Goal: Task Accomplishment & Management: Complete application form

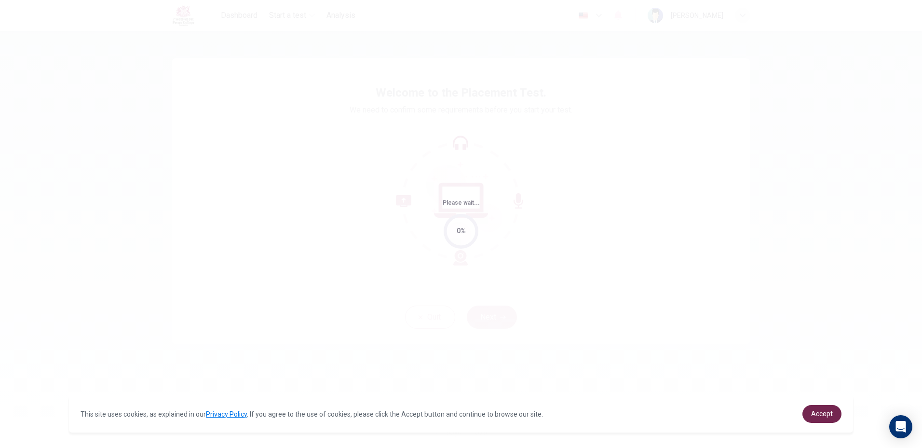
click at [807, 417] on link "Accept" at bounding box center [822, 414] width 39 height 18
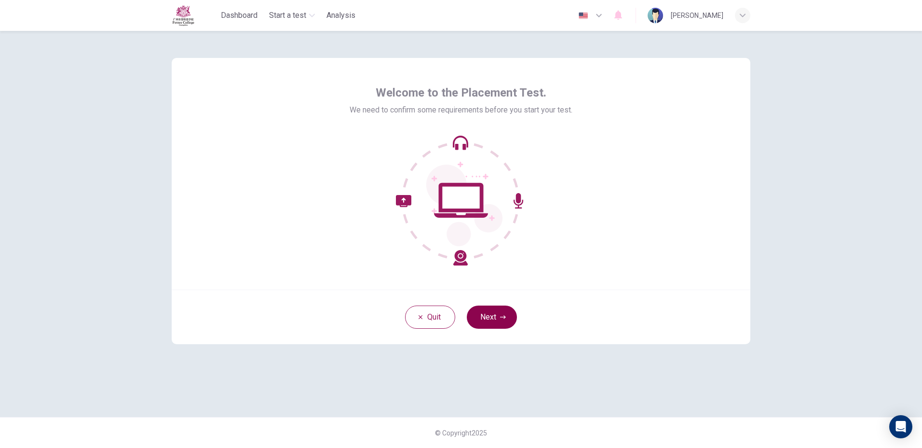
click at [497, 313] on button "Next" at bounding box center [492, 316] width 50 height 23
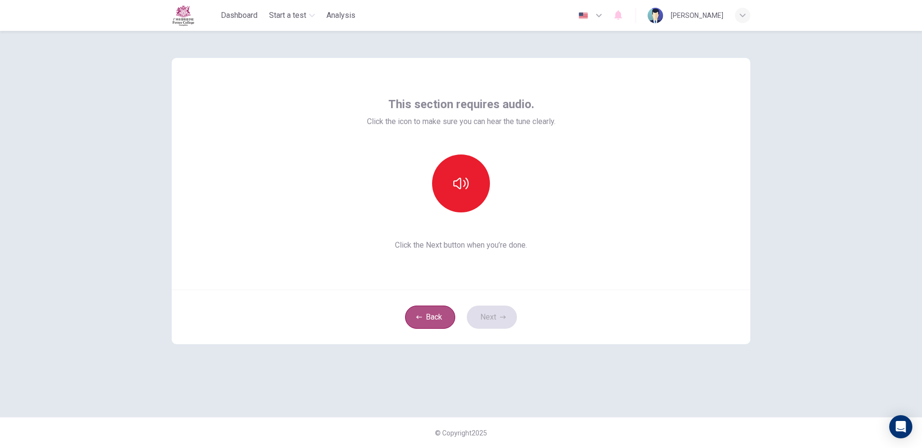
click at [442, 308] on button "Back" at bounding box center [430, 316] width 50 height 23
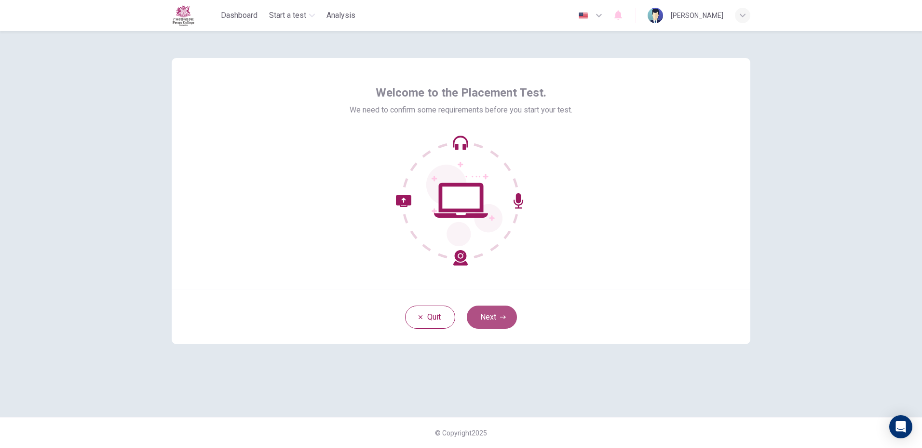
click at [491, 318] on button "Next" at bounding box center [492, 316] width 50 height 23
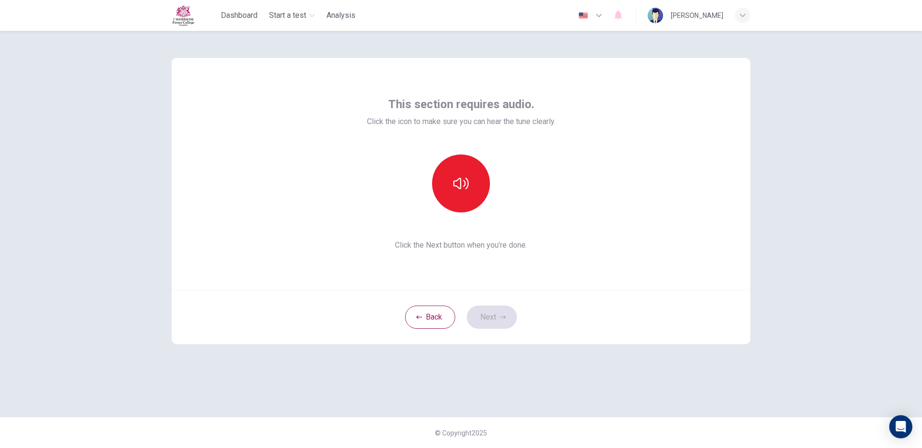
click at [605, 19] on icon "button" at bounding box center [599, 16] width 12 height 12
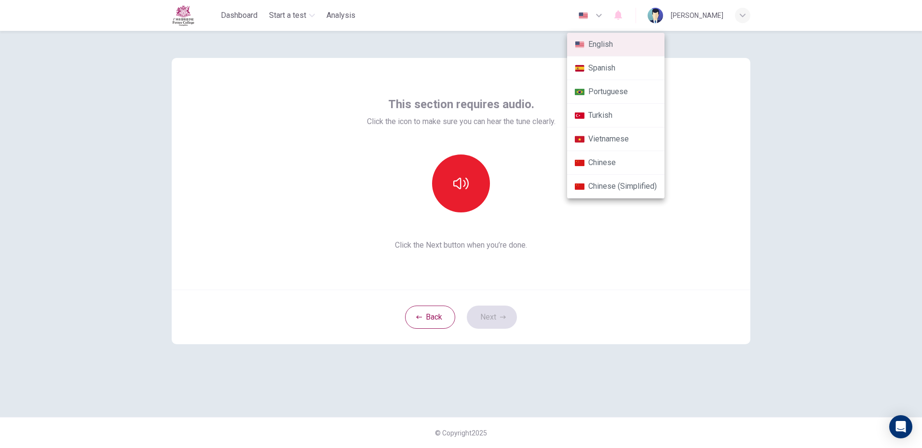
click at [712, 333] on div at bounding box center [461, 224] width 922 height 448
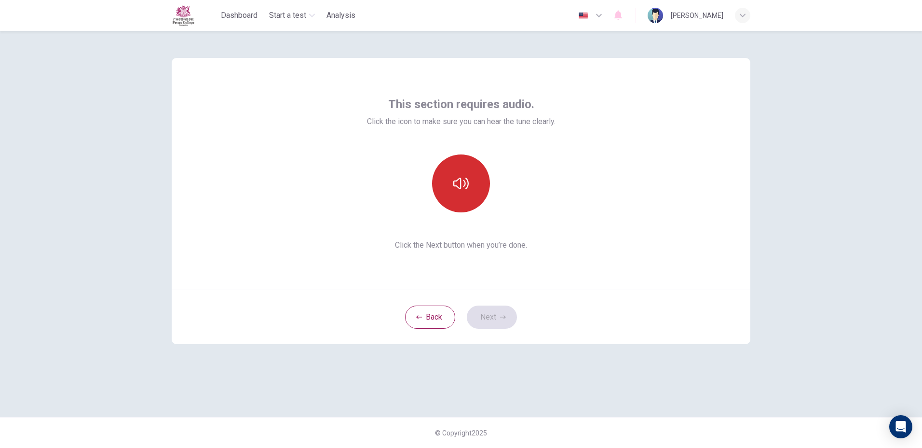
click at [472, 178] on button "button" at bounding box center [461, 183] width 58 height 58
click at [554, 390] on div "This section requires audio. Click the icon to make sure you can hear the tune …" at bounding box center [461, 224] width 610 height 386
click at [497, 307] on button "Next" at bounding box center [492, 316] width 50 height 23
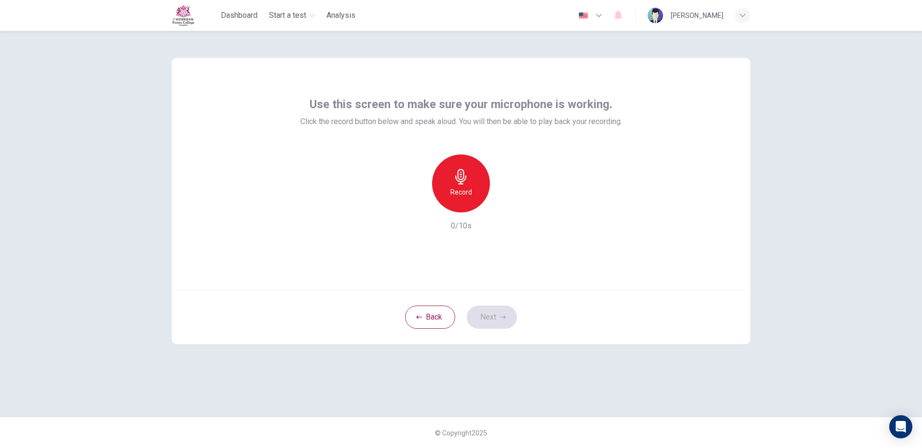
click at [457, 186] on div "Record" at bounding box center [461, 183] width 58 height 58
click at [469, 178] on div "Stop" at bounding box center [461, 183] width 58 height 58
click at [506, 314] on button "Next" at bounding box center [492, 316] width 50 height 23
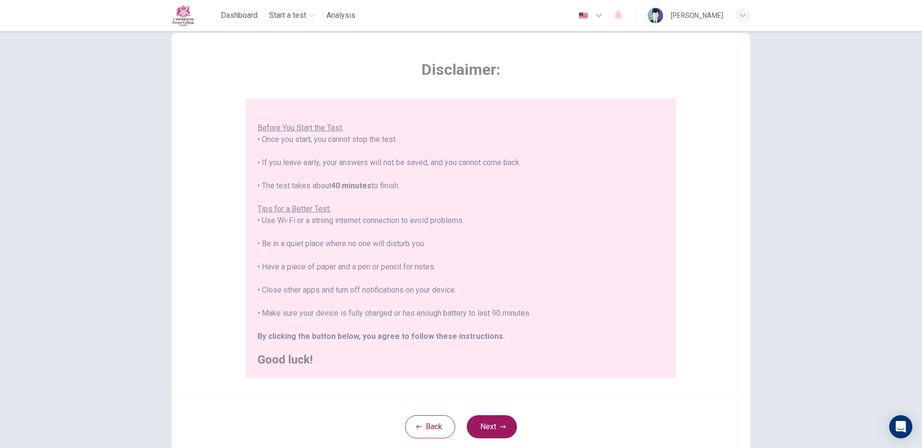
scroll to position [48, 0]
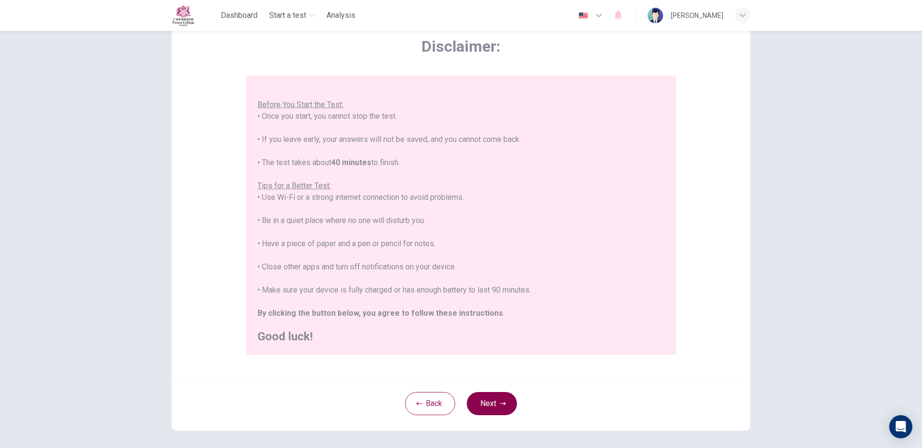
click at [484, 398] on button "Next" at bounding box center [492, 403] width 50 height 23
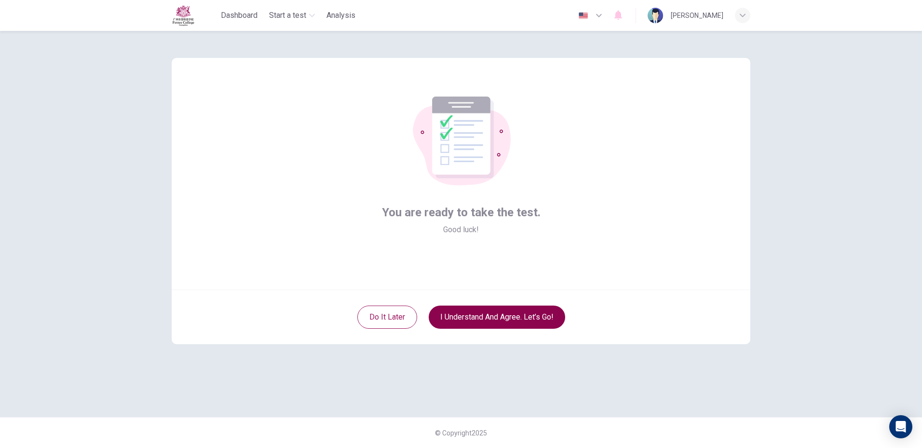
scroll to position [0, 0]
click at [533, 312] on button "I understand and agree. Let’s go!" at bounding box center [497, 316] width 137 height 23
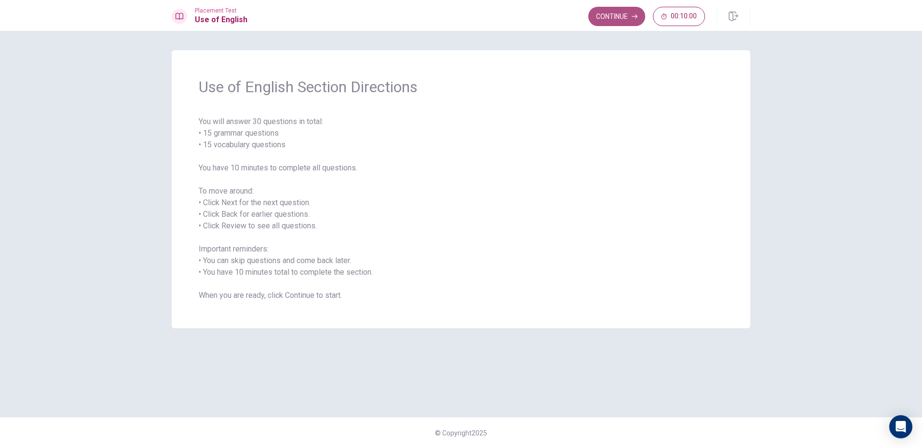
click at [607, 20] on button "Continue" at bounding box center [617, 16] width 57 height 19
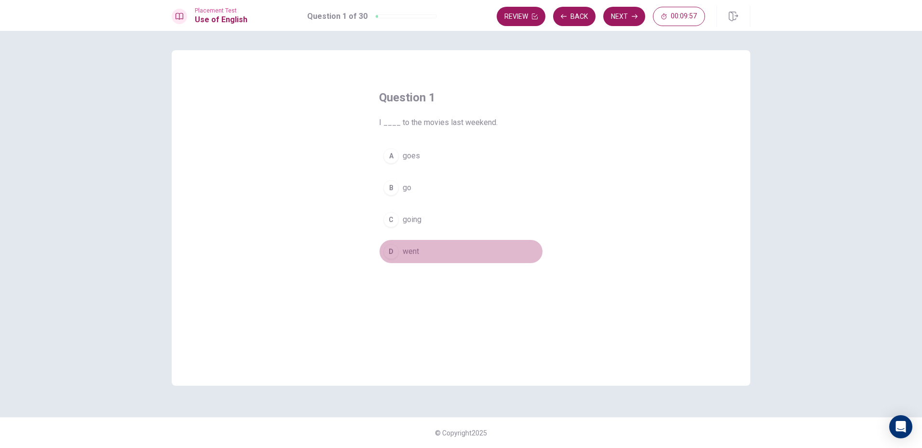
click at [398, 250] on div "D" at bounding box center [390, 251] width 15 height 15
click at [614, 14] on button "Next" at bounding box center [624, 16] width 42 height 19
click at [410, 182] on span "paper" at bounding box center [412, 188] width 19 height 12
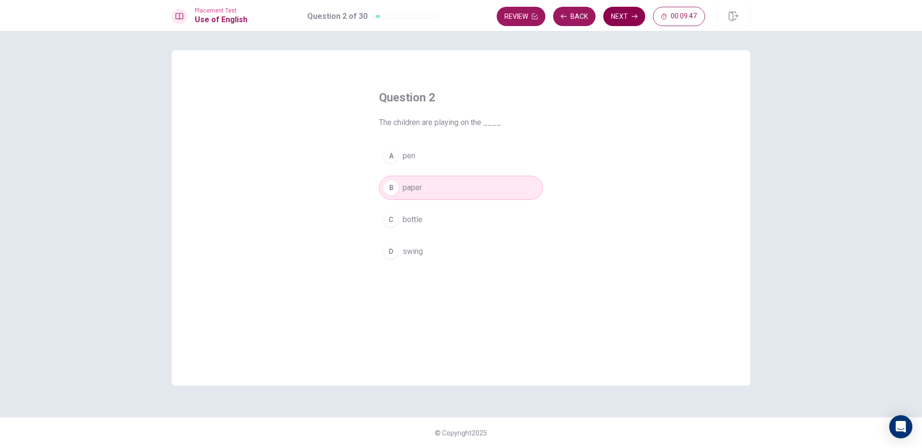
click at [628, 19] on button "Next" at bounding box center [624, 16] width 42 height 19
click at [411, 158] on span "walks" at bounding box center [413, 156] width 20 height 12
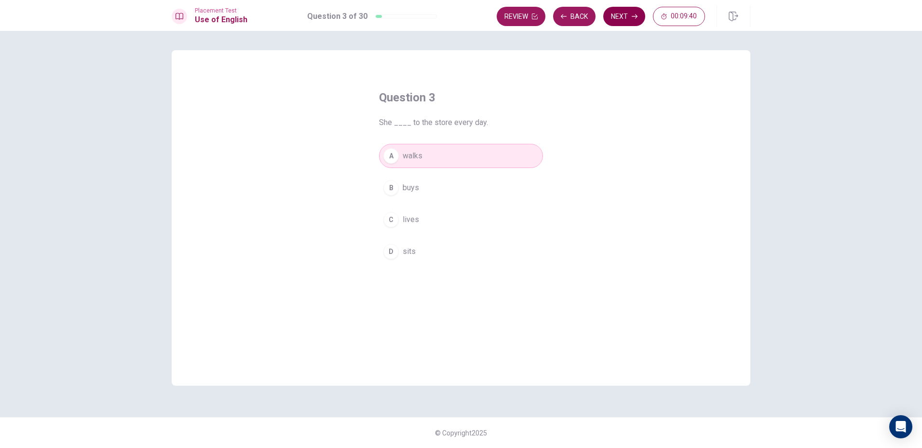
click at [619, 19] on button "Next" at bounding box center [624, 16] width 42 height 19
click at [409, 219] on span "saw" at bounding box center [410, 220] width 14 height 12
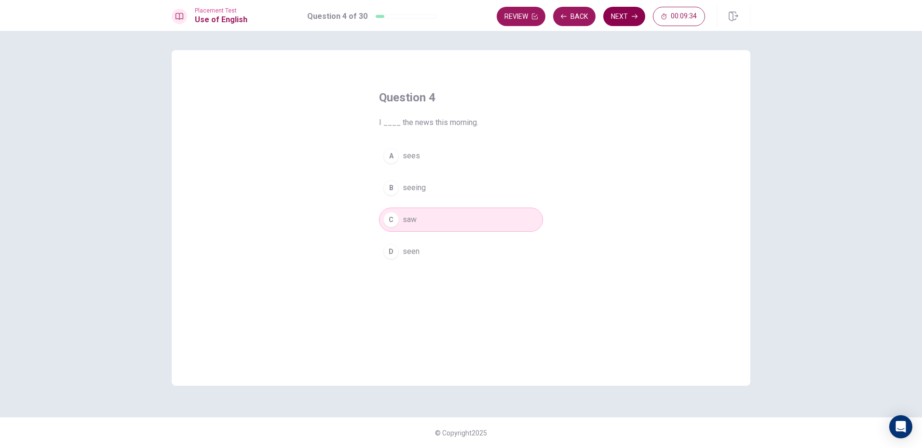
click at [623, 20] on button "Next" at bounding box center [624, 16] width 42 height 19
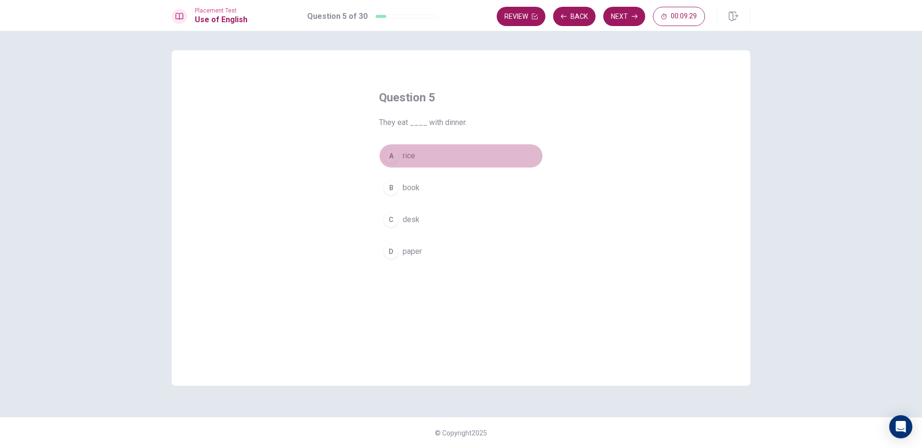
click at [407, 156] on span "rice" at bounding box center [409, 156] width 13 height 12
click at [636, 18] on icon "button" at bounding box center [635, 16] width 6 height 4
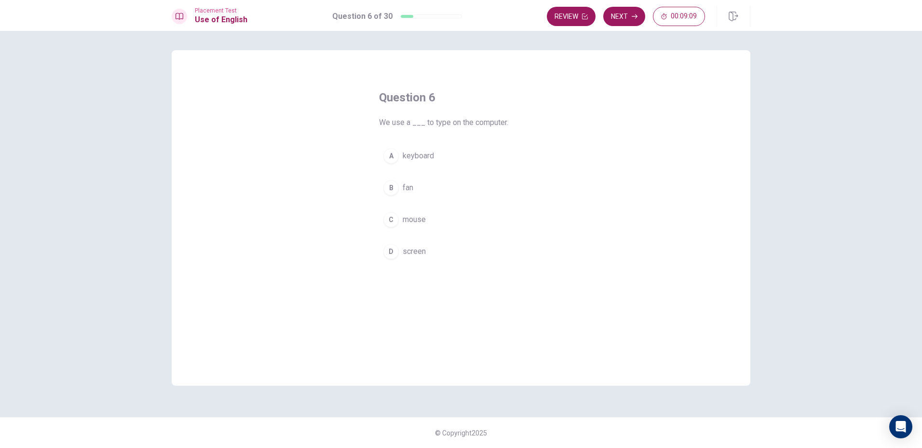
click at [411, 151] on span "keyboard" at bounding box center [418, 156] width 31 height 12
click at [626, 22] on button "Next" at bounding box center [624, 16] width 42 height 19
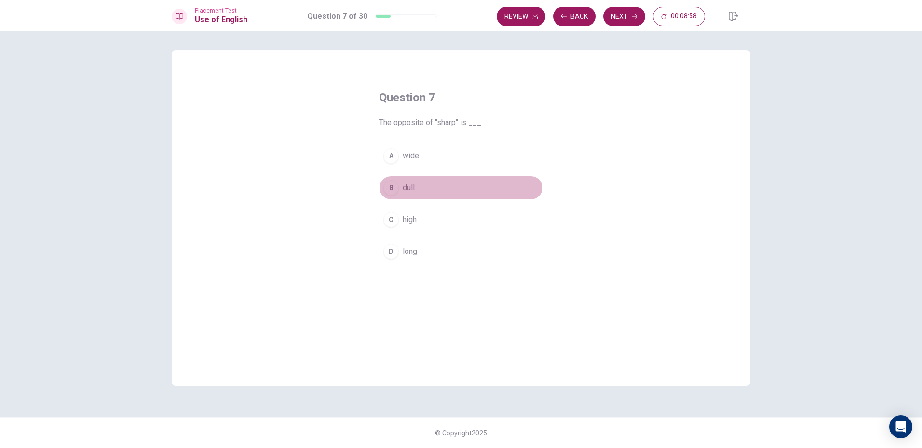
click at [409, 189] on span "dull" at bounding box center [409, 188] width 12 height 12
click at [610, 17] on button "Next" at bounding box center [624, 16] width 42 height 19
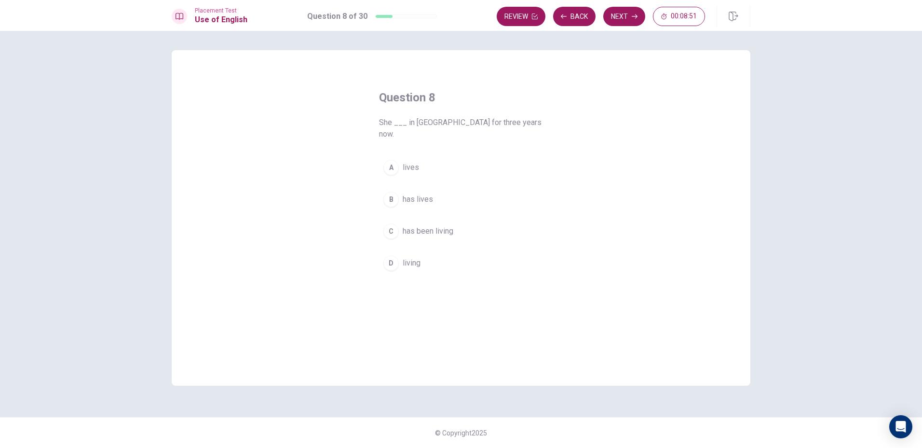
click at [412, 225] on span "has been living" at bounding box center [428, 231] width 51 height 12
click at [620, 19] on button "Next" at bounding box center [624, 16] width 42 height 19
click at [423, 159] on span "changed" at bounding box center [417, 156] width 28 height 12
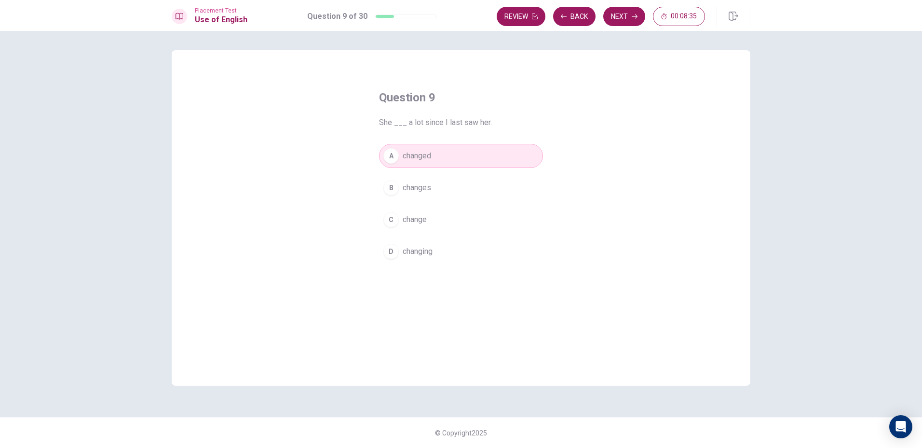
click at [617, 14] on button "Next" at bounding box center [624, 16] width 42 height 19
click at [403, 151] on span "Hate" at bounding box center [411, 156] width 16 height 12
click at [615, 16] on button "Next" at bounding box center [624, 16] width 42 height 19
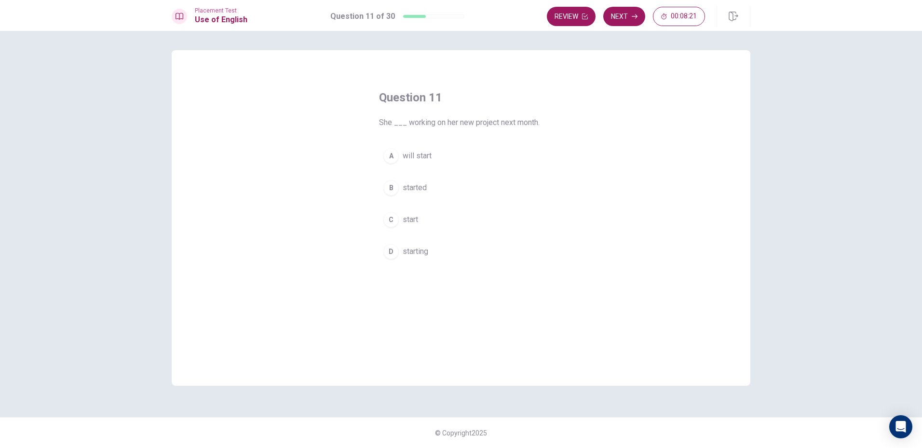
click at [414, 155] on span "will start" at bounding box center [417, 156] width 29 height 12
click at [642, 22] on button "Next" at bounding box center [624, 16] width 42 height 19
click at [422, 247] on span "will be" at bounding box center [414, 252] width 22 height 12
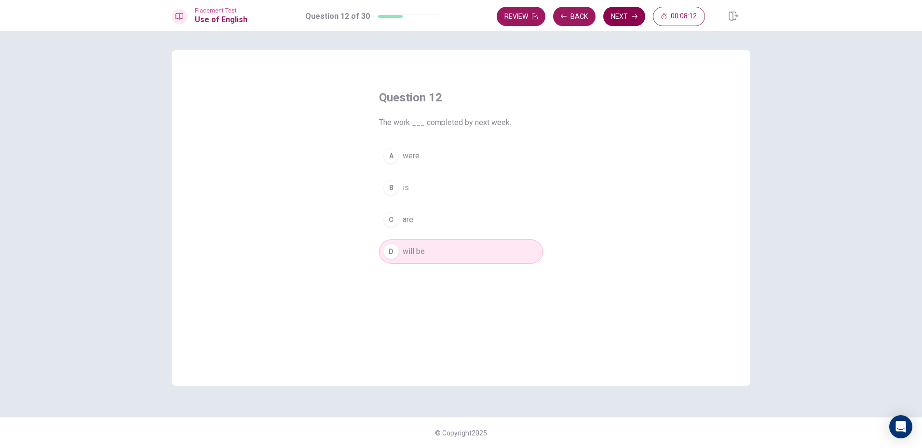
click at [620, 21] on button "Next" at bounding box center [624, 16] width 42 height 19
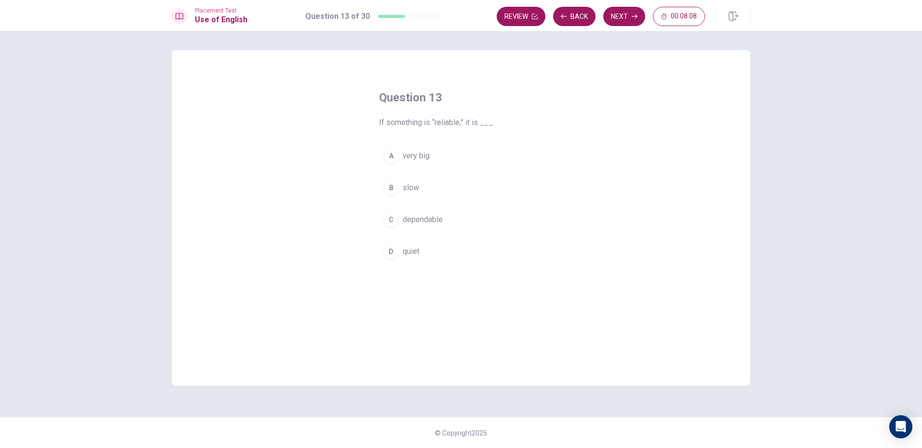
click at [406, 224] on span "dependable" at bounding box center [423, 220] width 40 height 12
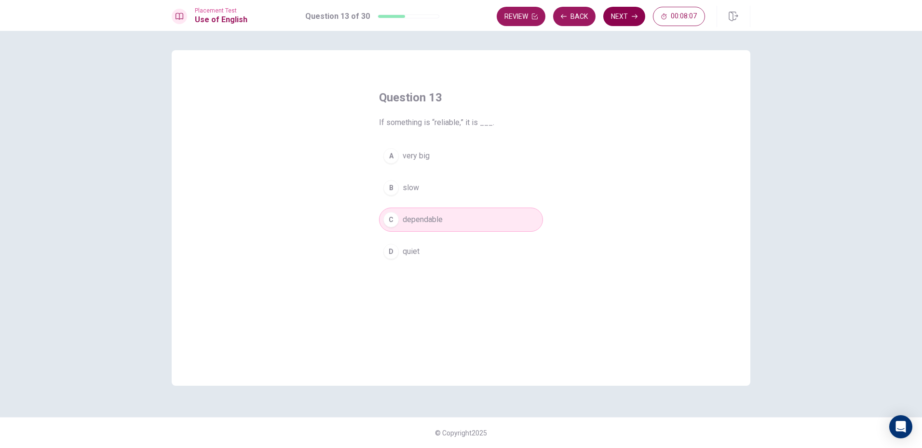
click at [616, 14] on button "Next" at bounding box center [624, 16] width 42 height 19
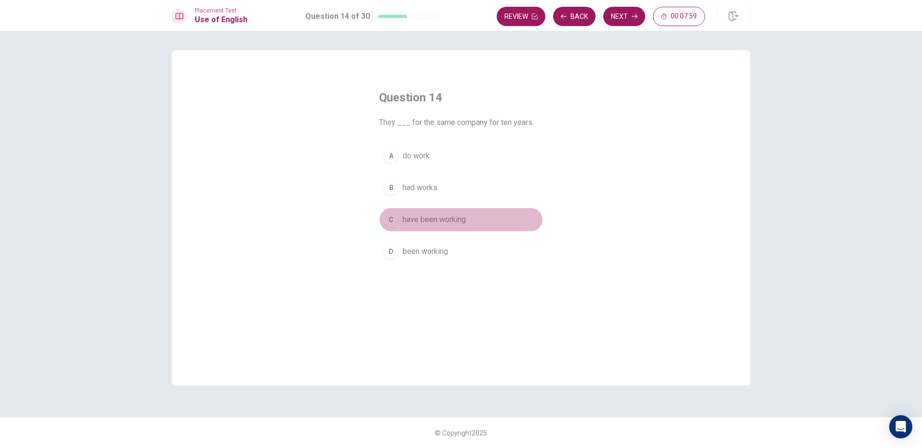
click at [436, 217] on span "have been working" at bounding box center [434, 220] width 63 height 12
click at [632, 16] on icon "button" at bounding box center [635, 17] width 6 height 6
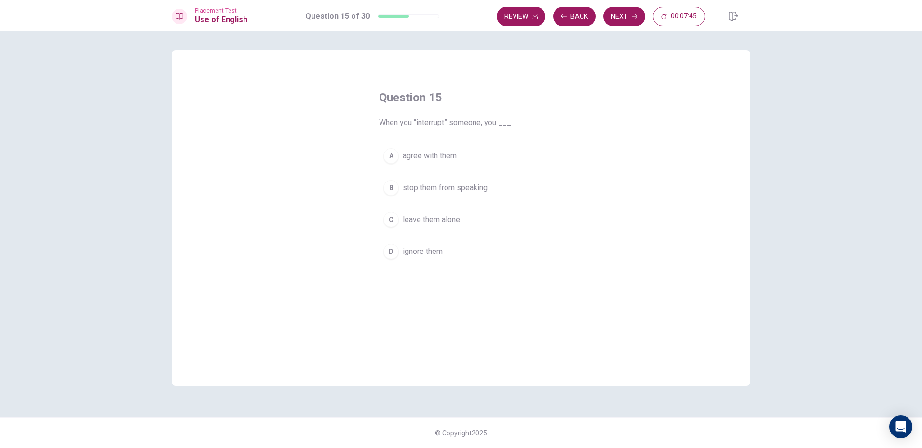
click at [424, 185] on span "stop them from speaking" at bounding box center [445, 188] width 85 height 12
click at [634, 19] on button "Next" at bounding box center [624, 16] width 42 height 19
click at [439, 158] on span "was cooking" at bounding box center [424, 156] width 42 height 12
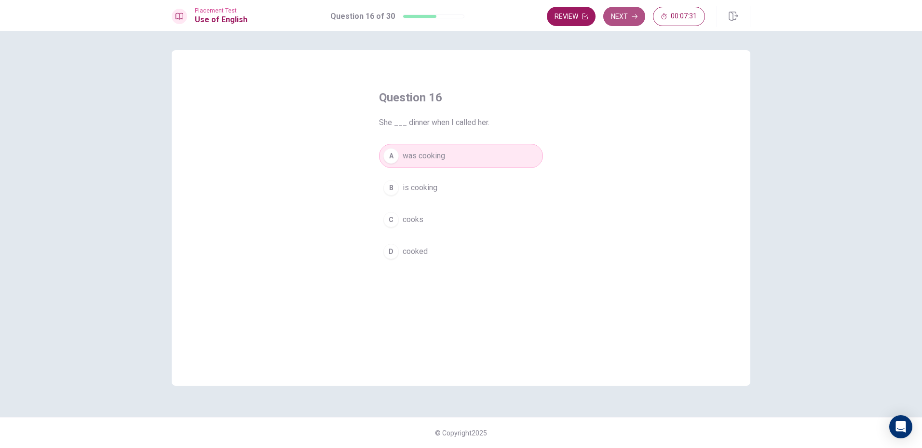
click at [638, 18] on button "Next" at bounding box center [624, 16] width 42 height 19
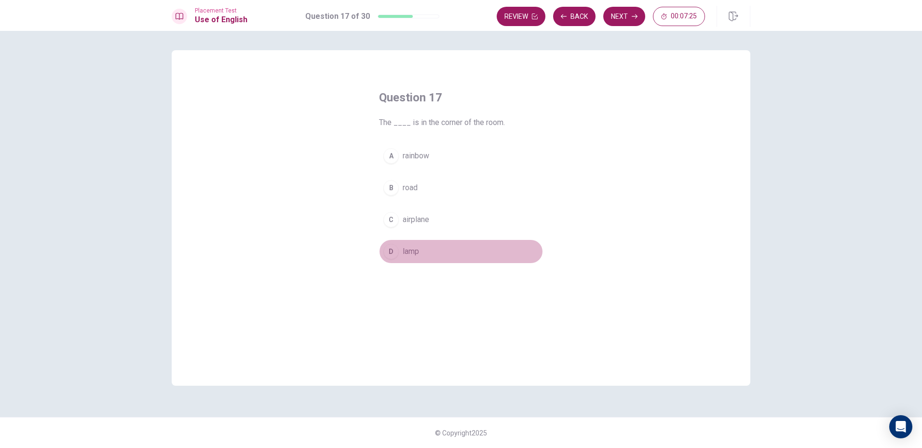
click at [412, 253] on span "lamp" at bounding box center [411, 252] width 16 height 12
click at [631, 20] on button "Next" at bounding box center [624, 16] width 42 height 19
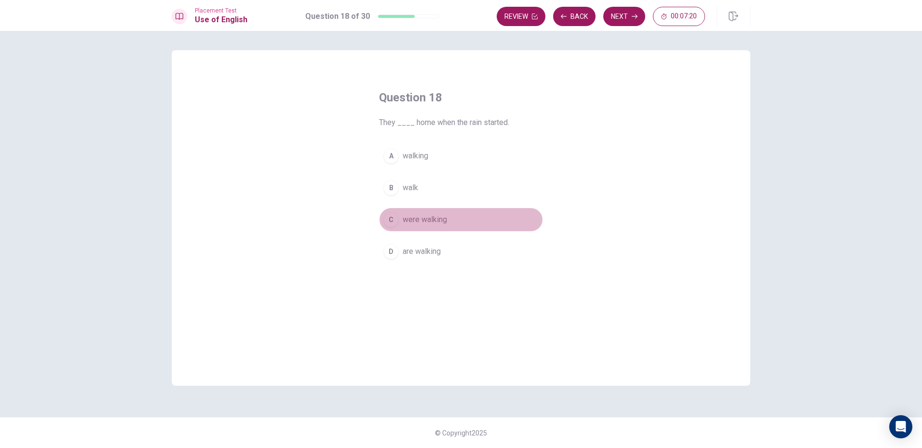
click at [432, 230] on button "C were walking" at bounding box center [461, 219] width 164 height 24
click at [614, 10] on button "Next" at bounding box center [624, 16] width 42 height 19
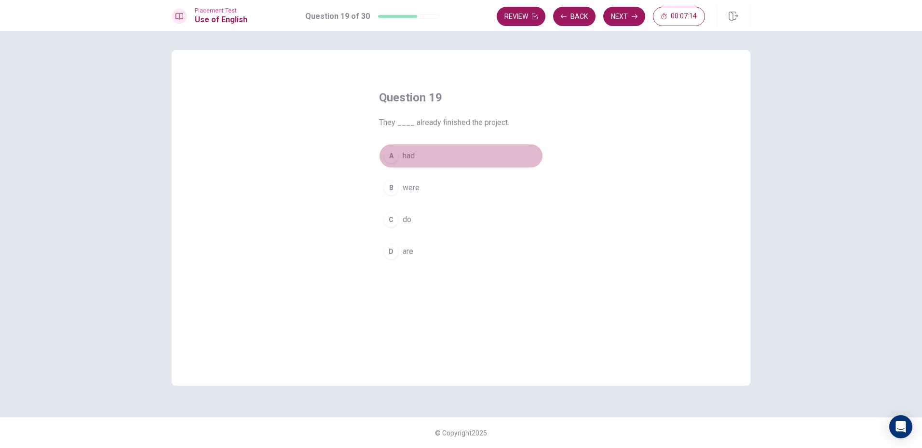
click at [411, 156] on span "had" at bounding box center [409, 156] width 12 height 12
click at [616, 19] on button "Next" at bounding box center [624, 16] width 42 height 19
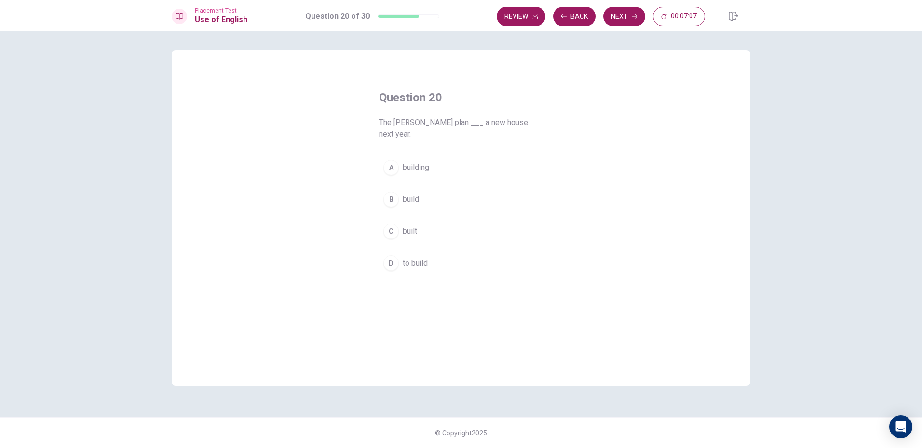
click at [411, 259] on button "D to build" at bounding box center [461, 263] width 164 height 24
click at [638, 16] on button "Next" at bounding box center [624, 16] width 42 height 19
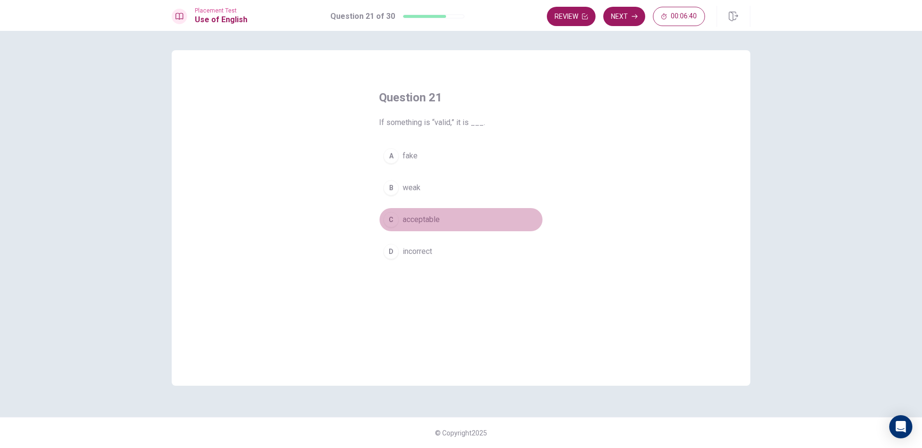
click at [423, 222] on span "acceptable" at bounding box center [421, 220] width 37 height 12
click at [627, 14] on button "Next" at bounding box center [624, 16] width 42 height 19
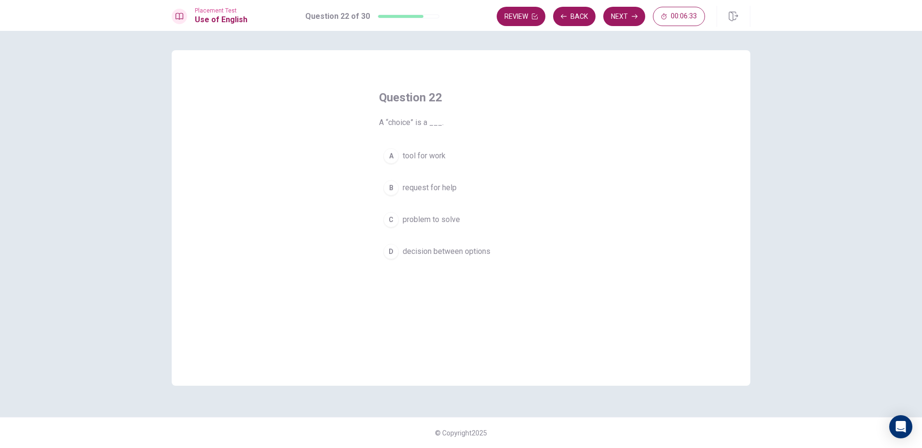
click at [427, 260] on button "D decision between options" at bounding box center [461, 251] width 164 height 24
click at [615, 11] on button "Next" at bounding box center [624, 16] width 42 height 19
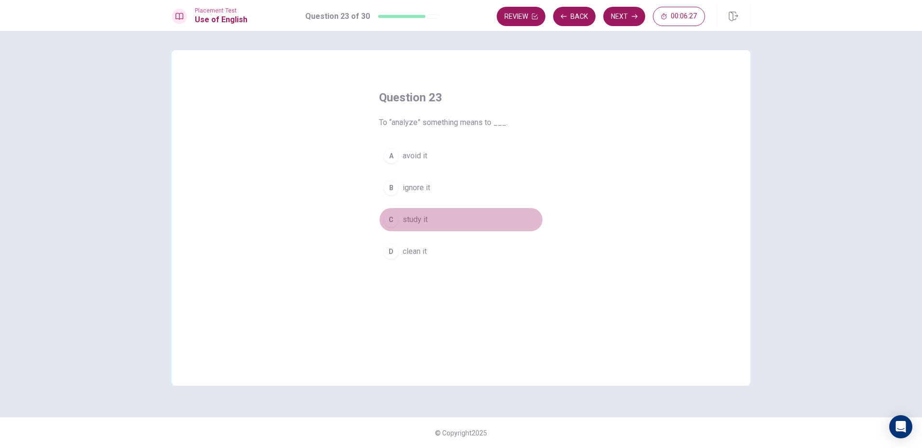
click at [414, 225] on span "study it" at bounding box center [415, 220] width 25 height 12
click at [603, 12] on div "Review Back Next 00:06:27" at bounding box center [601, 16] width 208 height 19
click at [607, 17] on button "Next" at bounding box center [624, 16] width 42 height 19
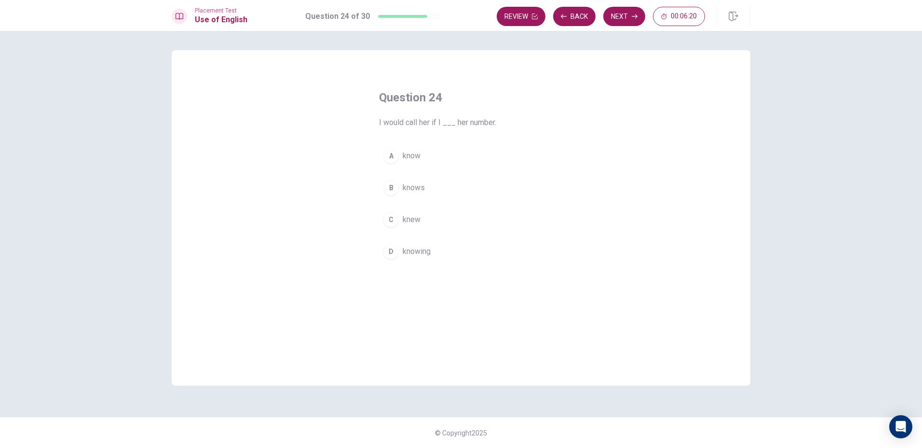
click at [410, 222] on span "knew" at bounding box center [412, 220] width 18 height 12
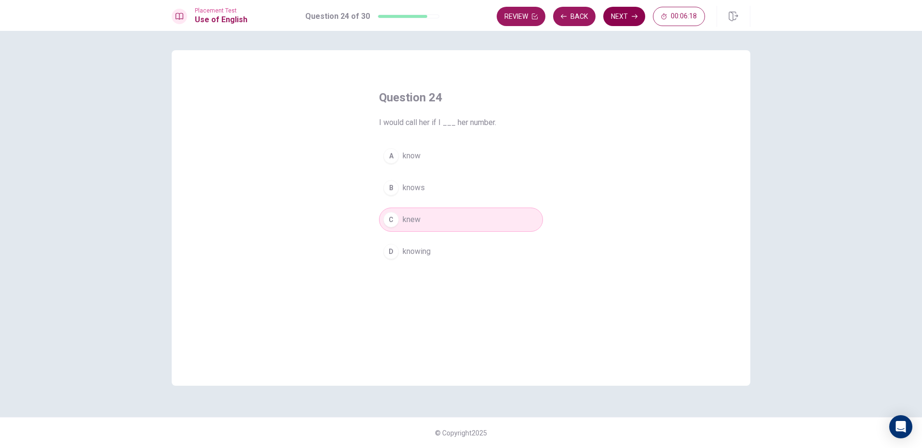
click at [621, 19] on button "Next" at bounding box center [624, 16] width 42 height 19
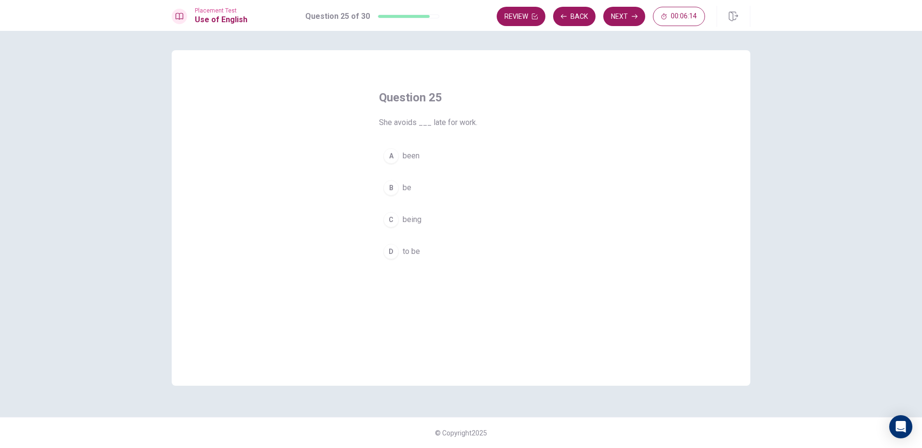
click at [416, 257] on span "to be" at bounding box center [411, 252] width 17 height 12
click at [432, 192] on button "B be" at bounding box center [461, 188] width 164 height 24
click at [437, 249] on button "D to be" at bounding box center [461, 251] width 164 height 24
click at [617, 23] on button "Next" at bounding box center [624, 16] width 42 height 19
click at [575, 10] on button "Review" at bounding box center [571, 16] width 49 height 19
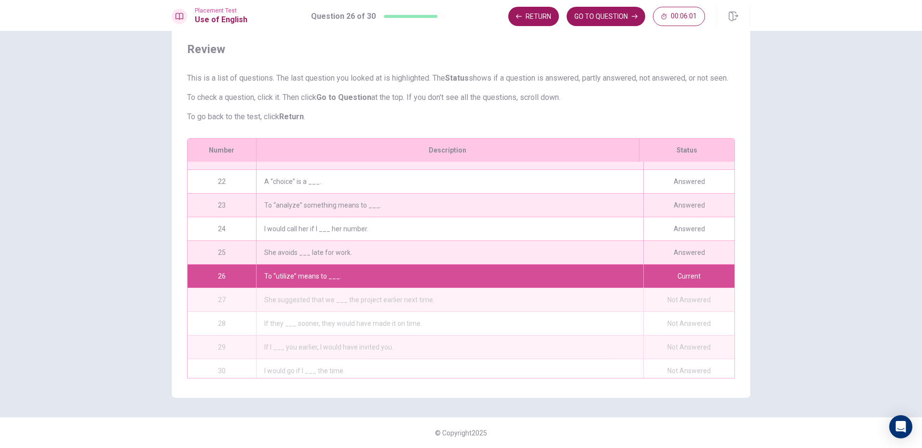
scroll to position [497, 0]
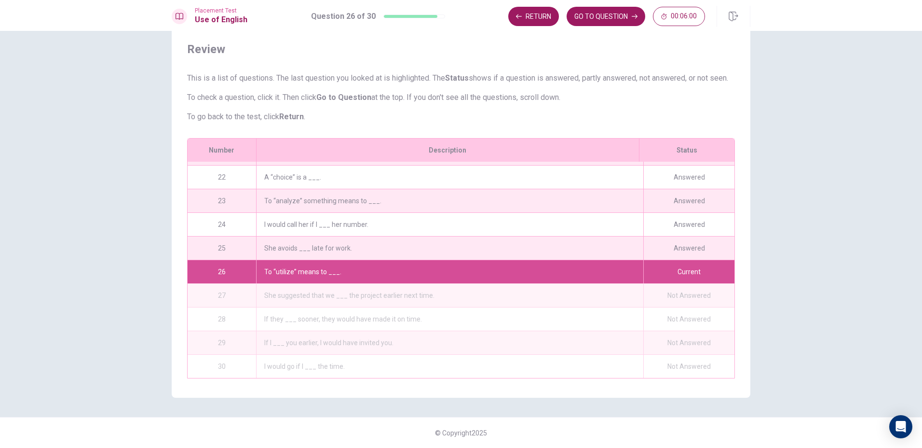
click at [516, 236] on div "She avoids ___ late for work." at bounding box center [449, 247] width 387 height 23
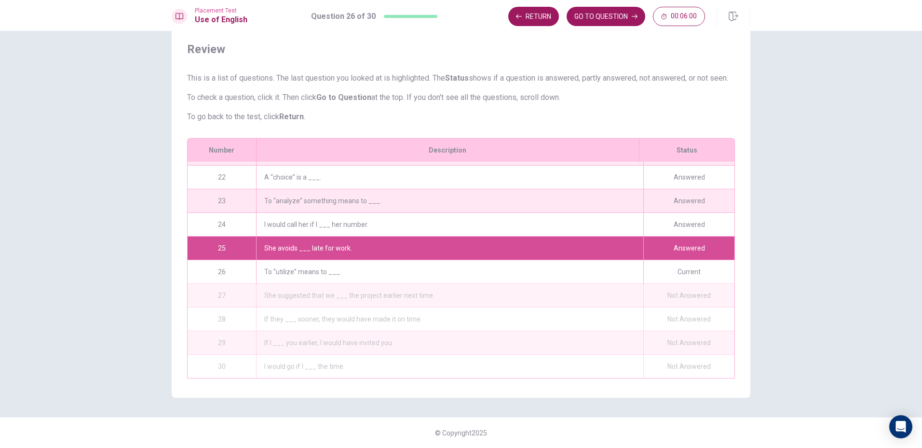
click at [509, 240] on div "She avoids ___ late for work." at bounding box center [449, 247] width 387 height 23
click at [479, 265] on div "To “utilize” means to ___." at bounding box center [449, 271] width 387 height 23
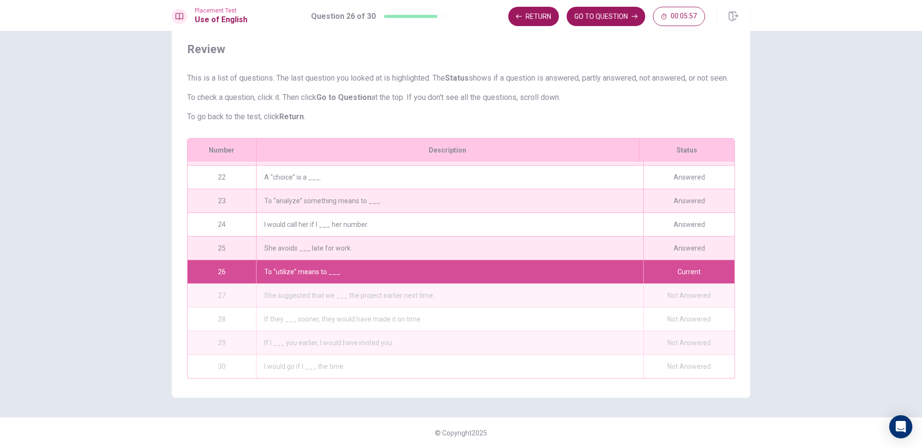
click at [424, 253] on div "She avoids ___ late for work." at bounding box center [449, 247] width 387 height 23
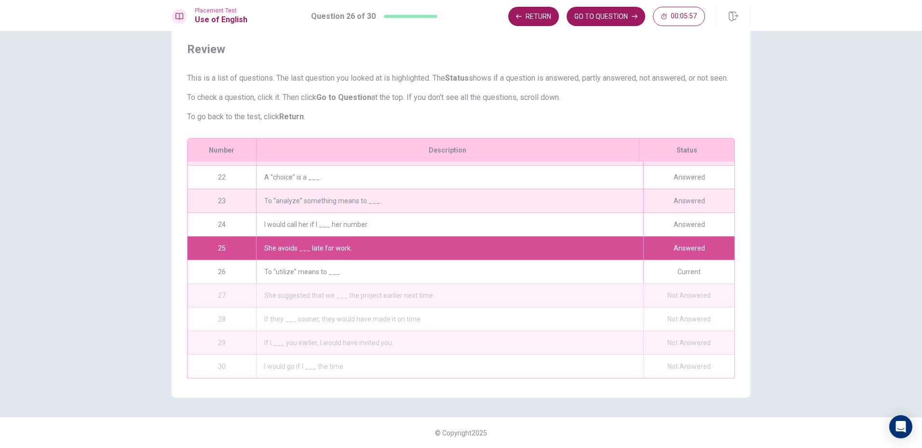
click at [424, 253] on div "She avoids ___ late for work." at bounding box center [449, 247] width 387 height 23
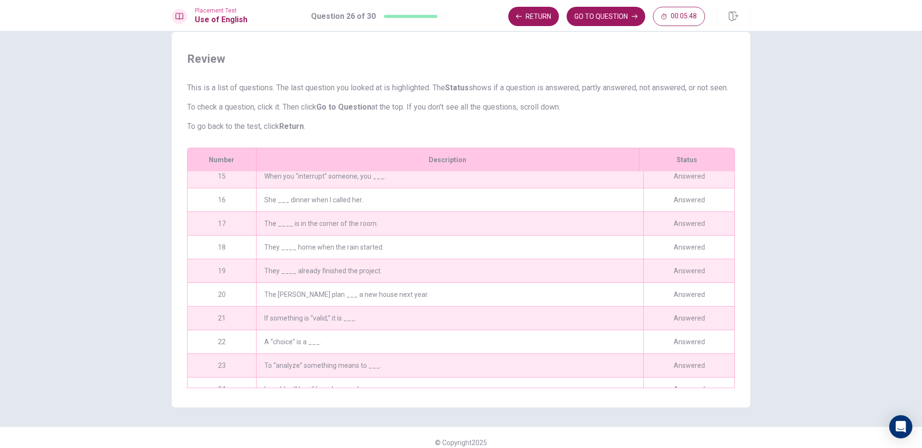
scroll to position [0, 0]
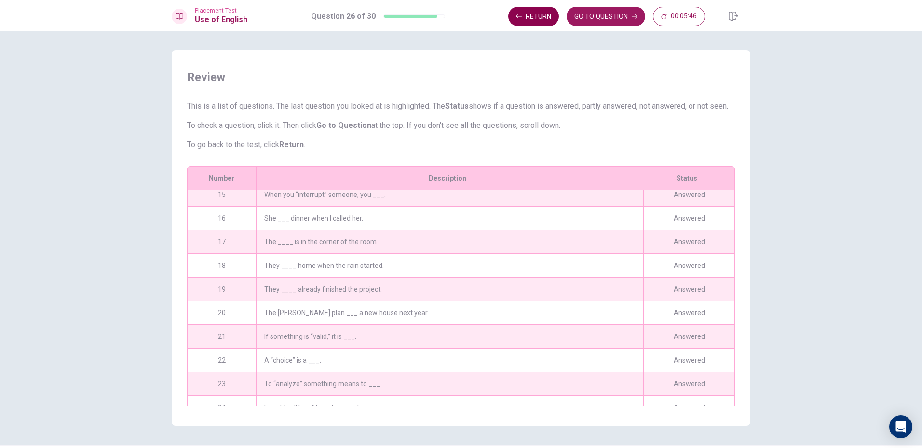
click at [537, 10] on button "Return" at bounding box center [533, 16] width 51 height 19
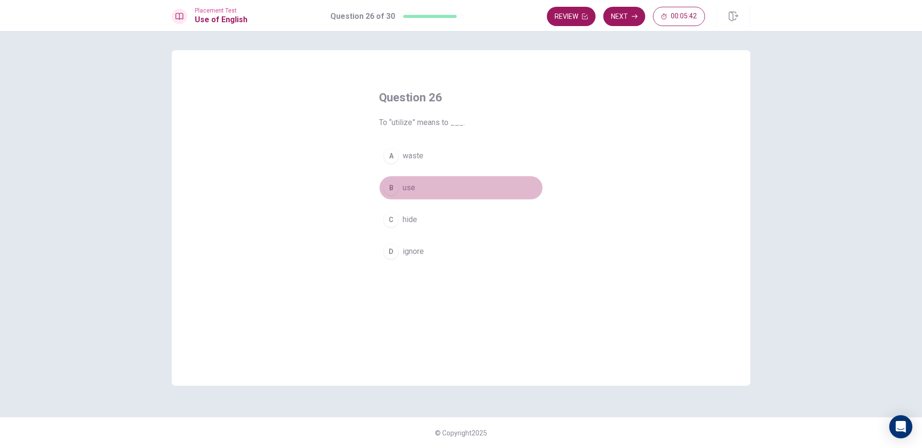
click at [411, 195] on button "B use" at bounding box center [461, 188] width 164 height 24
click at [632, 13] on button "Next" at bounding box center [624, 16] width 42 height 19
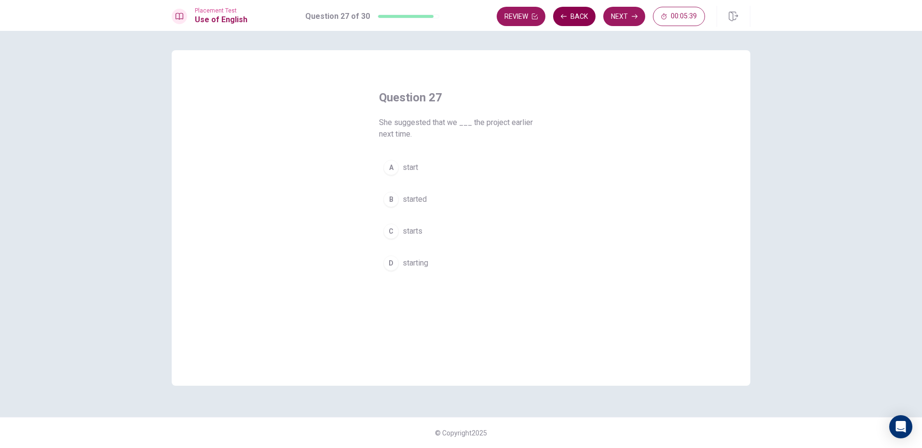
click at [578, 10] on button "Back" at bounding box center [574, 16] width 42 height 19
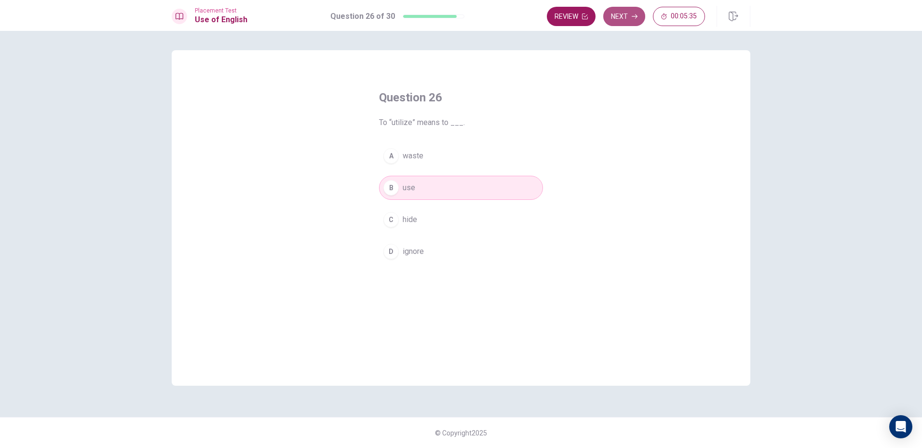
click at [637, 17] on icon "button" at bounding box center [635, 16] width 6 height 4
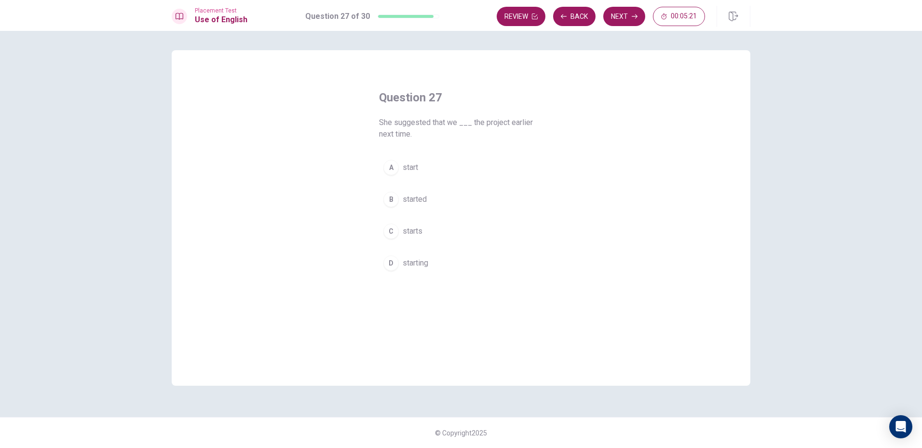
click at [409, 169] on span "start" at bounding box center [410, 168] width 15 height 12
click at [633, 16] on icon "button" at bounding box center [635, 16] width 6 height 4
click at [575, 17] on button "Back" at bounding box center [574, 16] width 42 height 19
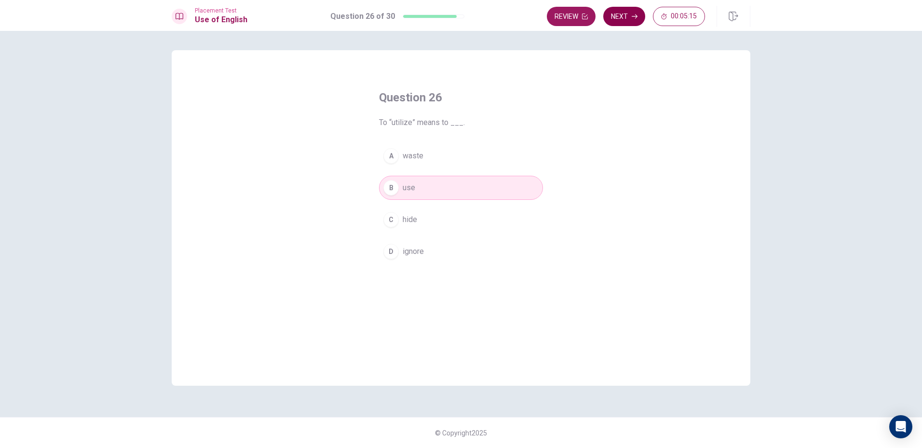
click at [636, 15] on icon "button" at bounding box center [635, 16] width 6 height 4
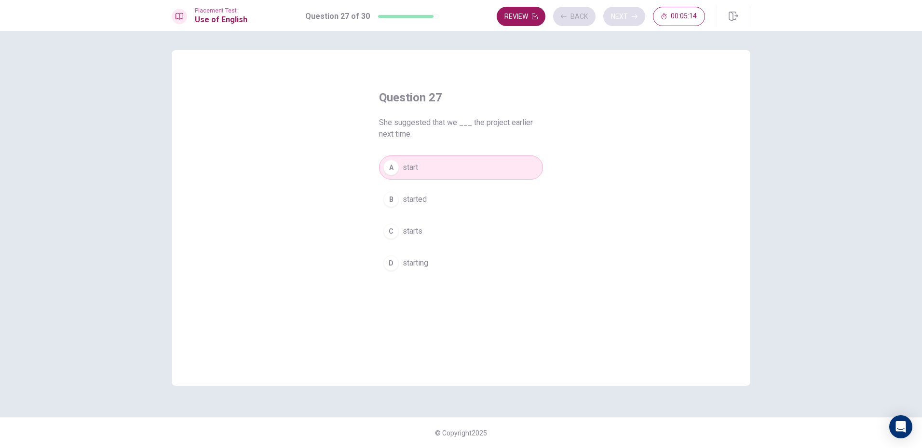
click at [636, 15] on div "Review Back Next 00:05:14" at bounding box center [601, 16] width 208 height 19
click at [631, 18] on button "Next" at bounding box center [624, 16] width 42 height 19
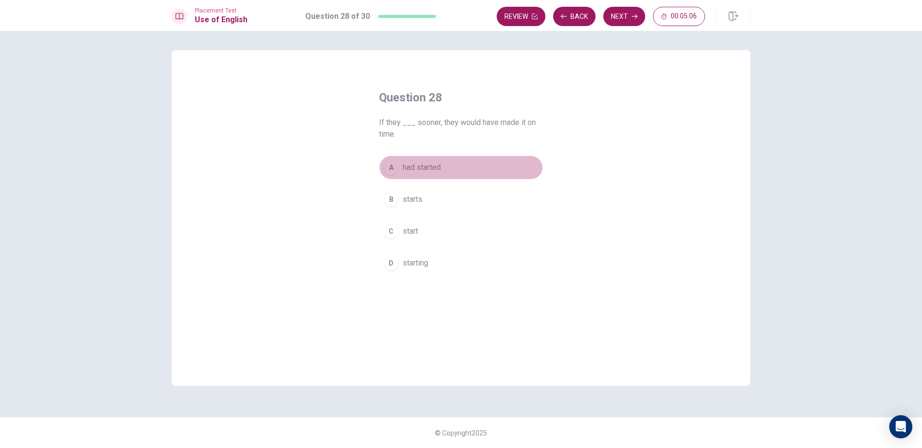
click at [417, 166] on span "had started" at bounding box center [422, 168] width 38 height 12
click at [639, 20] on button "Next" at bounding box center [624, 16] width 42 height 19
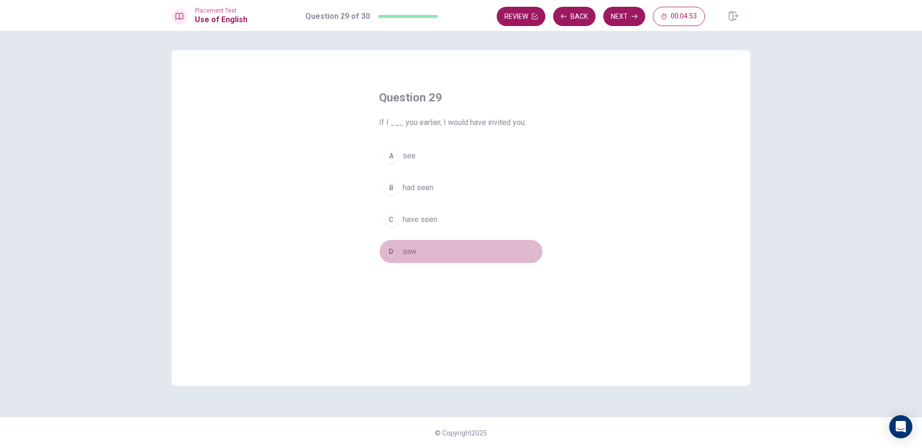
click at [409, 258] on button "D saw" at bounding box center [461, 251] width 164 height 24
click at [412, 192] on span "had seen" at bounding box center [418, 188] width 31 height 12
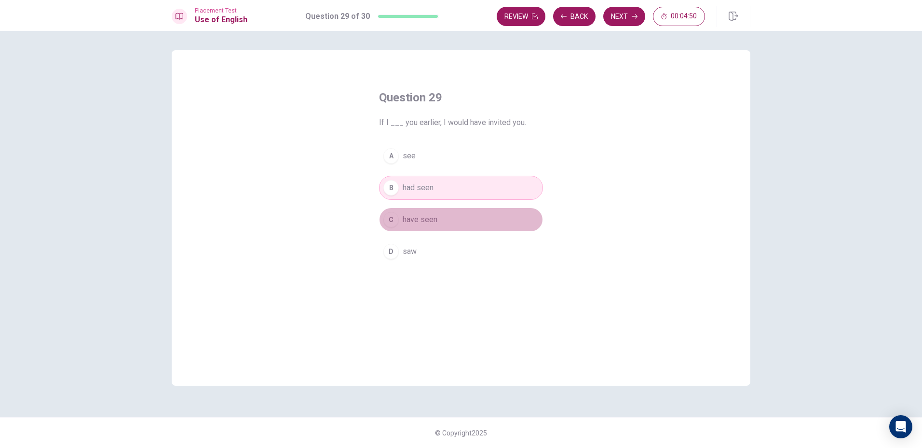
click at [416, 216] on span "have seen" at bounding box center [420, 220] width 35 height 12
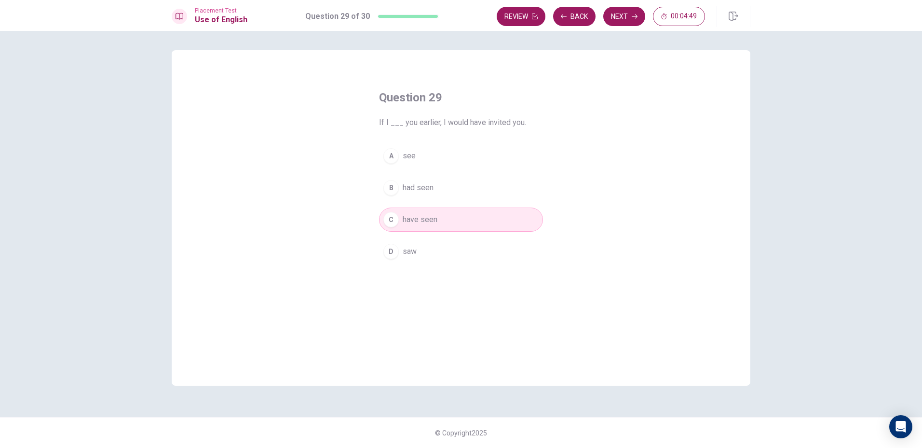
click at [452, 188] on button "B had seen" at bounding box center [461, 188] width 164 height 24
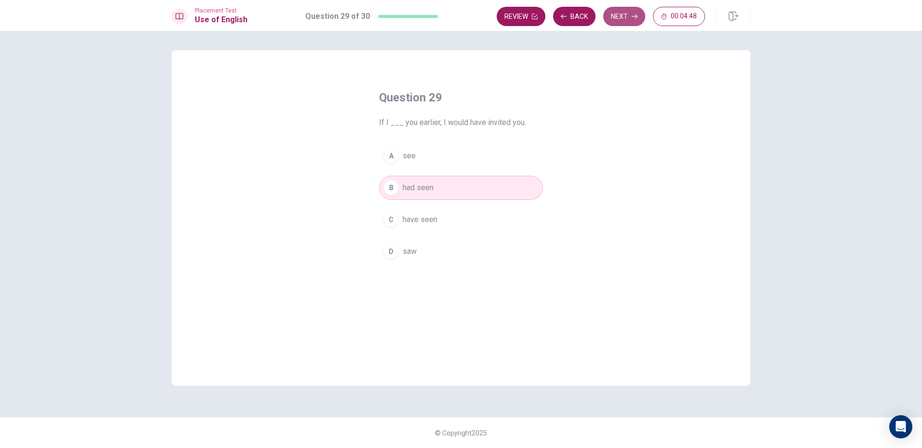
click at [630, 12] on button "Next" at bounding box center [624, 16] width 42 height 19
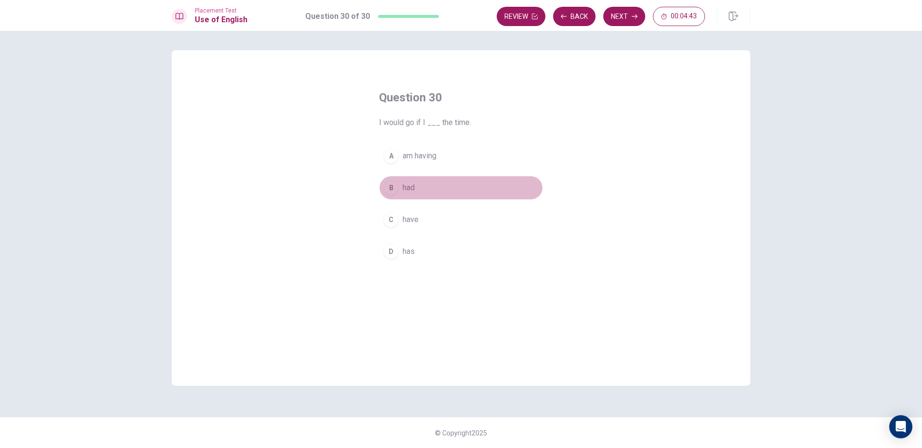
click at [404, 188] on span "had" at bounding box center [409, 188] width 12 height 12
click at [622, 9] on button "Next" at bounding box center [624, 16] width 42 height 19
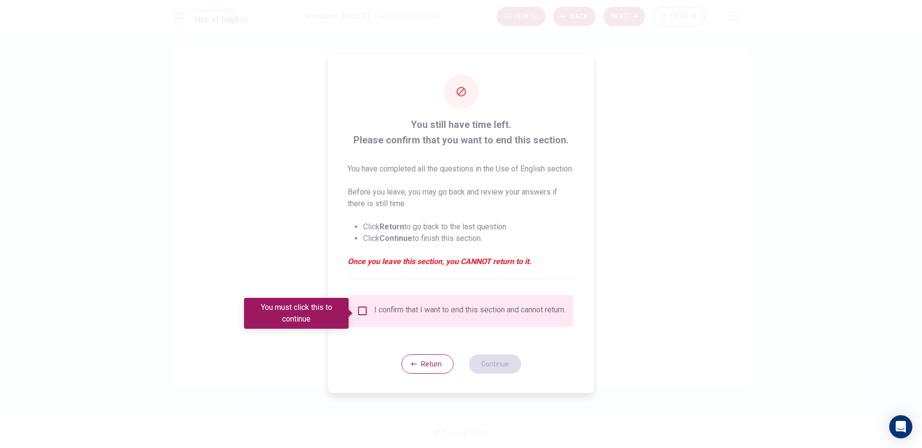
click at [362, 315] on input "You must click this to continue" at bounding box center [363, 311] width 12 height 12
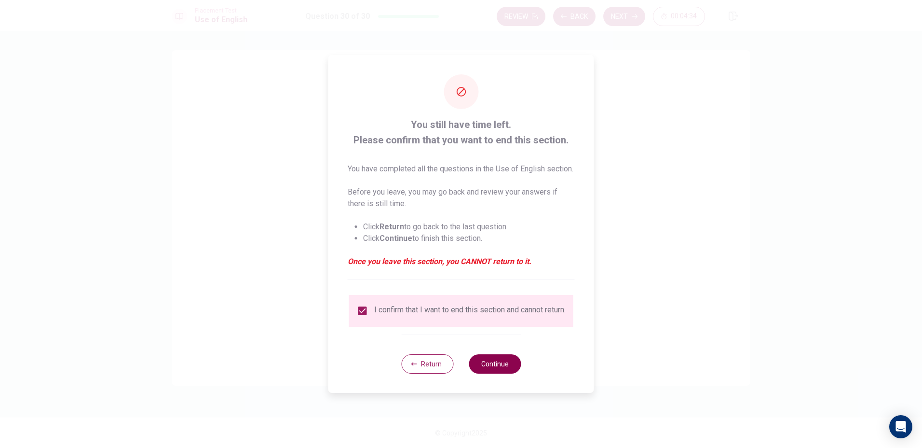
click at [497, 373] on button "Continue" at bounding box center [495, 363] width 52 height 19
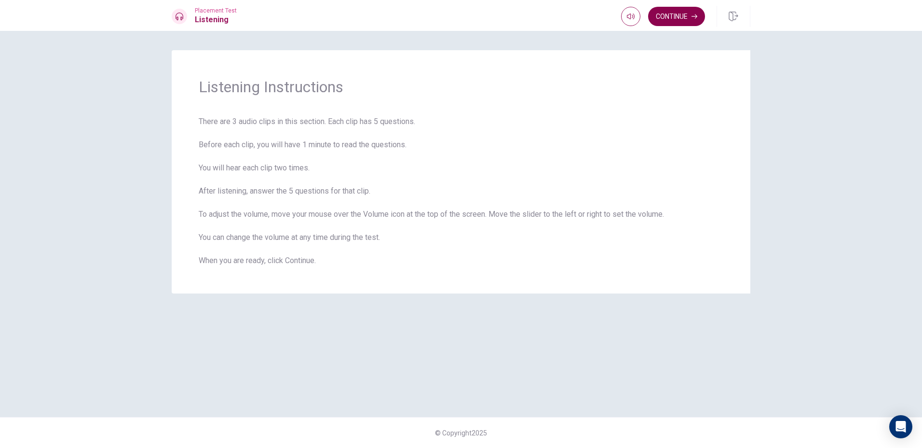
click at [679, 18] on button "Continue" at bounding box center [676, 16] width 57 height 19
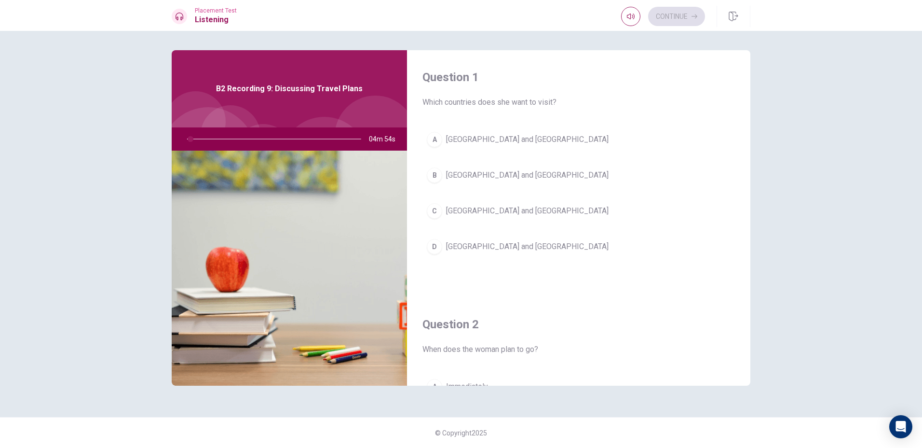
click at [905, 285] on div "Question 1 Which countries does she want to visit? A [GEOGRAPHIC_DATA] and [GEO…" at bounding box center [461, 239] width 922 height 417
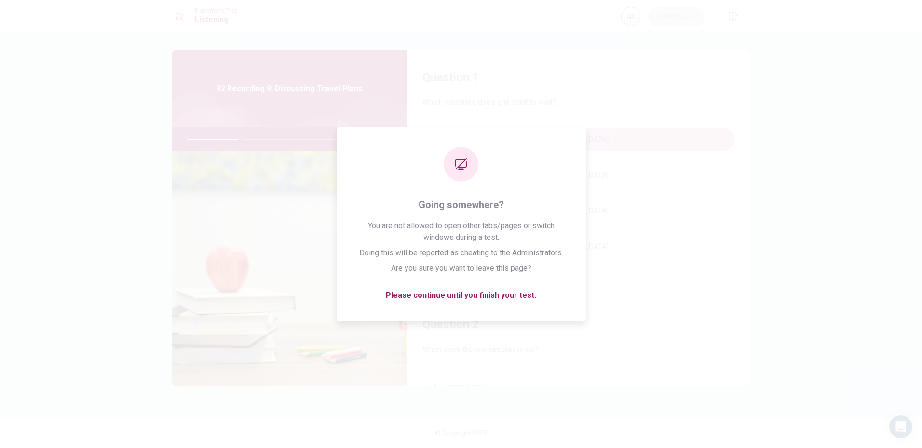
click at [687, 151] on button "A [GEOGRAPHIC_DATA] and [GEOGRAPHIC_DATA]" at bounding box center [579, 139] width 313 height 24
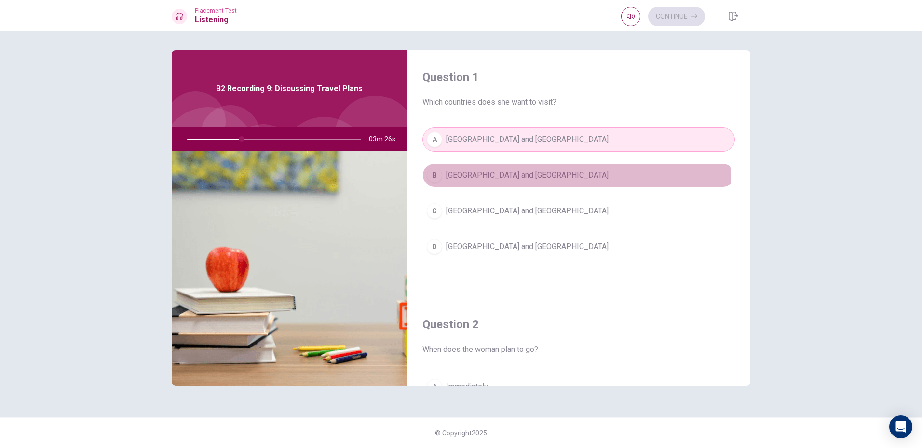
click at [544, 182] on button "B [GEOGRAPHIC_DATA] and [GEOGRAPHIC_DATA]" at bounding box center [579, 175] width 313 height 24
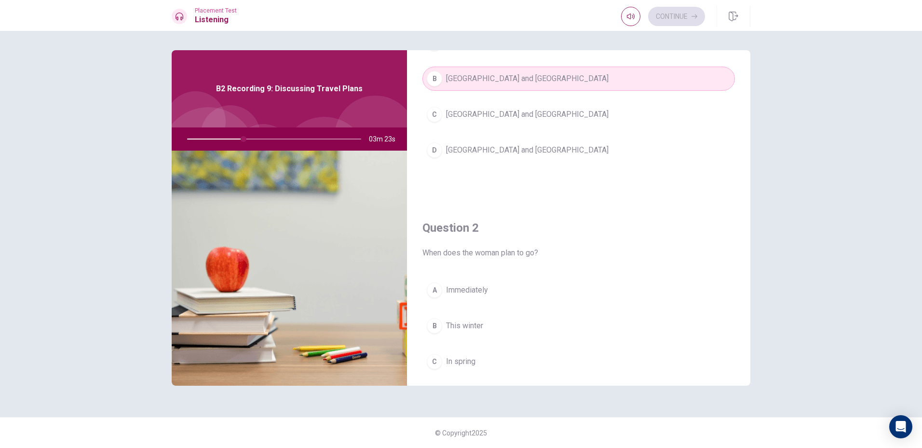
scroll to position [145, 0]
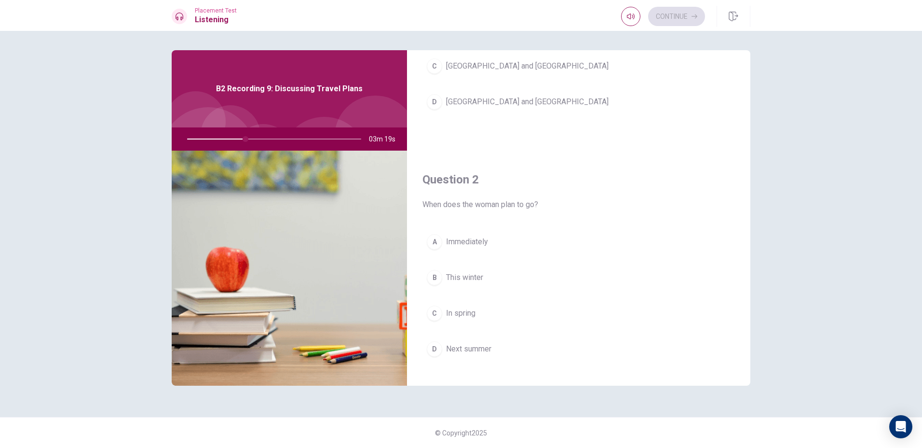
click at [855, 242] on div "Question 1 Which countries does she want to visit? A [GEOGRAPHIC_DATA] and [GEO…" at bounding box center [461, 239] width 922 height 417
click at [864, 301] on div "Question 1 Which countries does she want to visit? A [GEOGRAPHIC_DATA] and [GEO…" at bounding box center [461, 239] width 922 height 417
click at [469, 347] on span "Next summer" at bounding box center [468, 349] width 45 height 12
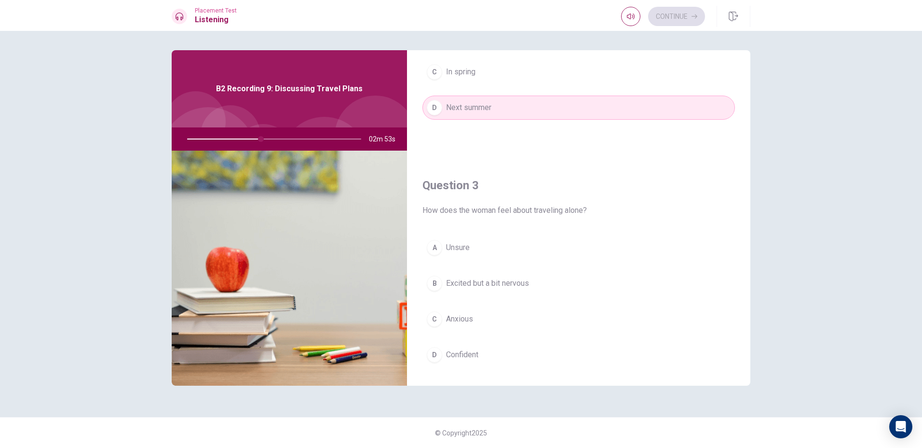
scroll to position [434, 0]
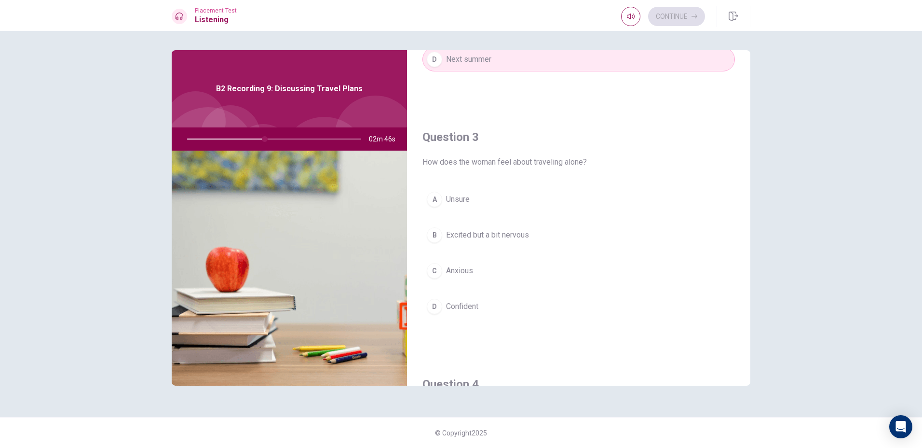
click at [464, 238] on span "Excited but a bit nervous" at bounding box center [487, 235] width 83 height 12
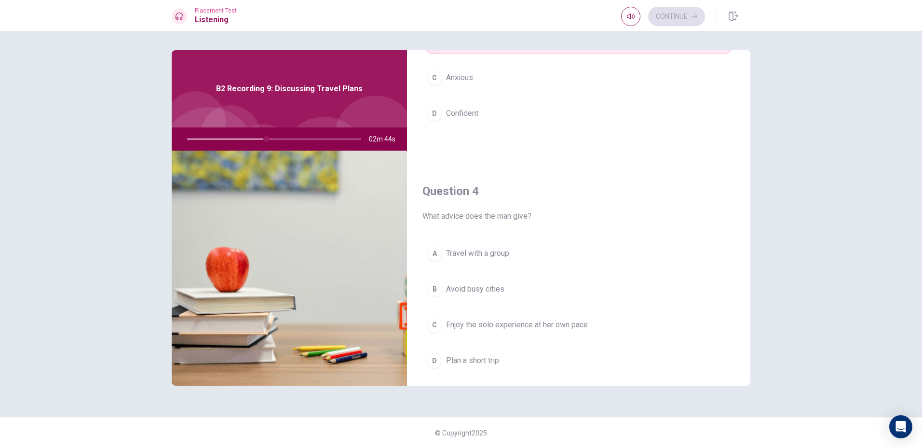
scroll to position [675, 0]
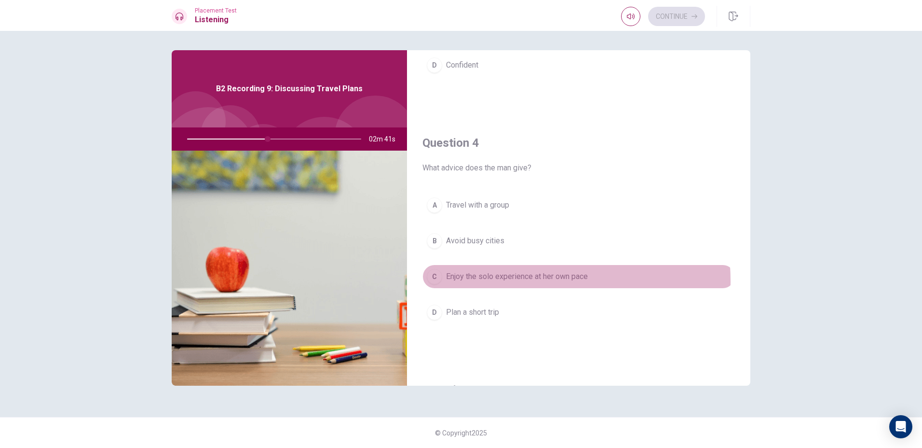
click at [486, 281] on span "Enjoy the solo experience at her own pace" at bounding box center [517, 277] width 142 height 12
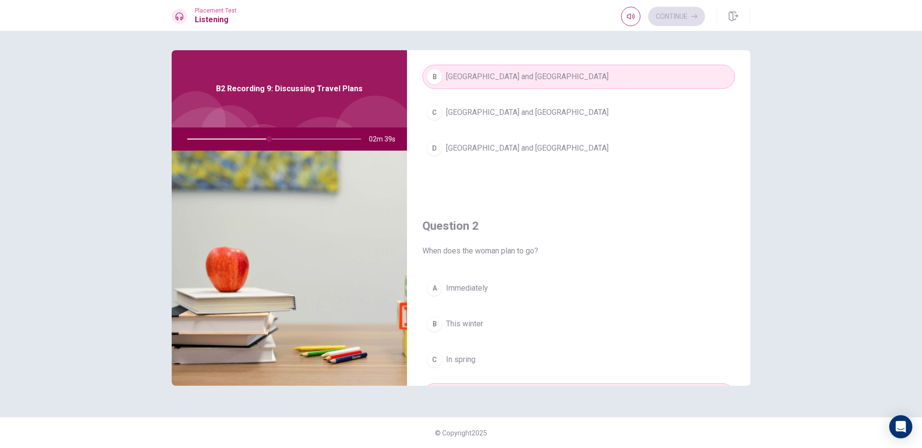
scroll to position [96, 0]
click at [807, 288] on div "Question 1 Which countries does she want to visit? A [GEOGRAPHIC_DATA] and [GEO…" at bounding box center [461, 239] width 922 height 417
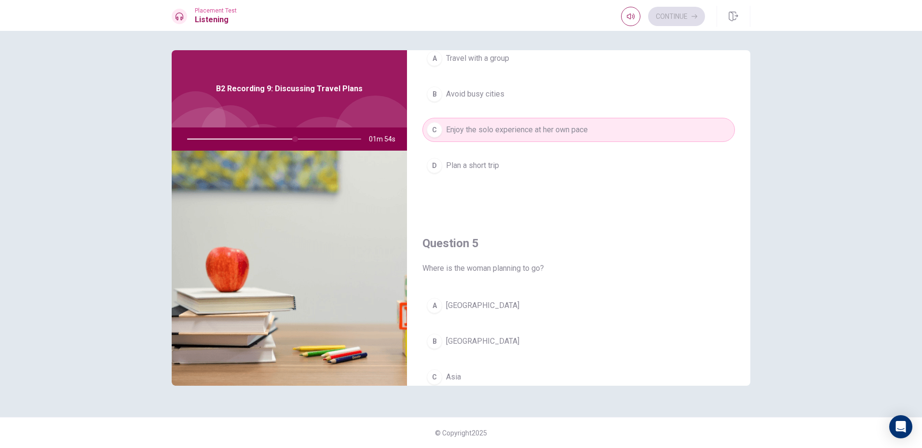
scroll to position [900, 0]
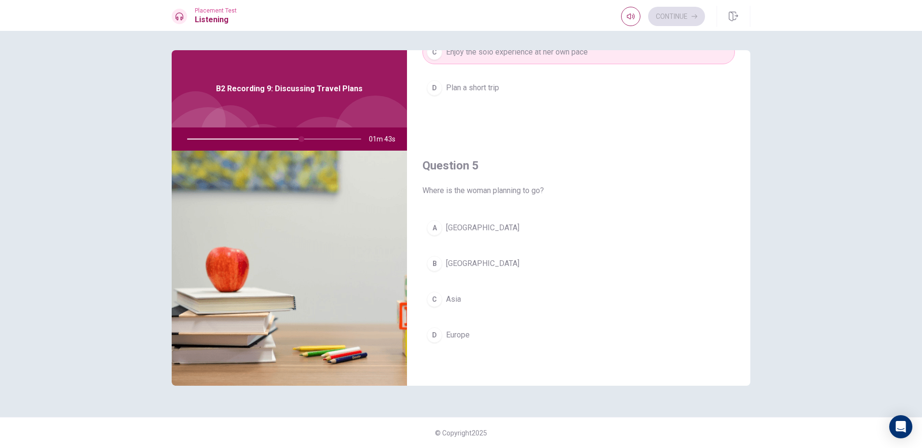
click at [452, 338] on span "Europe" at bounding box center [458, 335] width 24 height 12
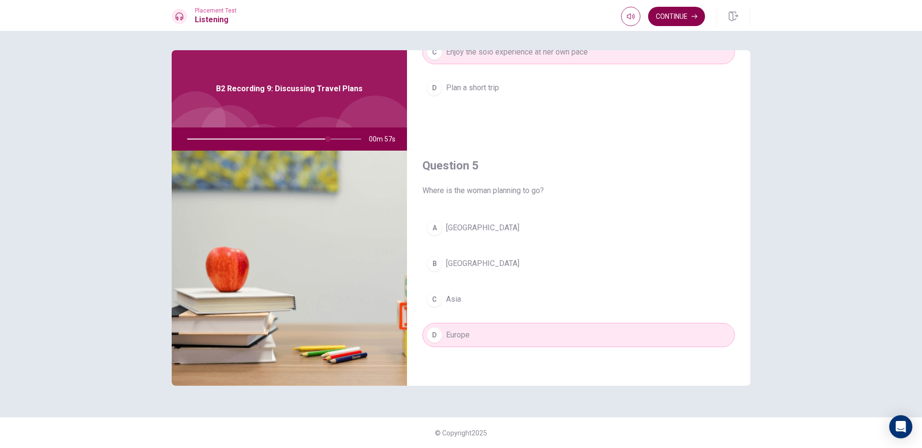
click at [685, 22] on button "Continue" at bounding box center [676, 16] width 57 height 19
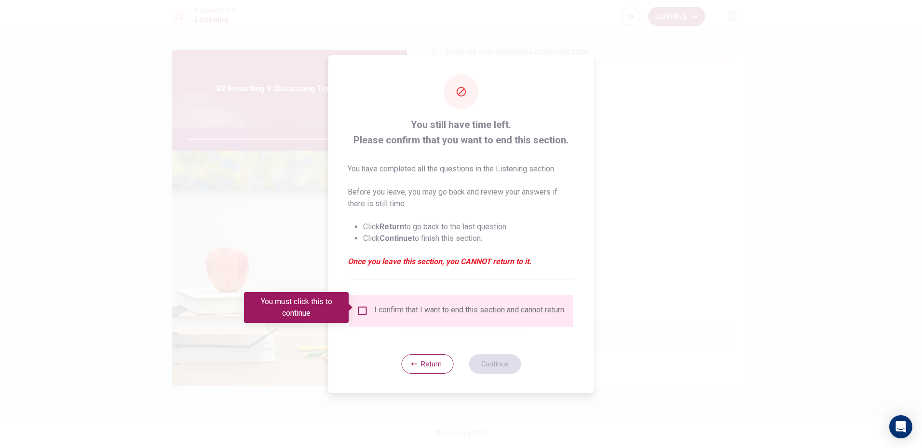
click at [364, 310] on input "You must click this to continue" at bounding box center [363, 311] width 12 height 12
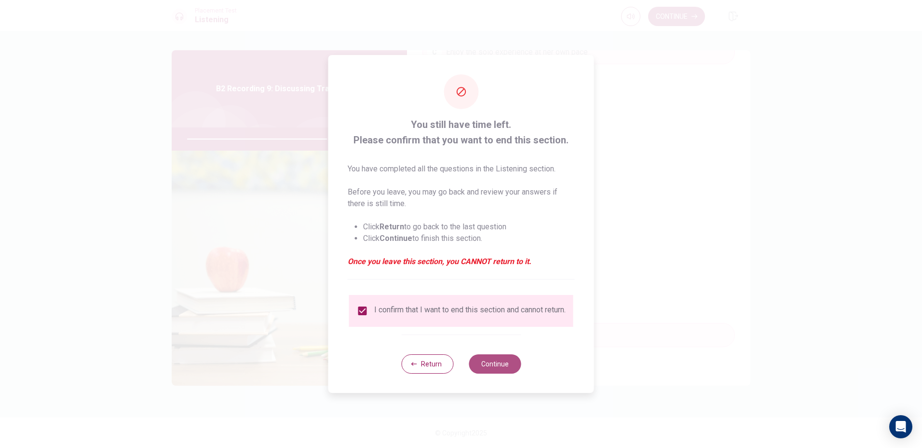
click at [505, 359] on button "Continue" at bounding box center [495, 363] width 52 height 19
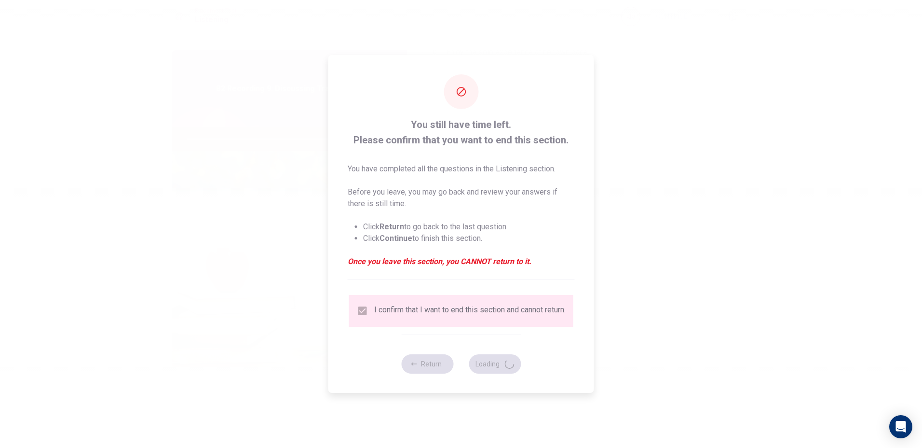
type input "83"
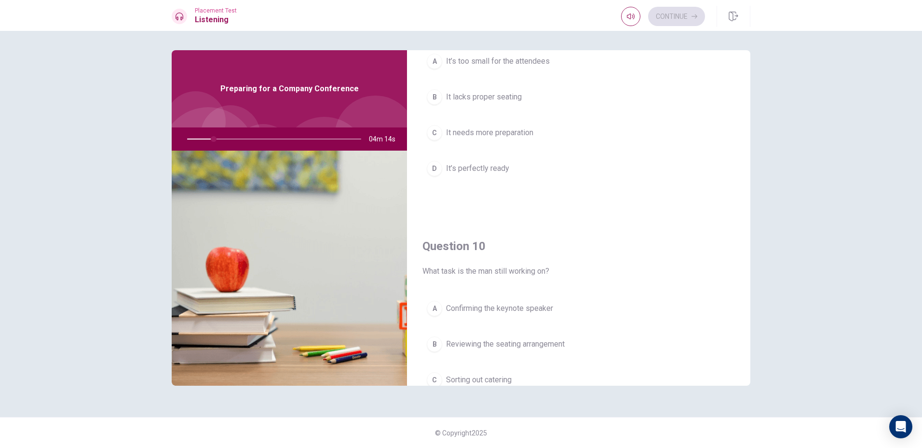
scroll to position [820, 0]
drag, startPoint x: 507, startPoint y: 273, endPoint x: 535, endPoint y: 280, distance: 28.8
click at [535, 280] on div "Question 10 What task is the man still working on? A Confirming the keynote spe…" at bounding box center [578, 341] width 343 height 247
drag, startPoint x: 517, startPoint y: 260, endPoint x: 541, endPoint y: 271, distance: 27.0
click at [541, 271] on div "Question 10 What task is the man still working on?" at bounding box center [579, 256] width 313 height 39
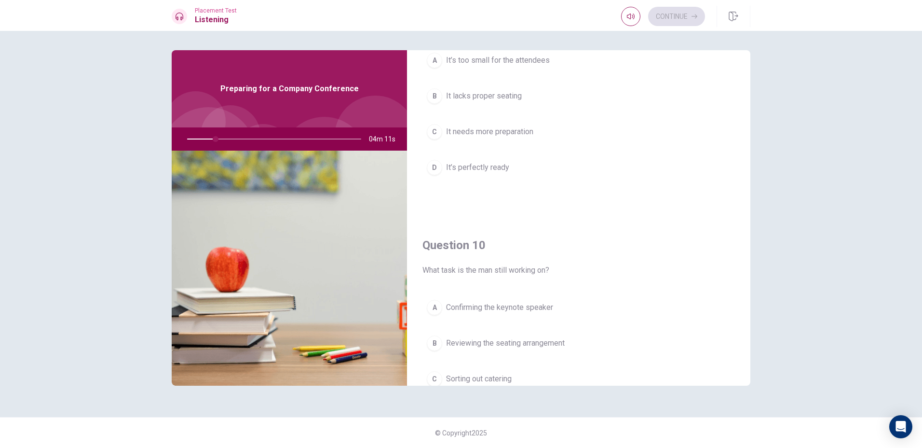
click at [544, 271] on span "What task is the man still working on?" at bounding box center [579, 270] width 313 height 12
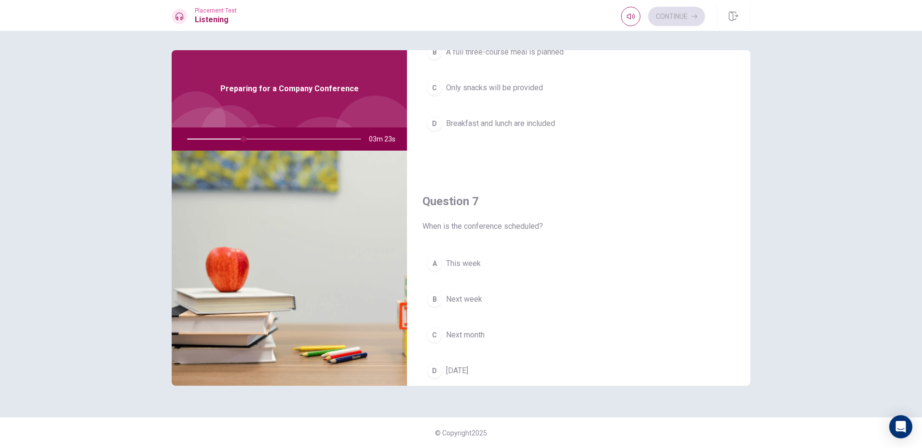
scroll to position [145, 0]
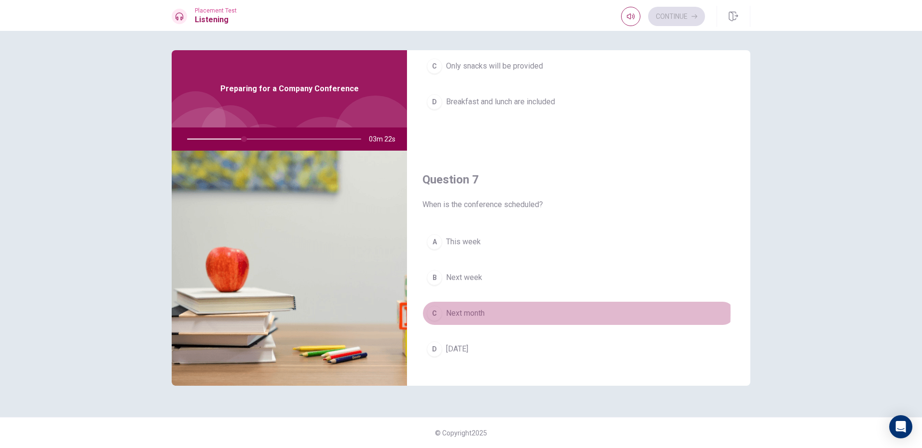
click at [456, 312] on span "Next month" at bounding box center [465, 313] width 39 height 12
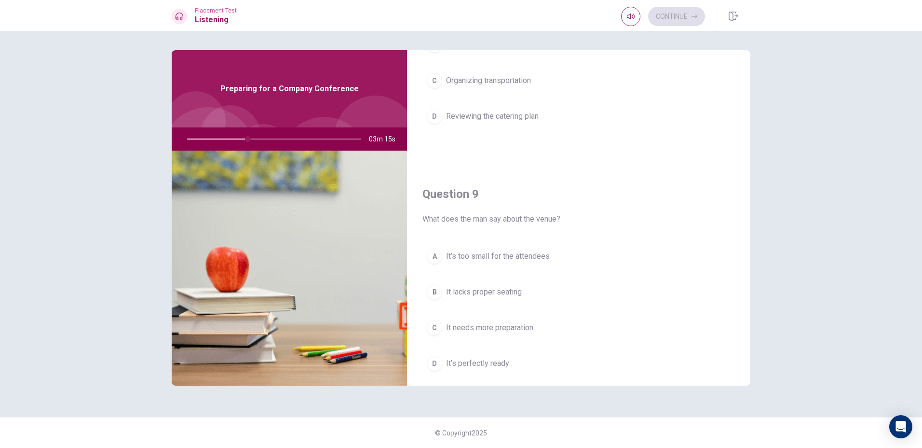
scroll to position [627, 0]
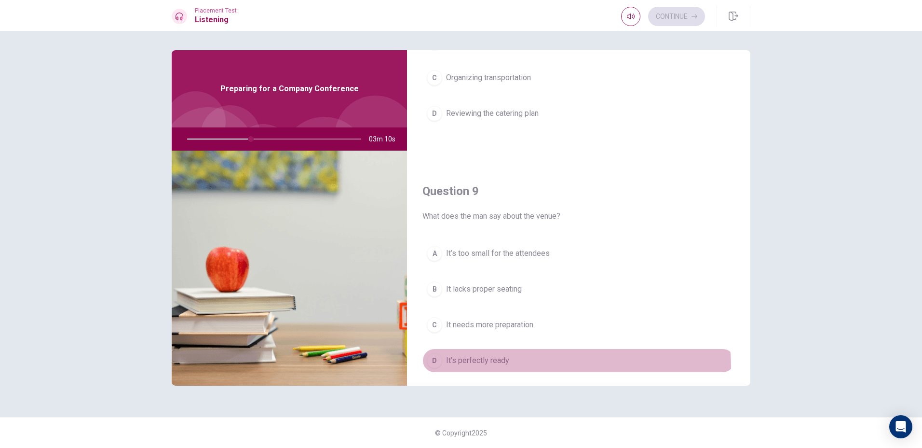
click at [494, 368] on button "D It’s perfectly ready" at bounding box center [579, 360] width 313 height 24
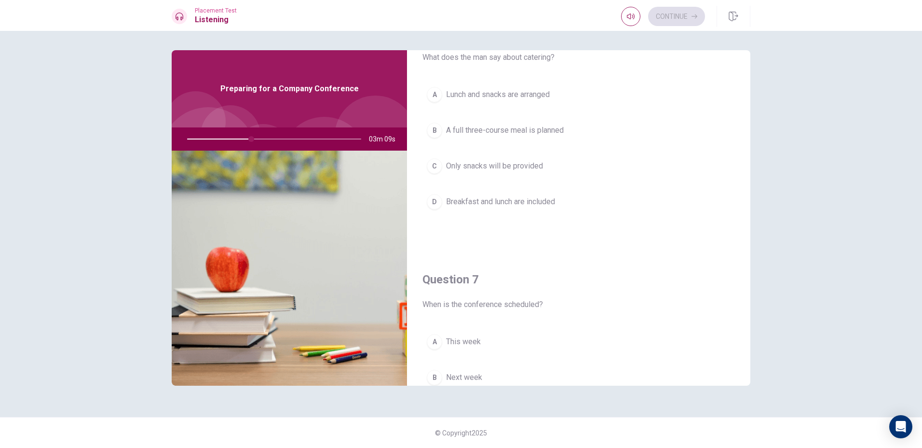
scroll to position [0, 0]
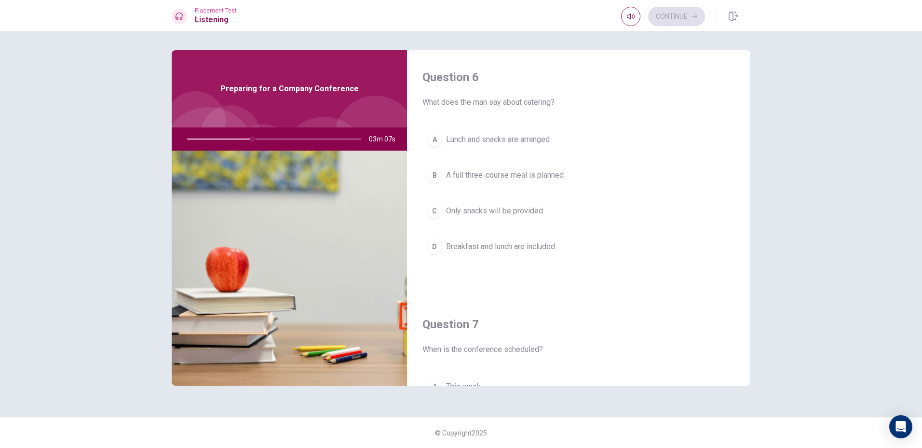
click at [492, 138] on span "Lunch and snacks are arranged" at bounding box center [498, 140] width 104 height 12
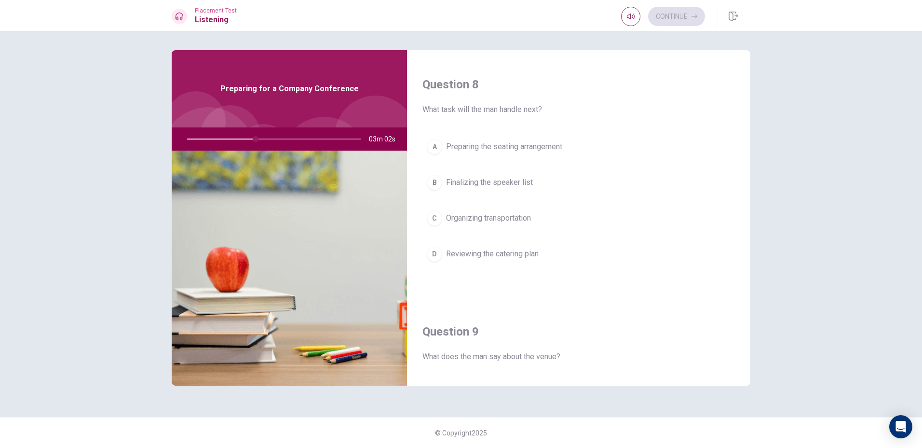
scroll to position [482, 0]
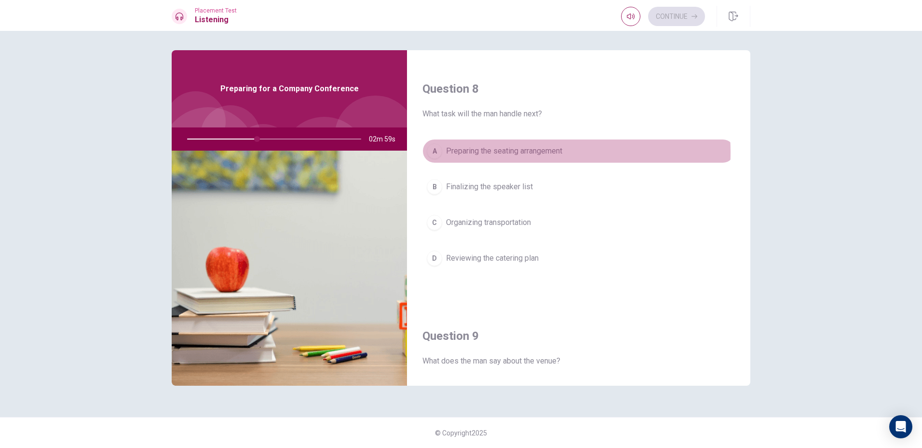
click at [501, 152] on span "Preparing the seating arrangement" at bounding box center [504, 151] width 116 height 12
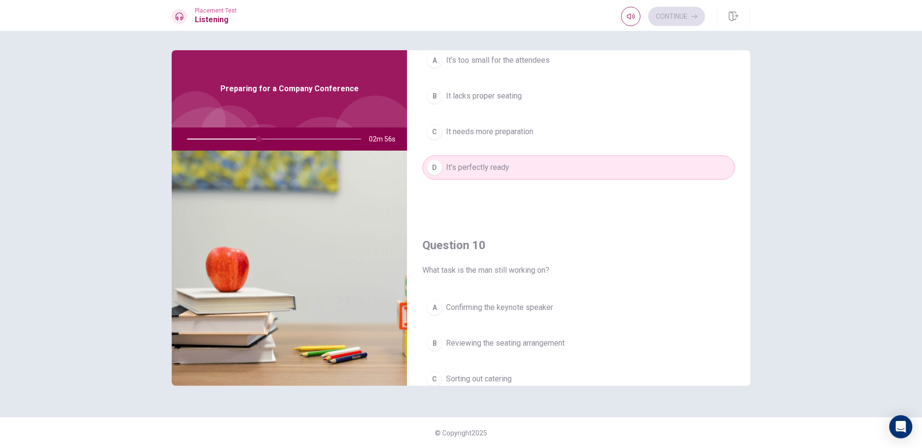
scroll to position [900, 0]
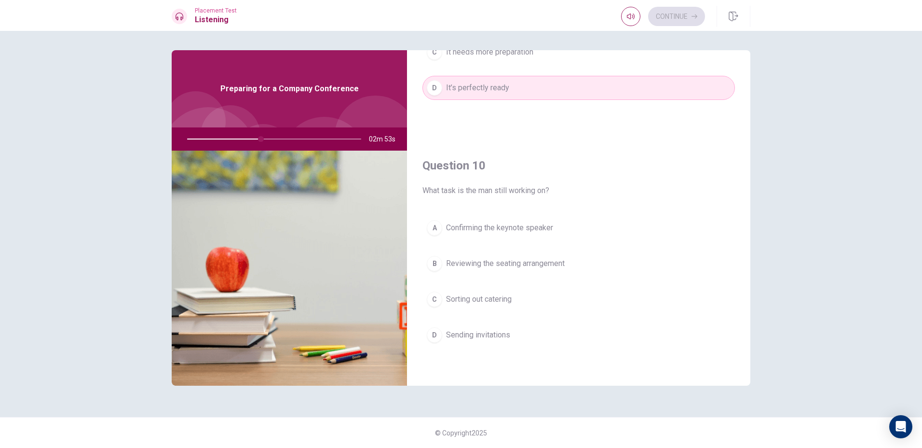
click at [488, 222] on span "Confirming the keynote speaker" at bounding box center [499, 228] width 107 height 12
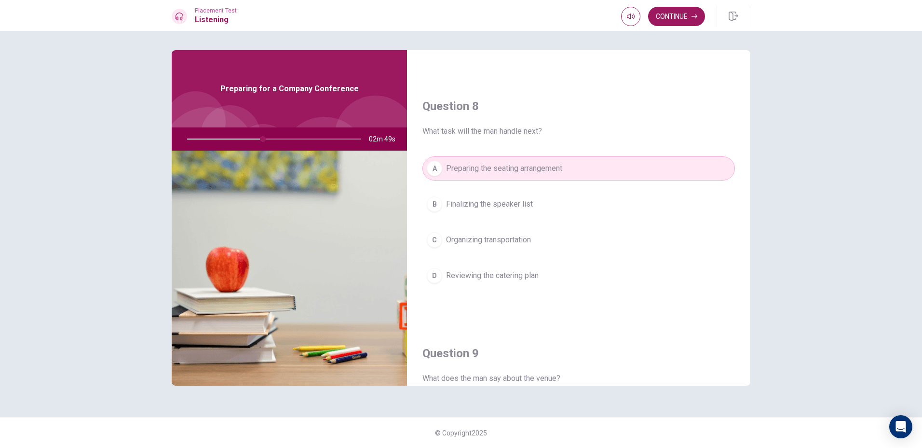
scroll to position [466, 0]
click at [526, 203] on span "Finalizing the speaker list" at bounding box center [489, 204] width 87 height 12
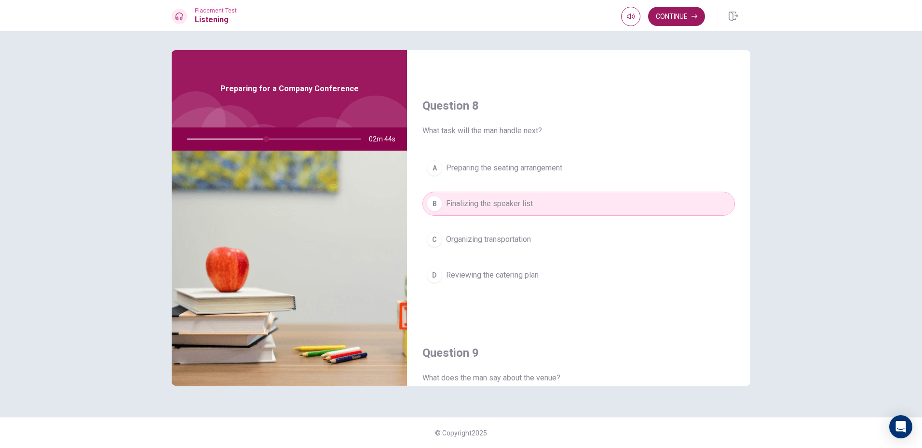
drag, startPoint x: 546, startPoint y: 173, endPoint x: 537, endPoint y: 167, distance: 10.4
click at [537, 167] on span "Preparing the seating arrangement" at bounding box center [504, 168] width 116 height 12
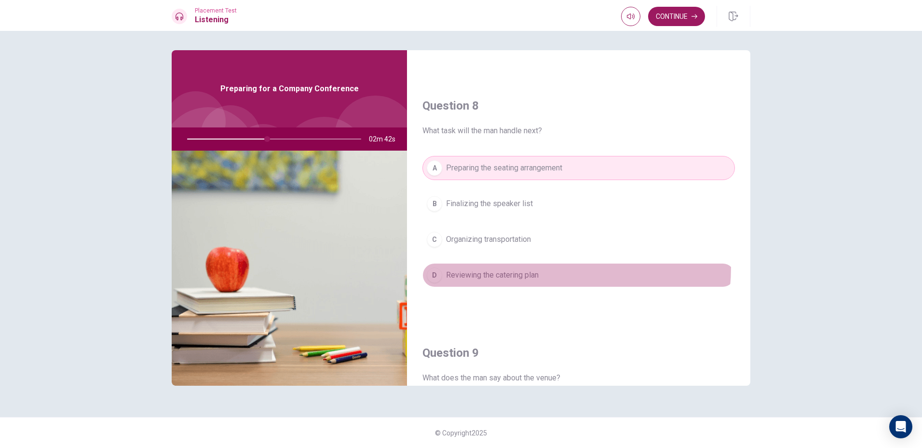
click at [527, 267] on button "D Reviewing the catering plan" at bounding box center [579, 275] width 313 height 24
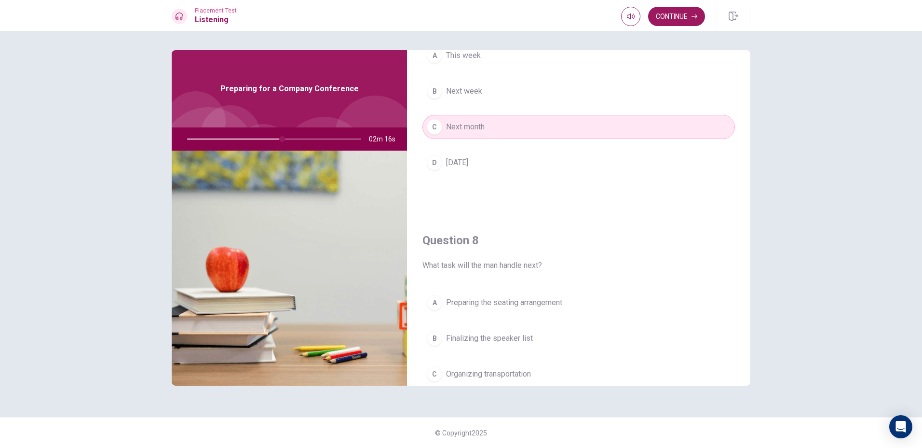
scroll to position [386, 0]
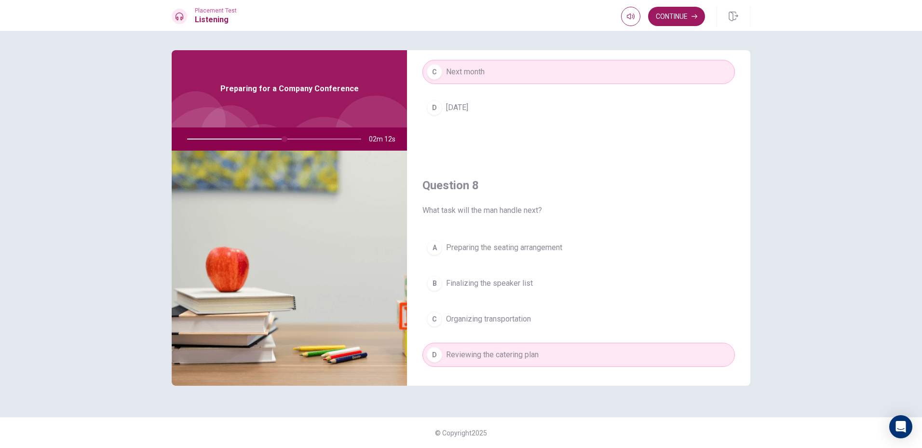
click at [526, 245] on span "Preparing the seating arrangement" at bounding box center [504, 248] width 116 height 12
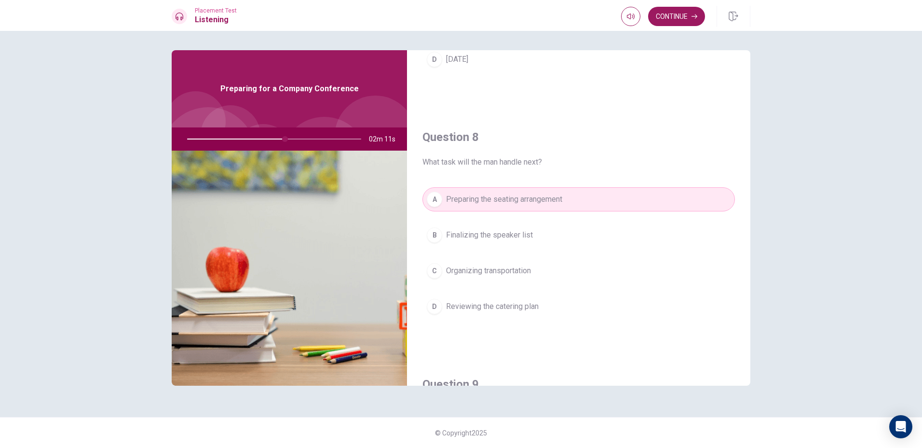
click at [531, 302] on span "Reviewing the catering plan" at bounding box center [492, 307] width 93 height 12
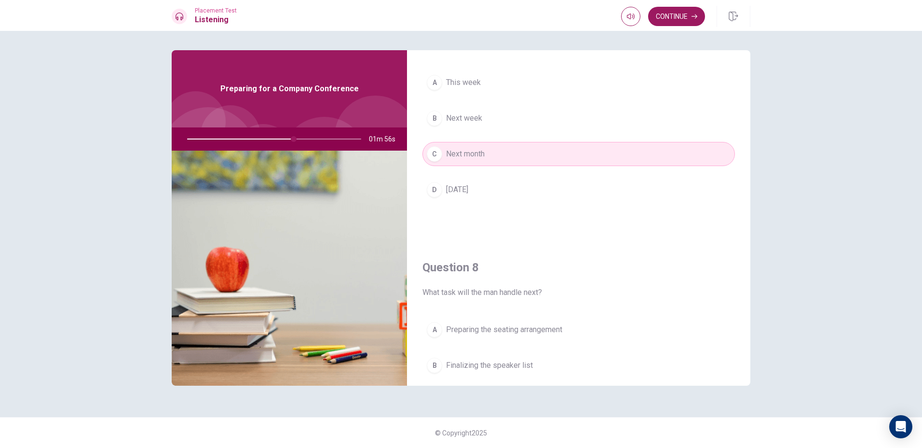
scroll to position [434, 0]
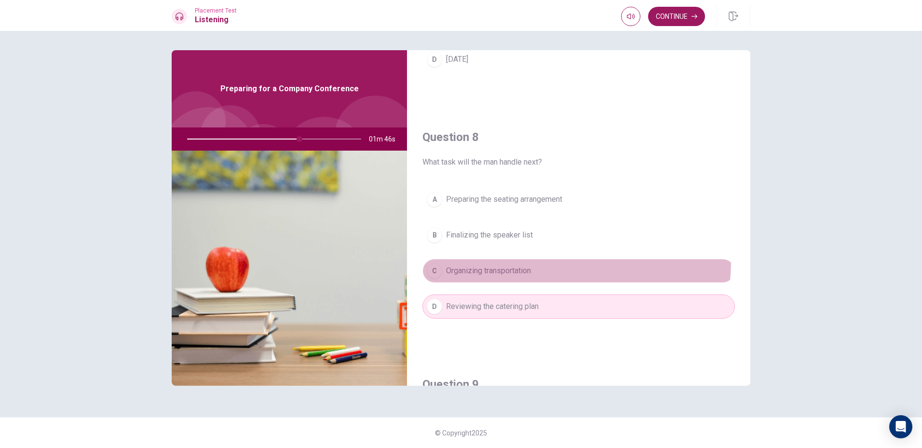
click at [523, 261] on button "C Organizing transportation" at bounding box center [579, 271] width 313 height 24
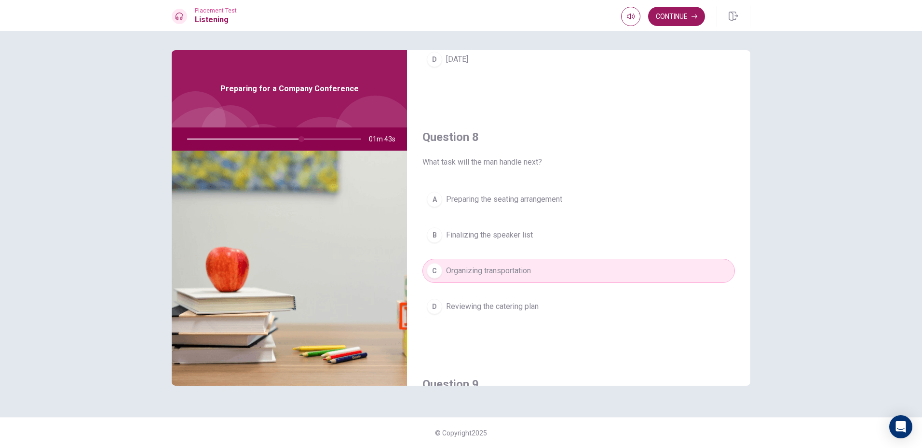
click at [517, 305] on span "Reviewing the catering plan" at bounding box center [492, 307] width 93 height 12
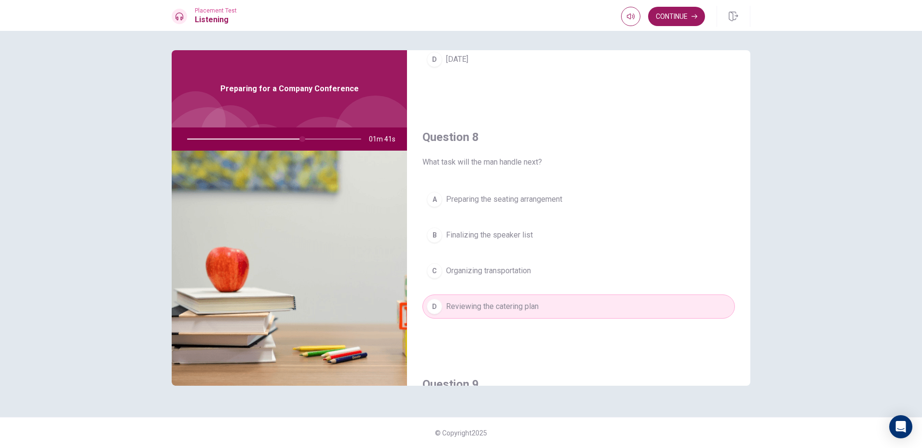
click at [525, 273] on span "Organizing transportation" at bounding box center [488, 271] width 85 height 12
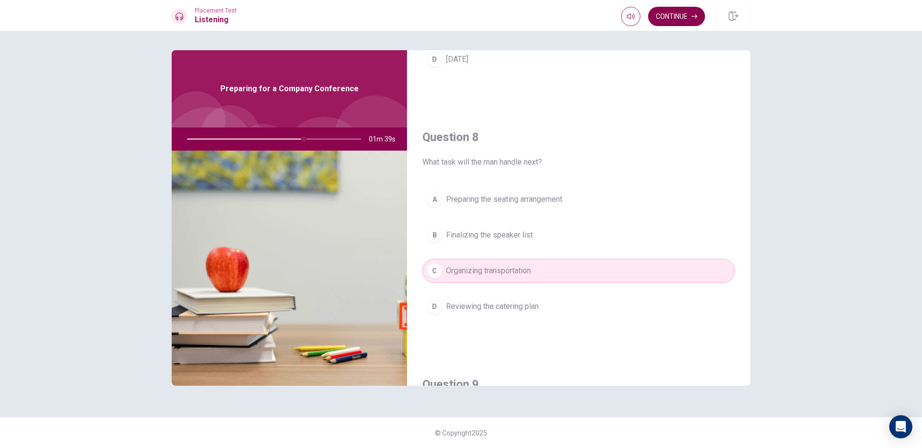
click at [677, 26] on button "Continue" at bounding box center [676, 16] width 57 height 19
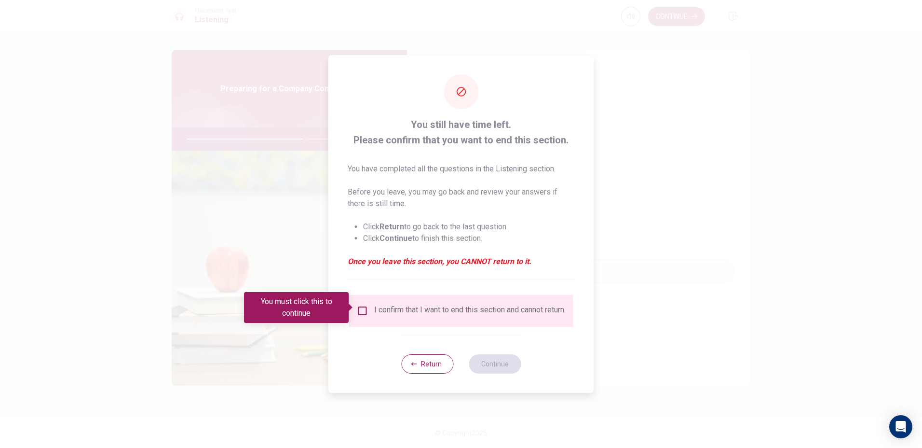
click at [425, 314] on div "I confirm that I want to end this section and cannot return." at bounding box center [470, 311] width 192 height 12
click at [429, 305] on div "I confirm that I want to end this section and cannot return." at bounding box center [470, 311] width 192 height 12
click at [425, 308] on div "I confirm that I want to end this section and cannot return." at bounding box center [470, 311] width 192 height 12
click at [366, 306] on input "You must click this to continue" at bounding box center [363, 311] width 12 height 12
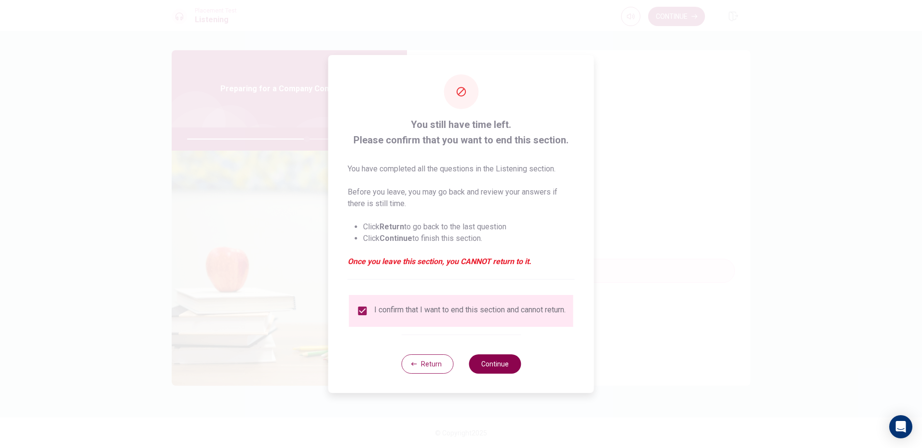
click at [477, 369] on button "Continue" at bounding box center [495, 363] width 52 height 19
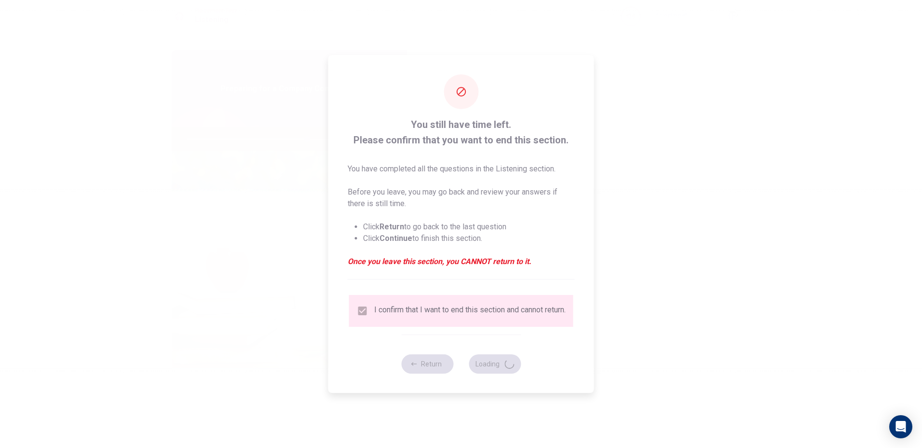
type input "69"
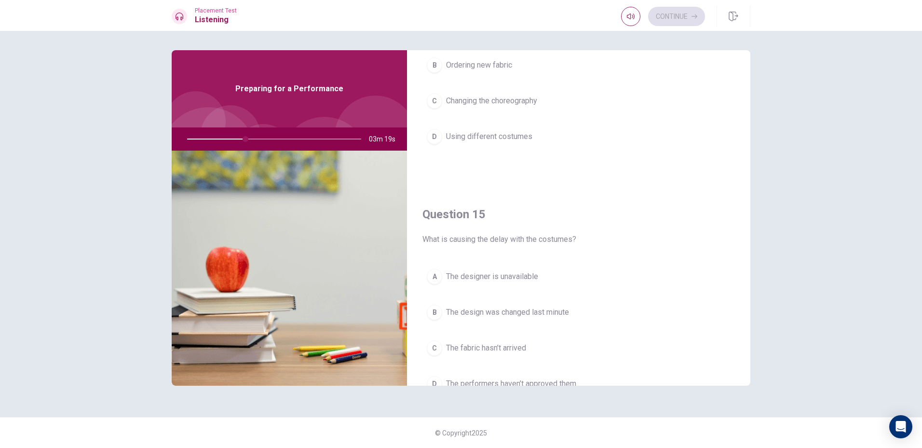
scroll to position [868, 0]
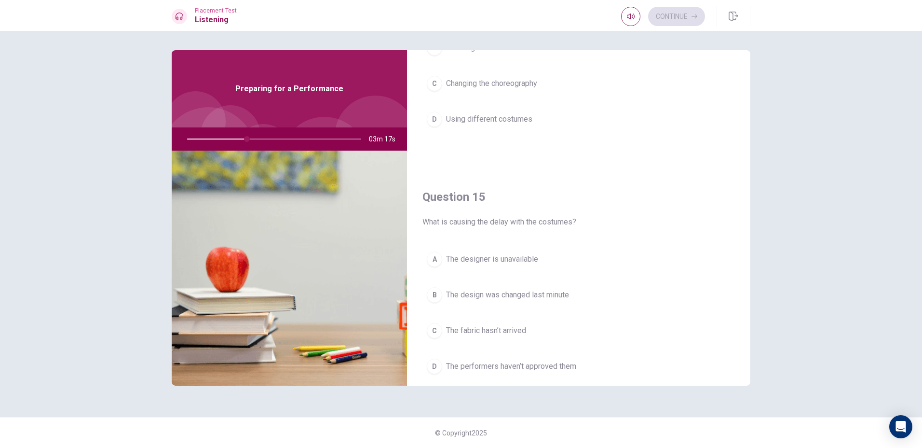
click at [511, 328] on span "The fabric hasn’t arrived" at bounding box center [486, 331] width 80 height 12
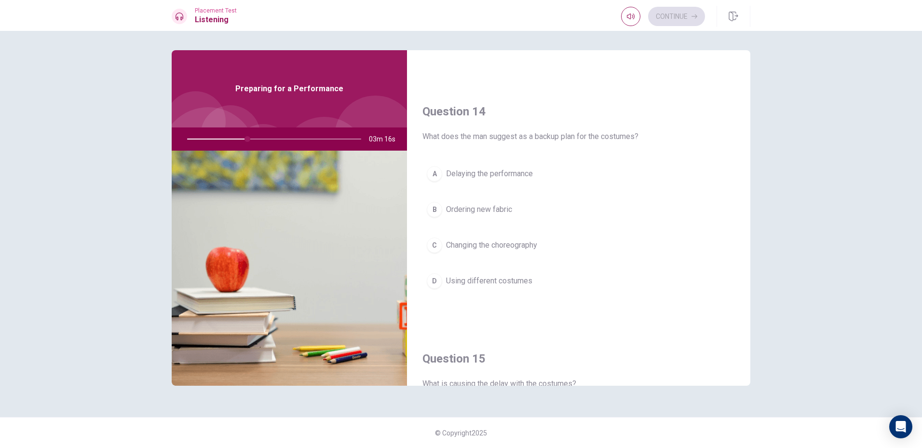
scroll to position [675, 0]
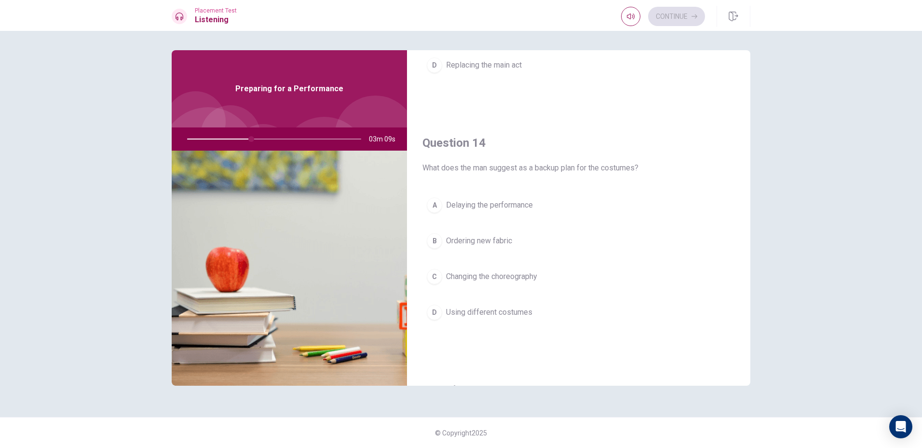
click at [478, 314] on span "Using different costumes" at bounding box center [489, 312] width 86 height 12
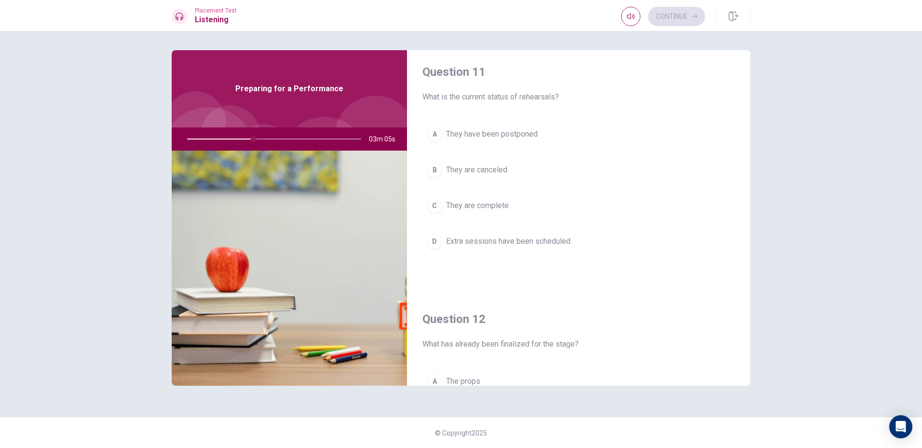
scroll to position [0, 0]
click at [484, 210] on span "They are complete" at bounding box center [477, 211] width 63 height 12
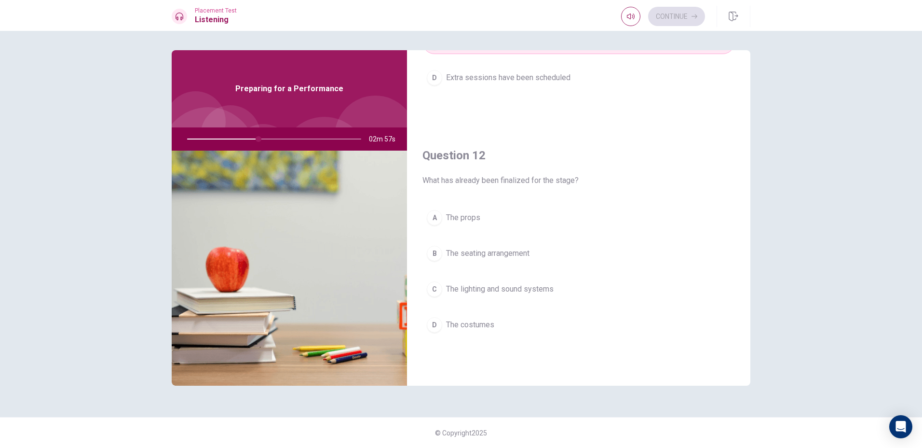
scroll to position [193, 0]
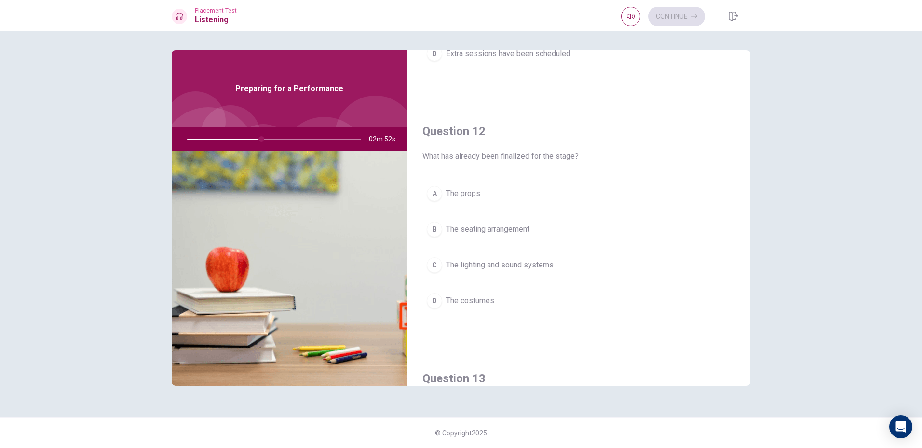
click at [489, 266] on span "The lighting and sound systems" at bounding box center [500, 265] width 108 height 12
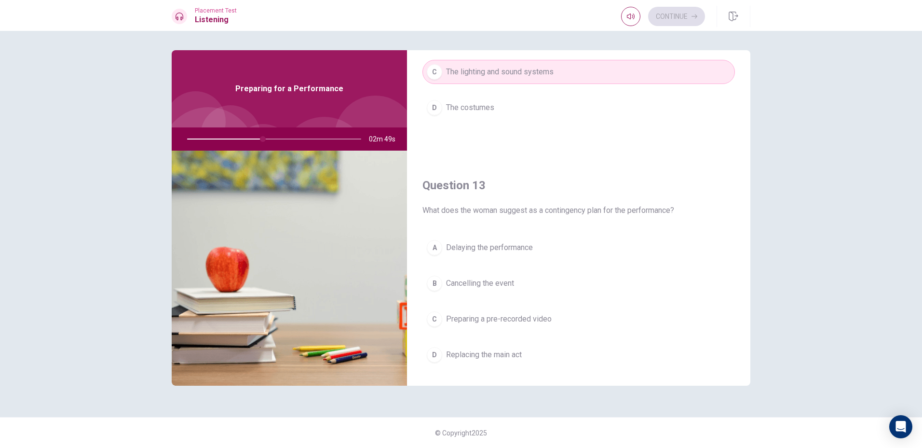
scroll to position [434, 0]
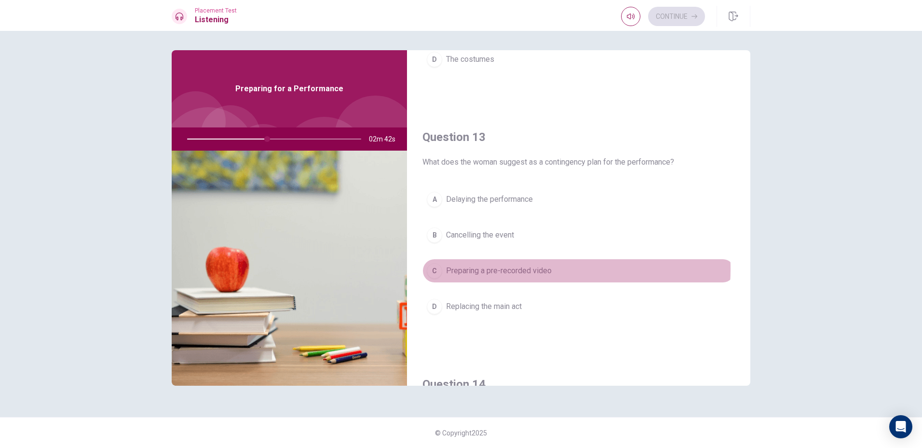
click at [510, 269] on span "Preparing a pre-recorded video" at bounding box center [499, 271] width 106 height 12
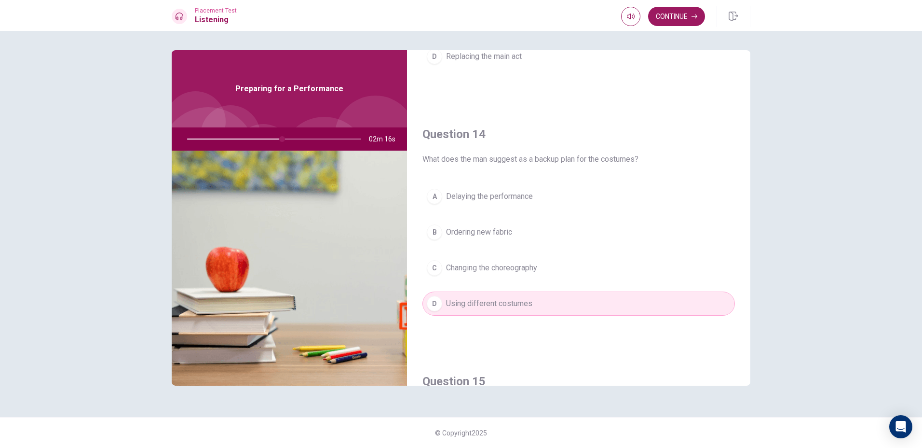
scroll to position [707, 0]
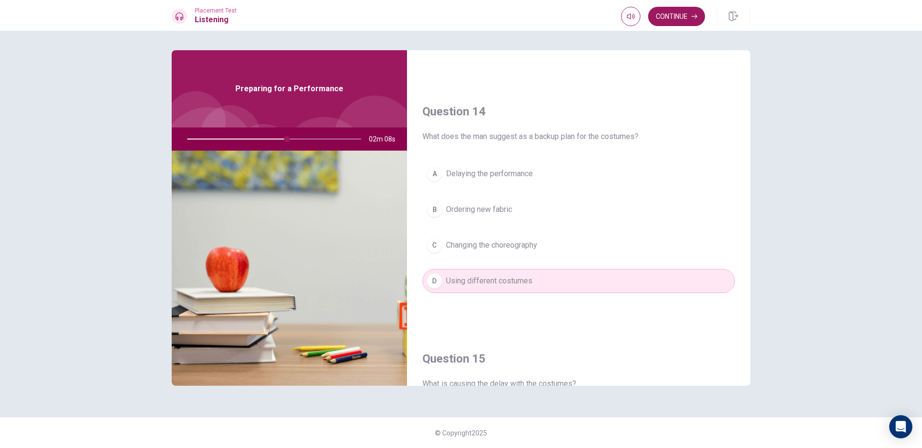
click at [505, 246] on span "Changing the choreography" at bounding box center [491, 245] width 91 height 12
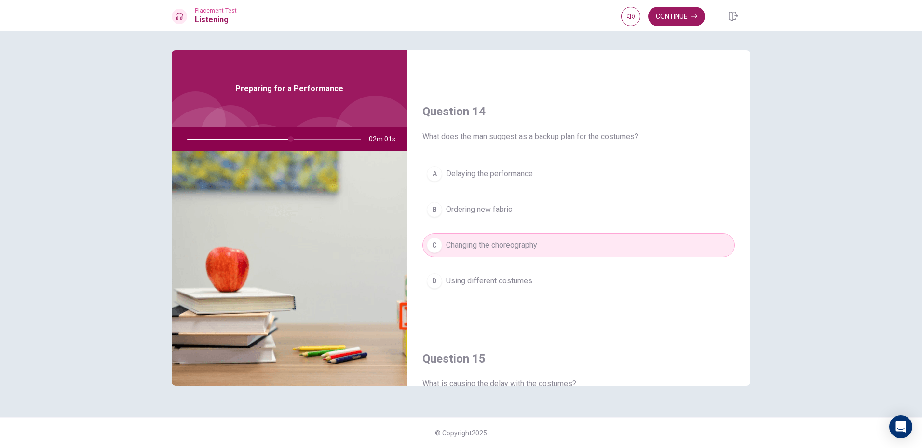
click at [511, 217] on button "B Ordering new fabric" at bounding box center [579, 209] width 313 height 24
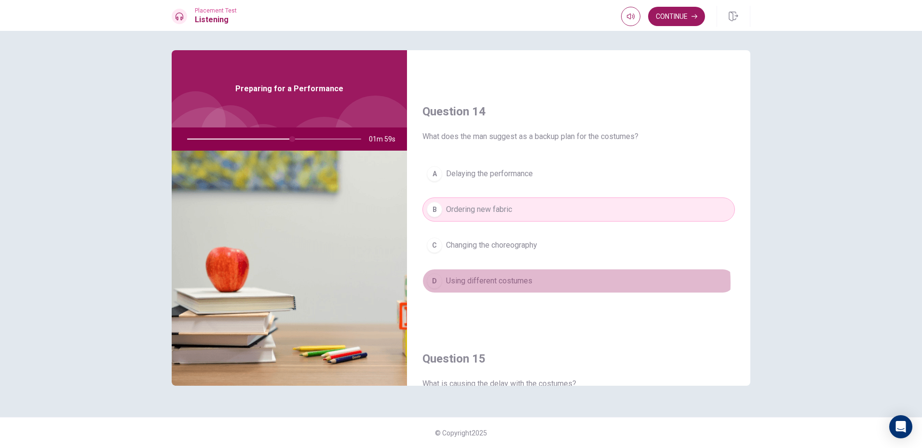
click at [566, 283] on button "D Using different costumes" at bounding box center [579, 281] width 313 height 24
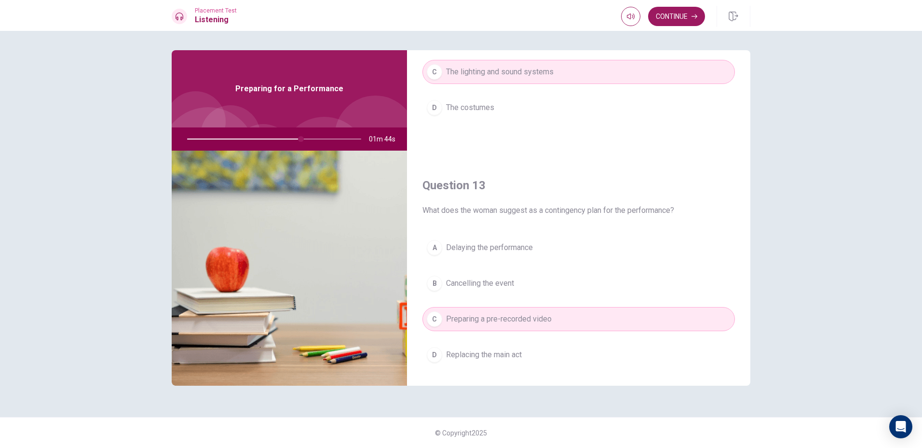
scroll to position [434, 0]
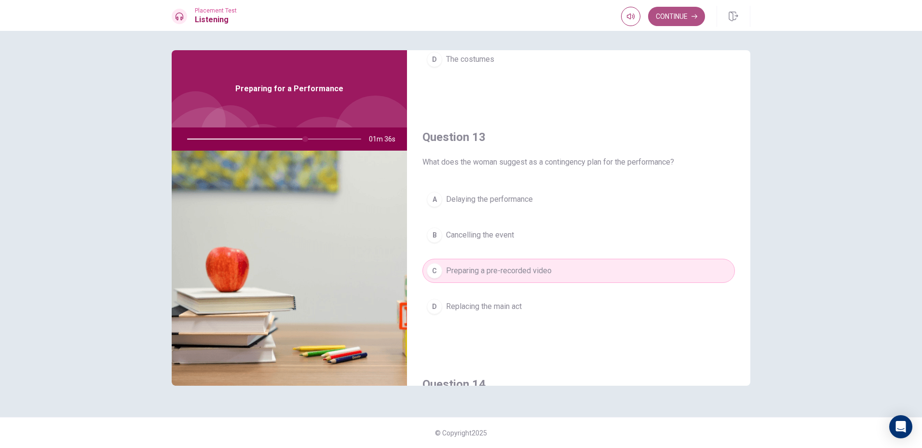
click at [659, 23] on button "Continue" at bounding box center [676, 16] width 57 height 19
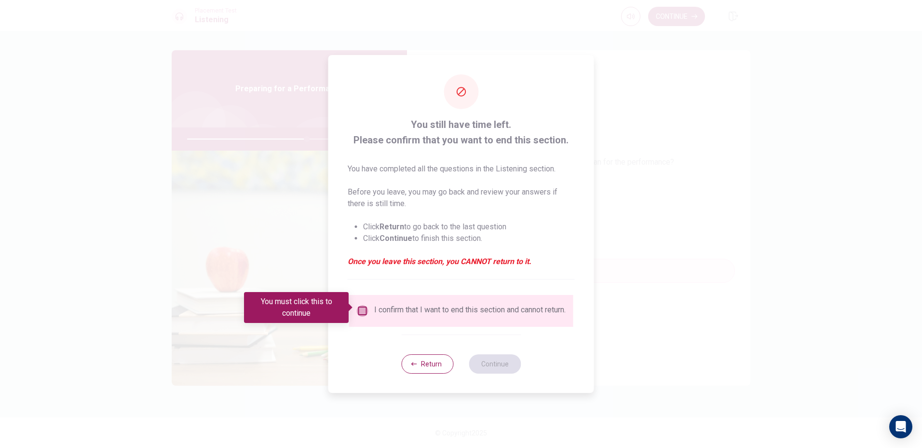
click at [357, 305] on input "You must click this to continue" at bounding box center [363, 311] width 12 height 12
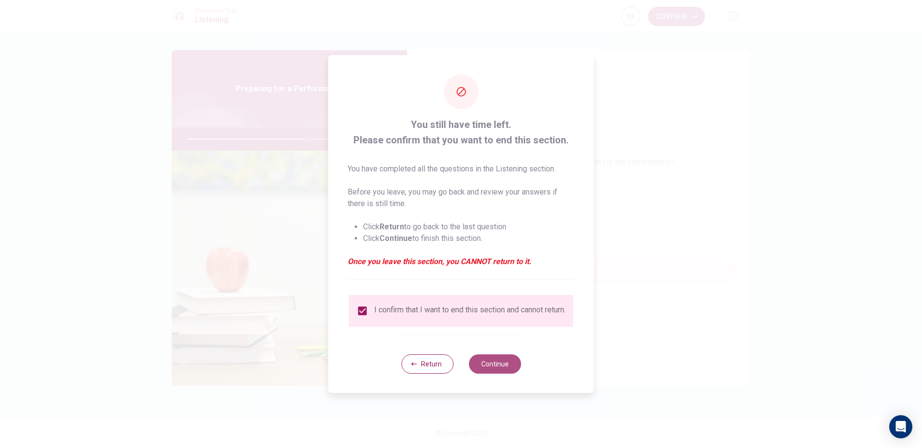
click at [502, 371] on button "Continue" at bounding box center [495, 363] width 52 height 19
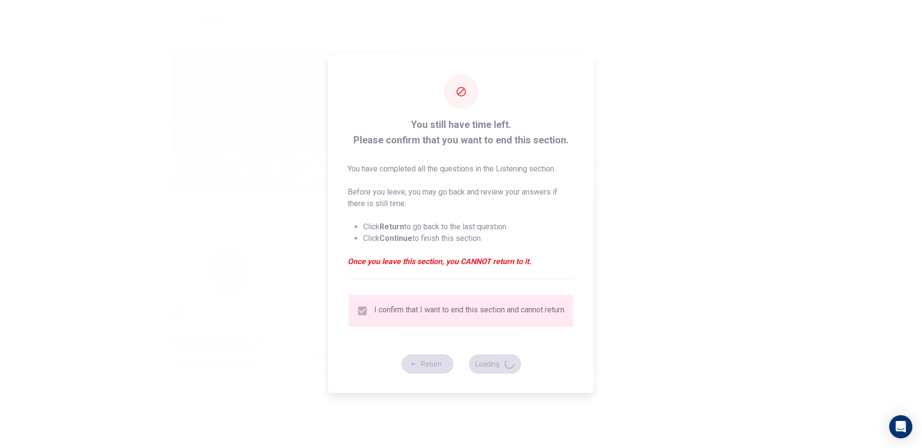
type input "70"
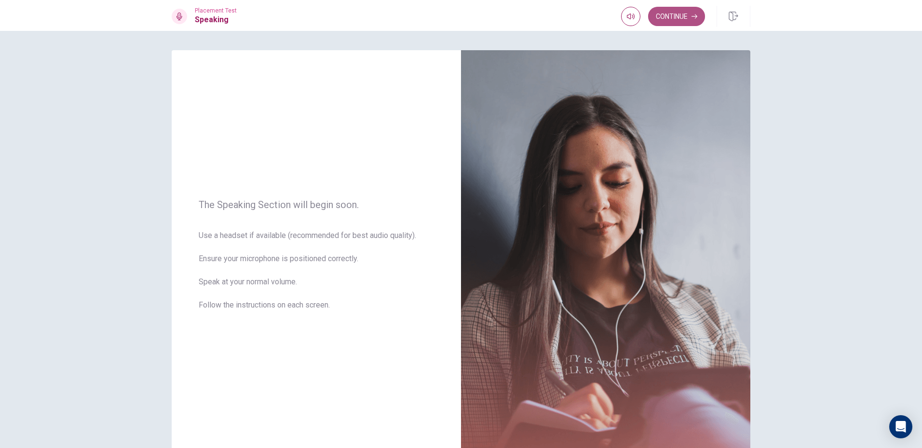
click at [682, 8] on button "Continue" at bounding box center [676, 16] width 57 height 19
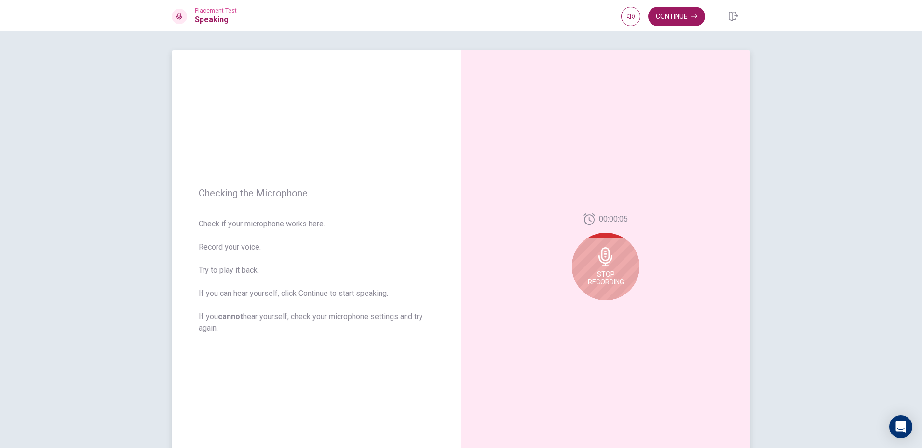
click at [601, 251] on icon at bounding box center [605, 256] width 19 height 19
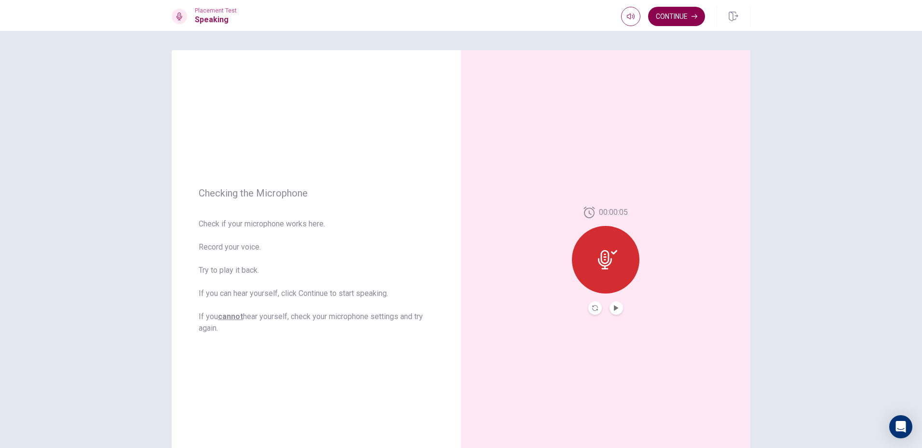
click at [679, 21] on button "Continue" at bounding box center [676, 16] width 57 height 19
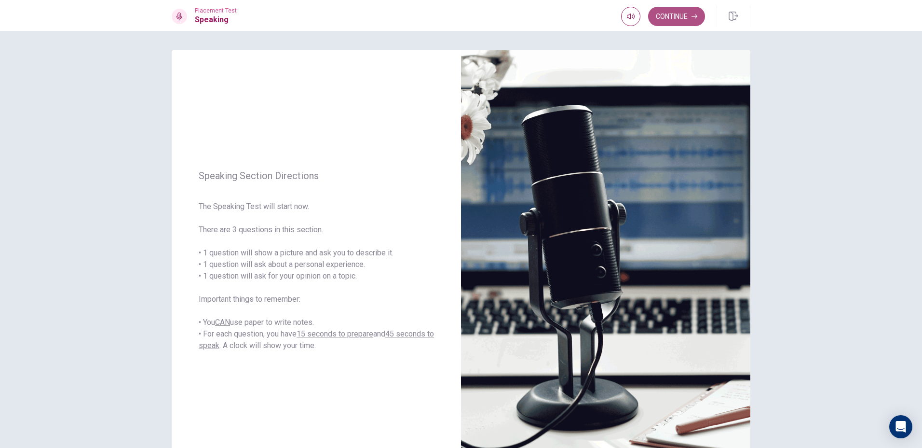
click at [694, 19] on button "Continue" at bounding box center [676, 16] width 57 height 19
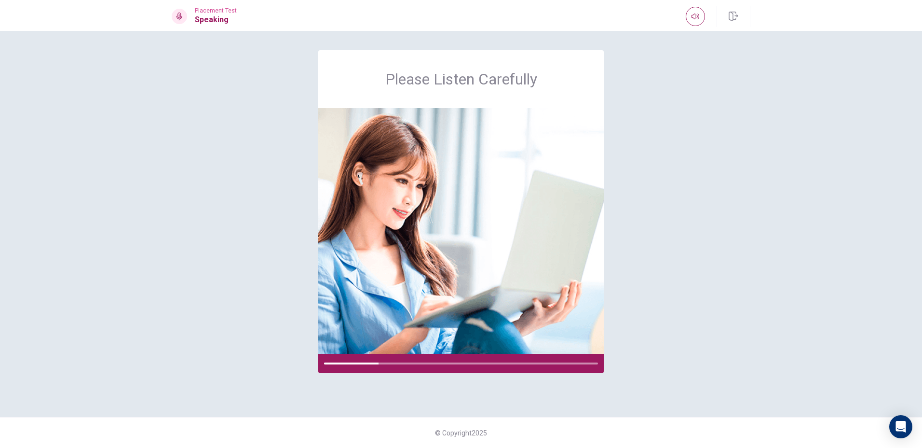
click at [823, 348] on div "Please Listen Carefully © Copyright 2025" at bounding box center [461, 239] width 922 height 417
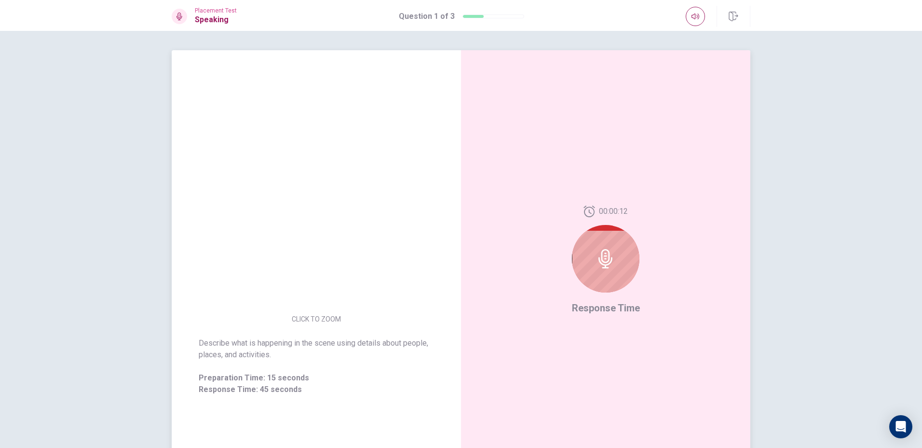
click at [603, 266] on icon at bounding box center [606, 258] width 14 height 19
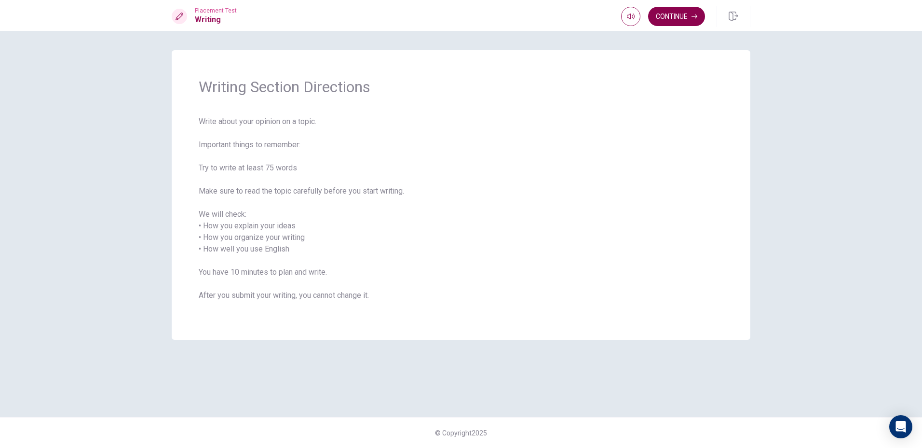
click at [680, 14] on button "Continue" at bounding box center [676, 16] width 57 height 19
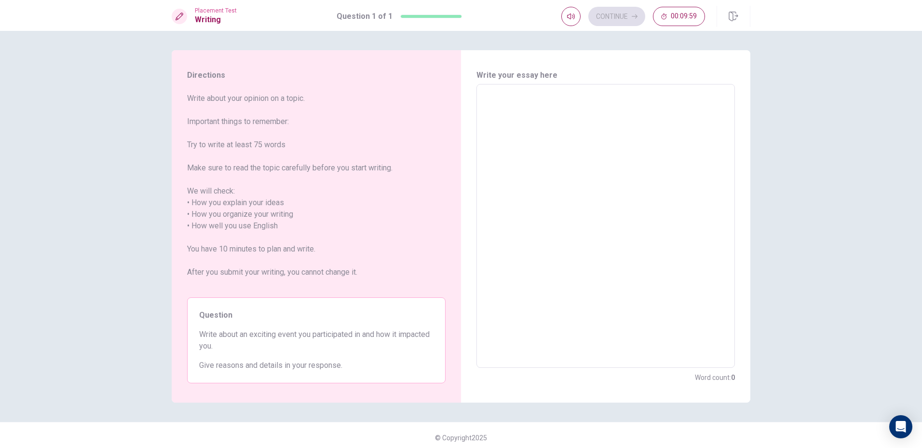
click at [632, 121] on textarea at bounding box center [605, 226] width 245 height 268
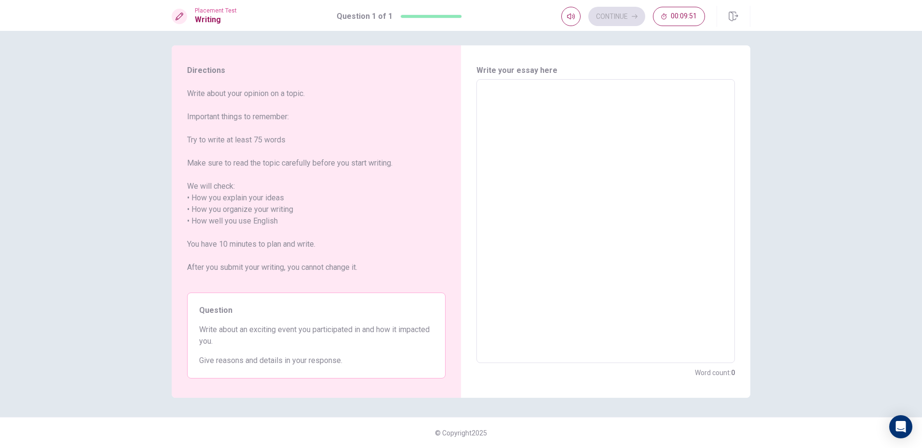
click at [567, 243] on textarea at bounding box center [605, 221] width 245 height 268
type textarea "A"
type textarea "x"
type textarea "A"
type textarea "x"
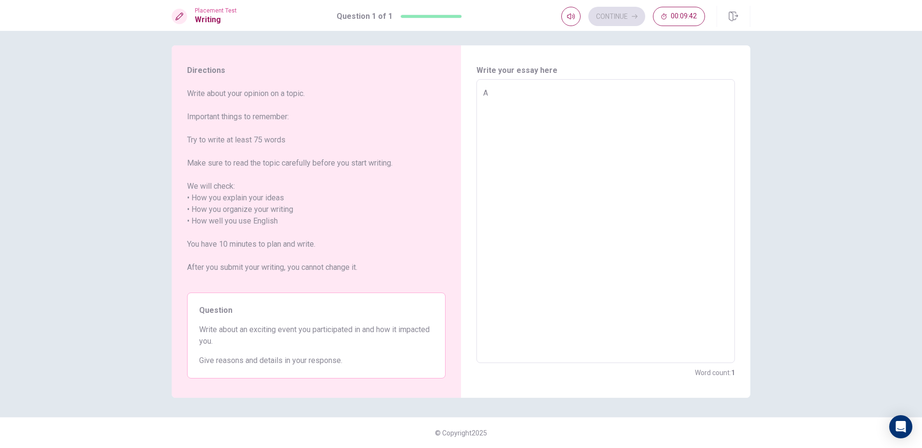
type textarea "A f"
type textarea "x"
type textarea "A [DEMOGRAPHIC_DATA]"
type textarea "x"
type textarea "A few"
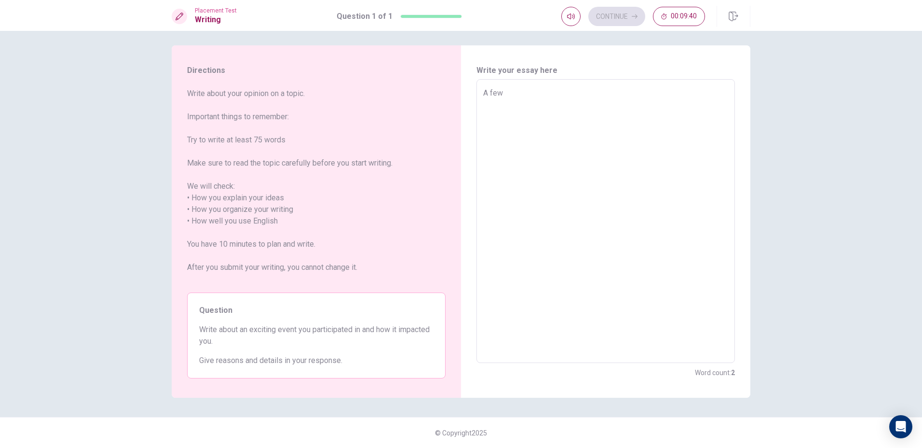
type textarea "x"
type textarea "A few"
type textarea "x"
type textarea "A few m"
type textarea "x"
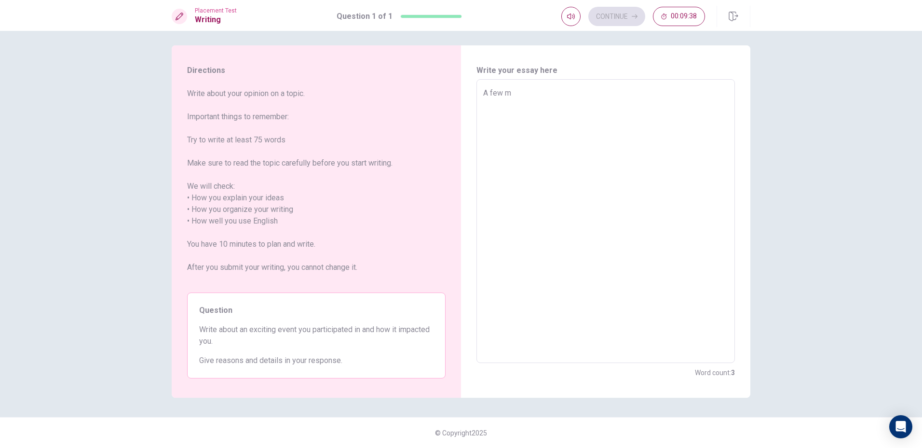
type textarea "A few mo"
type textarea "x"
type textarea "A few mon"
type textarea "x"
type textarea "A few mont"
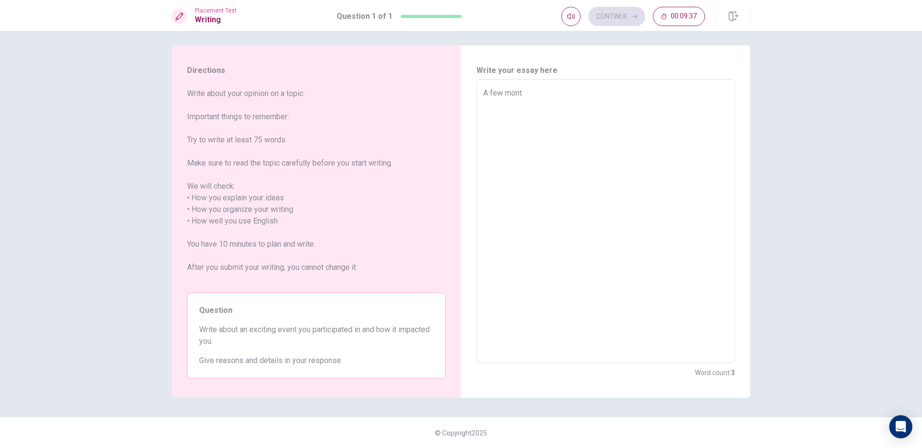
type textarea "x"
type textarea "A few mont"
type textarea "x"
type textarea "A few mont"
type textarea "x"
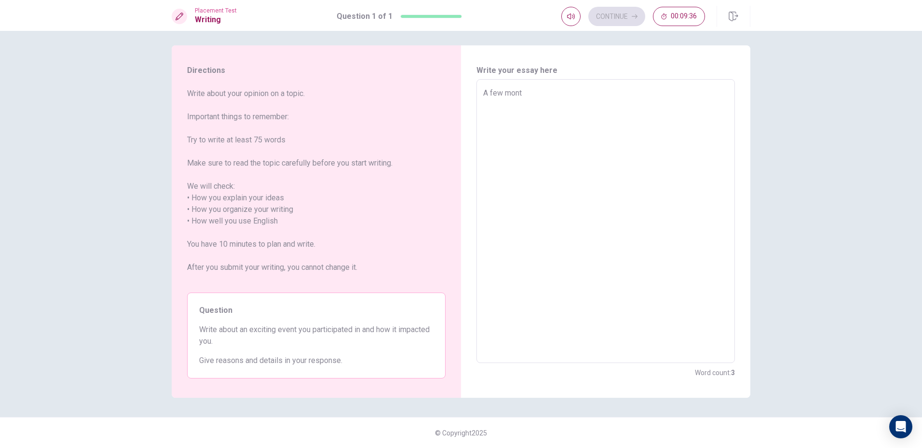
type textarea "A few month"
type textarea "x"
type textarea "A few month"
type textarea "x"
type textarea "A few month a"
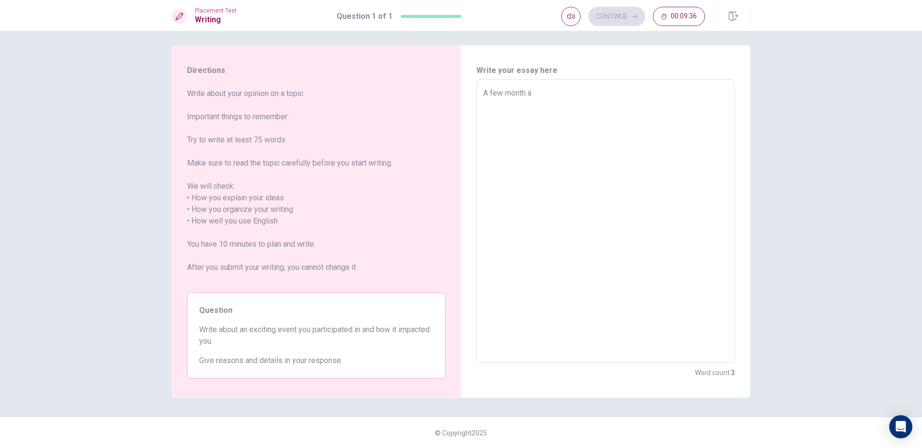
type textarea "x"
type textarea "A few month a"
click at [587, 136] on textarea "A few month a" at bounding box center [605, 221] width 245 height 268
type textarea "x"
type textarea "A few month ag"
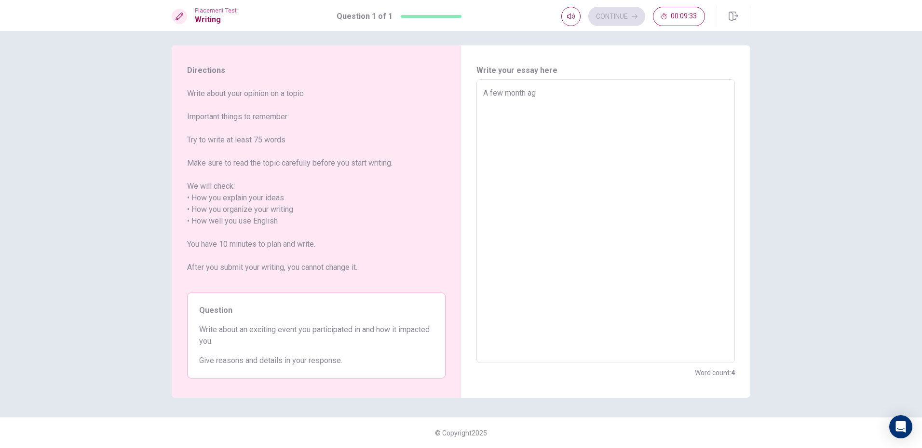
type textarea "x"
type textarea "A few month ago"
type textarea "x"
type textarea "A few month ago,"
type textarea "x"
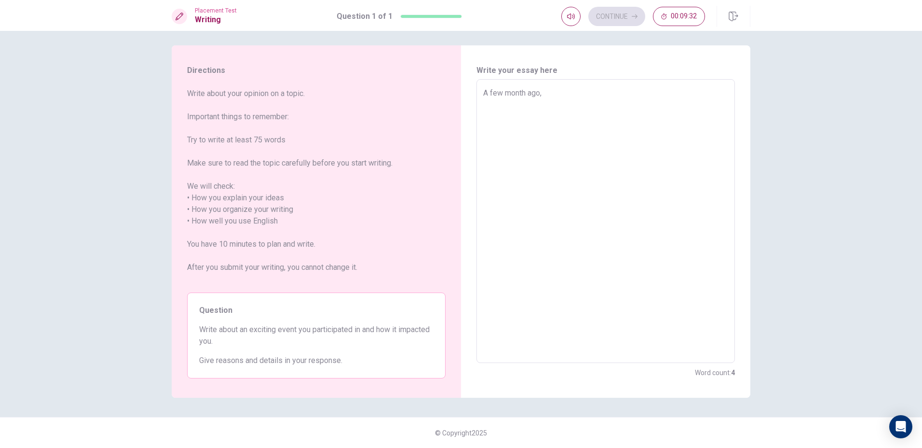
type textarea "A few month ago,"
type textarea "x"
type textarea "A few month ago, I"
type textarea "x"
type textarea "A few month ago, I"
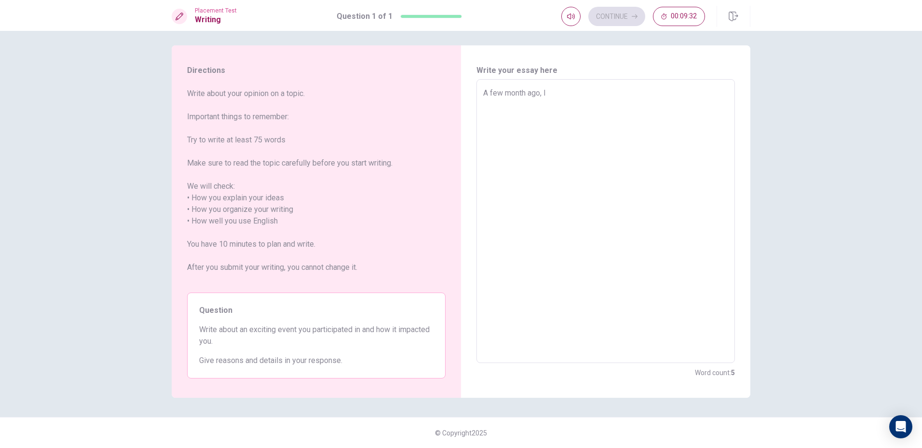
type textarea "x"
type textarea "A few month ago, I t"
type textarea "x"
type textarea "A few month ago, I to"
type textarea "x"
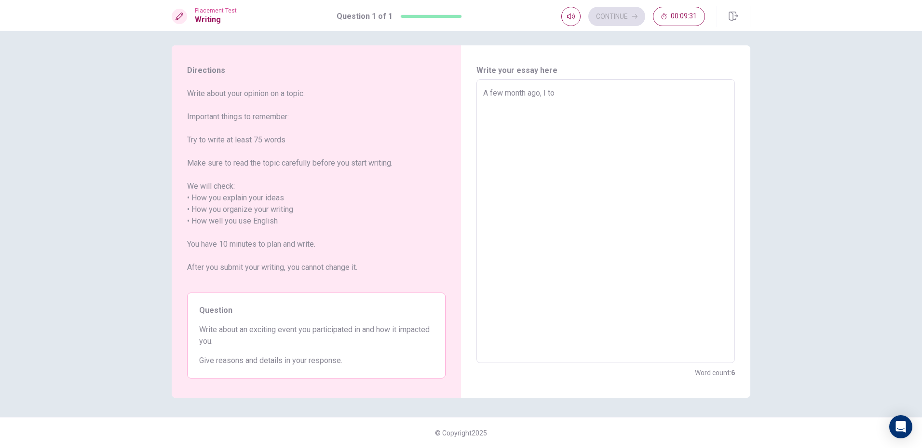
type textarea "A few month ago, I too"
type textarea "x"
type textarea "A few month ago, I took"
type textarea "x"
type textarea "A few month ago, I took"
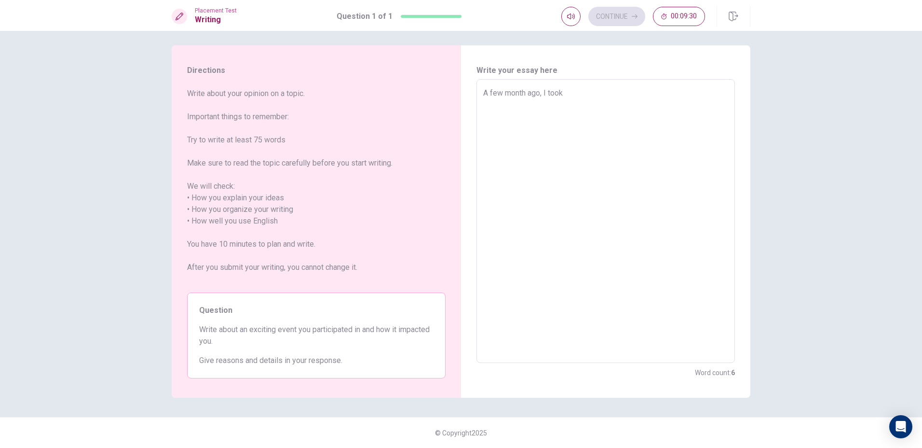
type textarea "x"
type textarea "A few month ago, I took p"
type textarea "x"
type textarea "A few month ago, I took pa"
type textarea "x"
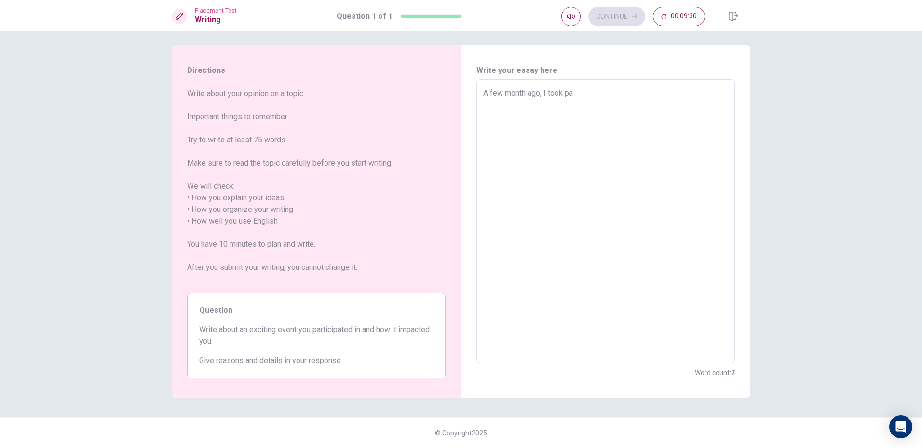
type textarea "A few month ago, I took par"
type textarea "x"
type textarea "A few month ago, I took pa"
type textarea "x"
type textarea "A few month ago, I took p"
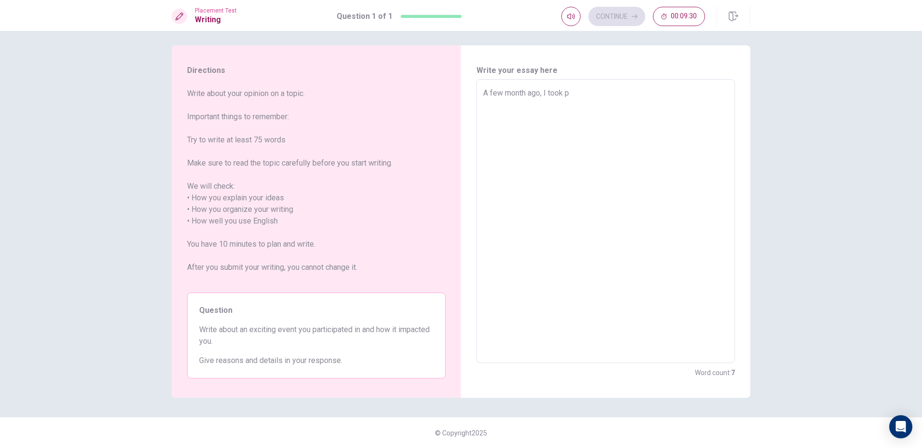
type textarea "x"
type textarea "A few month ago, I took"
type textarea "x"
type textarea "A few month ago, I took"
type textarea "x"
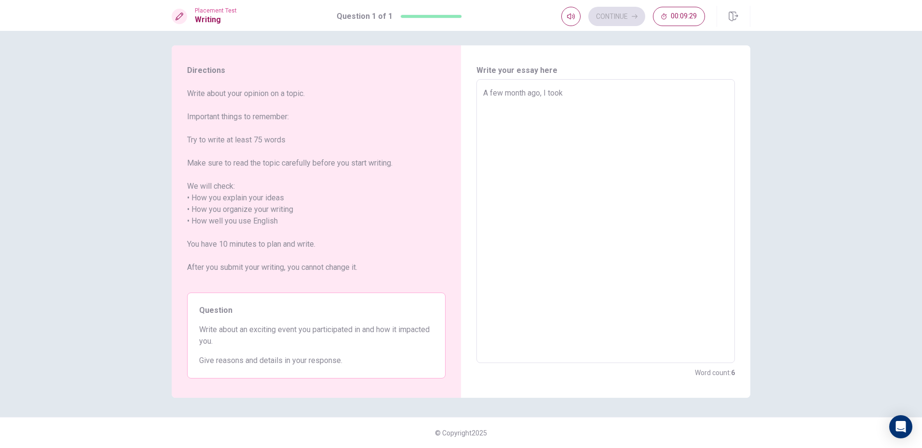
type textarea "A few month ago, I too"
type textarea "x"
type textarea "A few month ago, I to"
type textarea "x"
type textarea "A few month ago, I t"
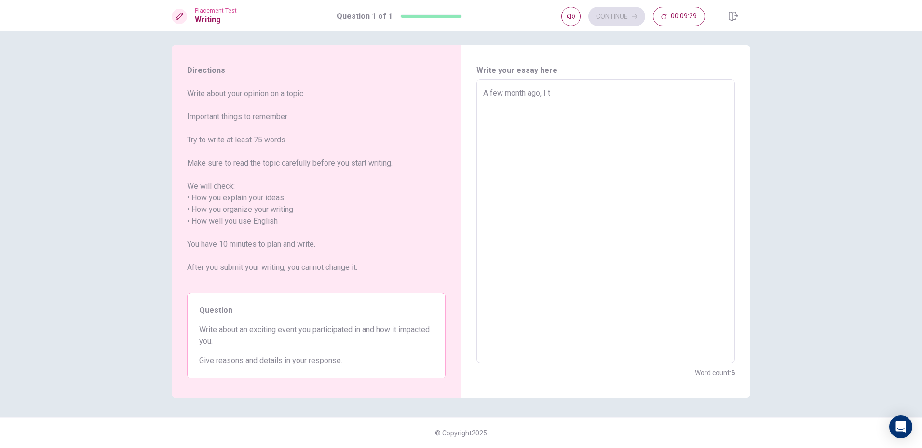
type textarea "x"
type textarea "A few month ago, I"
type textarea "x"
type textarea "A few month ago, I p"
type textarea "x"
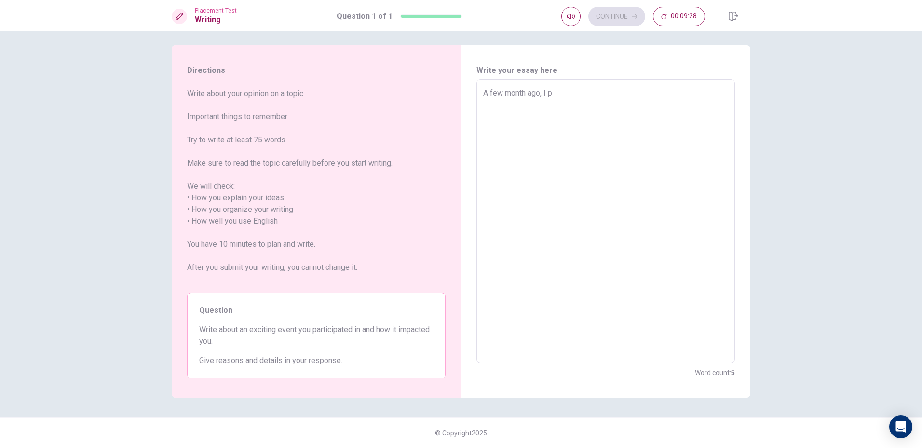
type textarea "A few month ago, I [GEOGRAPHIC_DATA]"
type textarea "x"
type textarea "A few month ago, I par"
type textarea "x"
type textarea "A few month ago, I part"
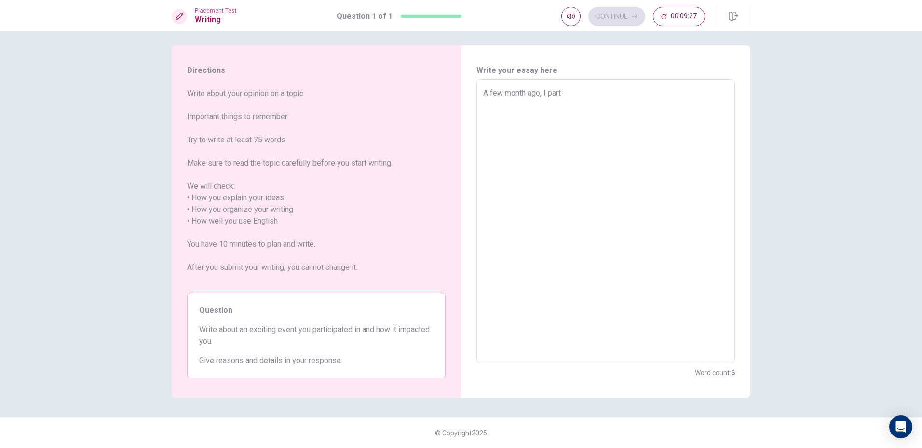
type textarea "x"
type textarea "A few month ago, I parti"
type textarea "x"
type textarea "A few month ago, I partic"
type textarea "x"
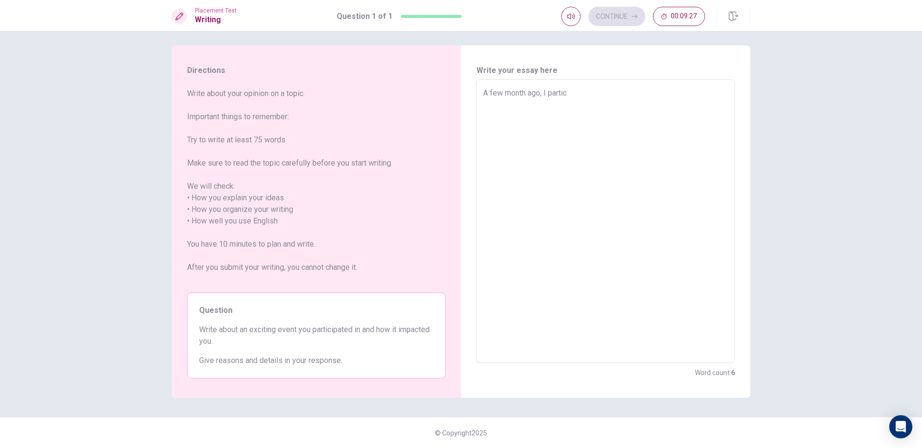
type textarea "A few month ago, I partici"
type textarea "x"
type textarea "A few month ago, I particip"
type textarea "x"
type textarea "A few month ago, I participa"
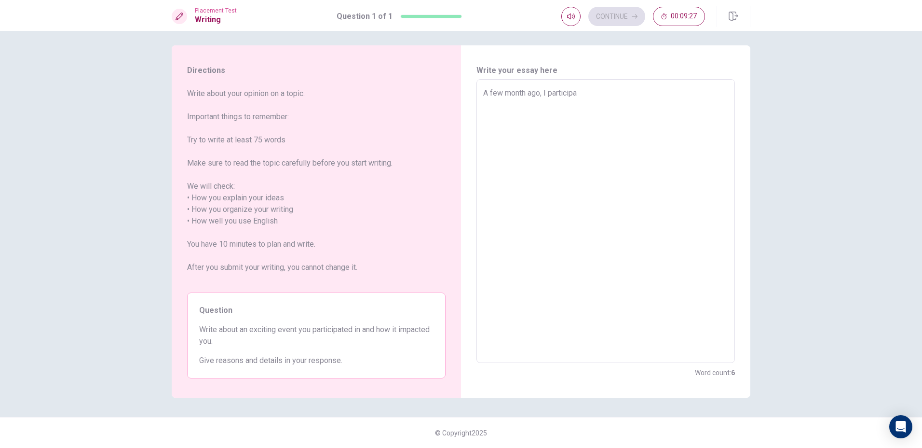
type textarea "x"
type textarea "A few month ago, I participat"
type textarea "x"
type textarea "A few month ago, I participate"
type textarea "x"
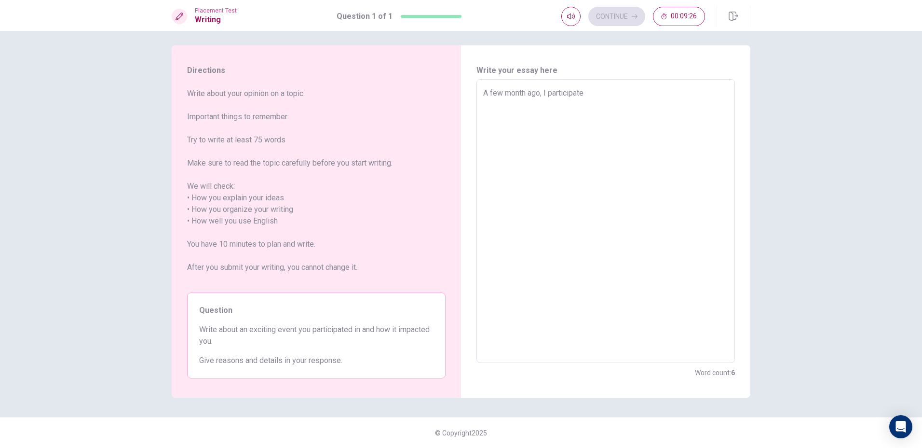
type textarea "A few month ago, I participated"
type textarea "x"
type textarea "A few month ago, I participated"
type textarea "x"
type textarea "A few month ago, I participated a"
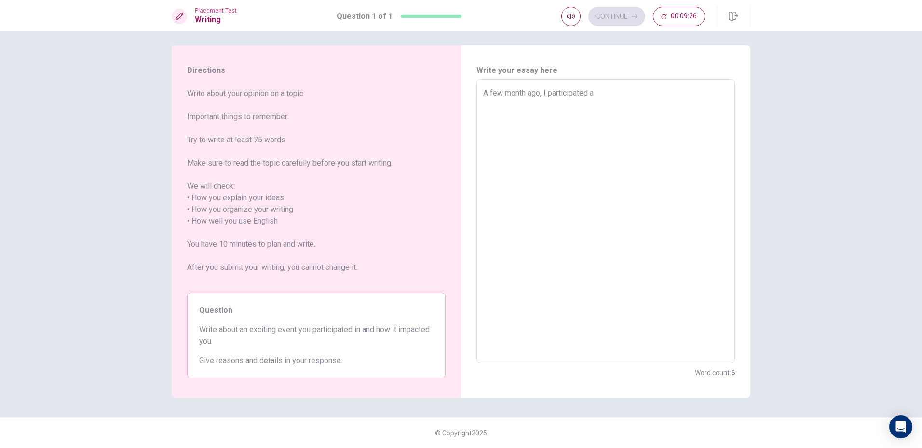
type textarea "x"
type textarea "A few month ago, I participated a"
type textarea "x"
type textarea "A few month ago, I participated a"
type textarea "x"
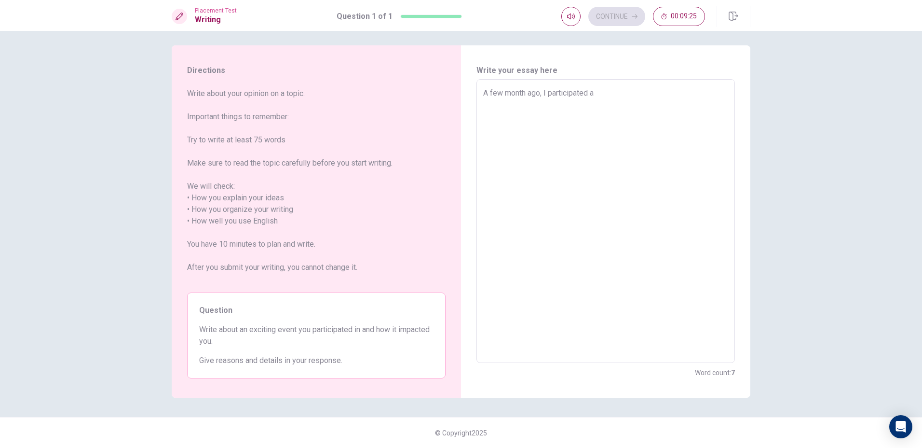
type textarea "A few month ago, I participated"
type textarea "x"
type textarea "A few month ago, I participated"
type textarea "x"
type textarea "A few month ago, I participate"
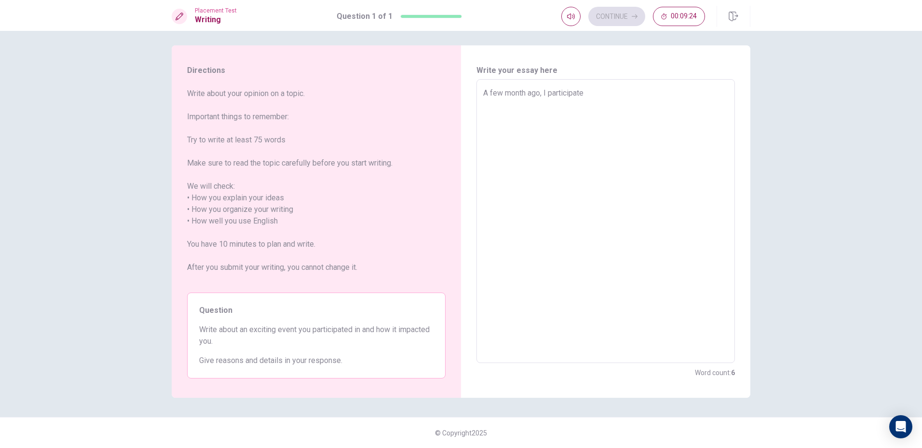
type textarea "x"
type textarea "A few month ago, I participat"
type textarea "x"
type textarea "A few month ago, I participa"
type textarea "x"
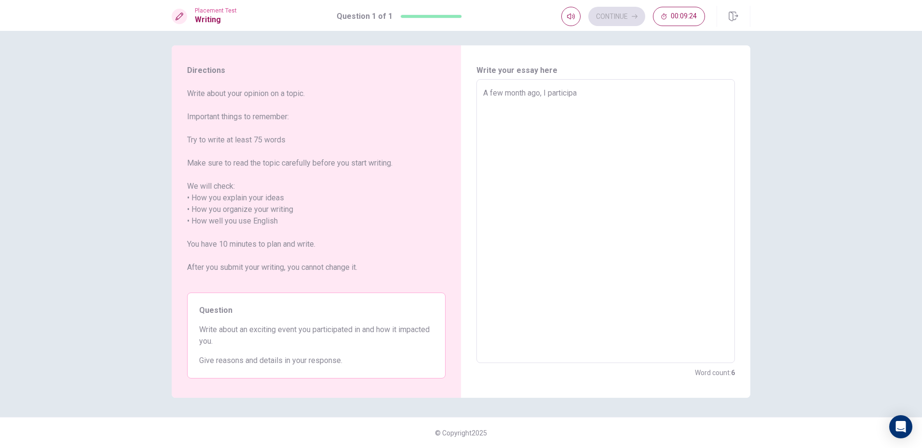
type textarea "A few month ago, I particip"
type textarea "x"
type textarea "A few month ago, I partici"
type textarea "x"
type textarea "A few month ago, I partic"
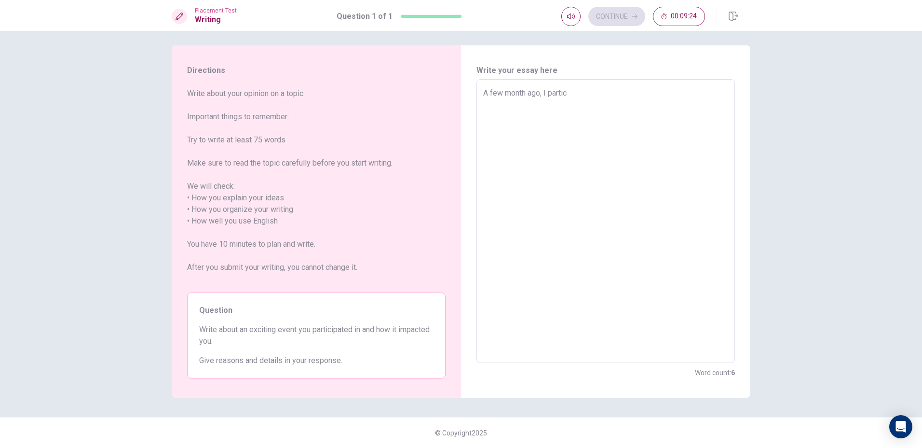
type textarea "x"
type textarea "A few month ago, I parti"
type textarea "x"
type textarea "A few month ago, I part"
type textarea "x"
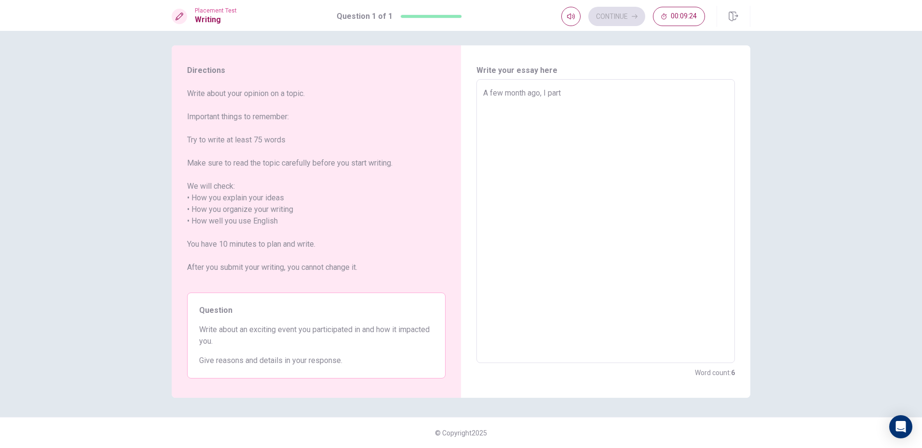
type textarea "A few month ago, I par"
type textarea "x"
type textarea "A few month ago, I [GEOGRAPHIC_DATA]"
type textarea "x"
type textarea "A few month ago, I p"
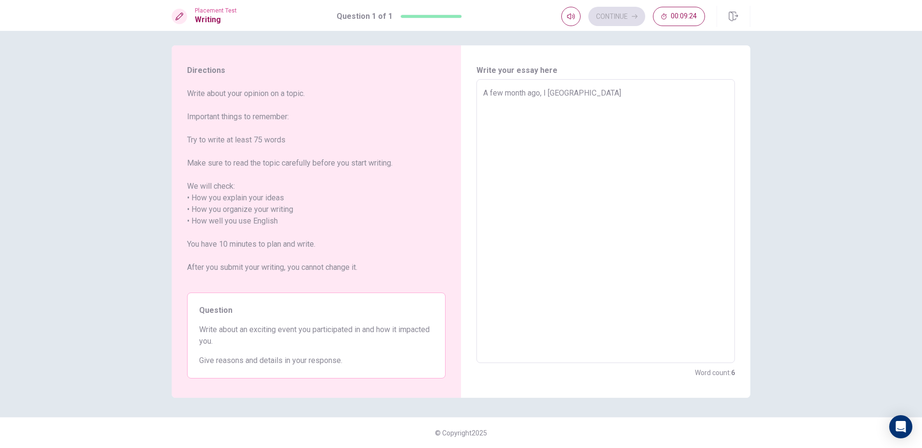
type textarea "x"
type textarea "A few month ago, I"
type textarea "x"
type textarea "A few month ago, I"
type textarea "x"
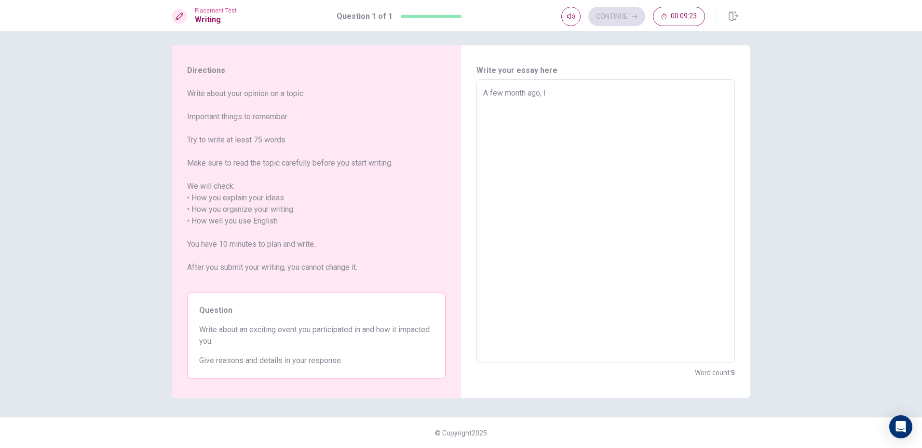
type textarea "A few month ago, I"
type textarea "x"
type textarea "A few month ago, I t"
type textarea "x"
type textarea "A few month ago, I to"
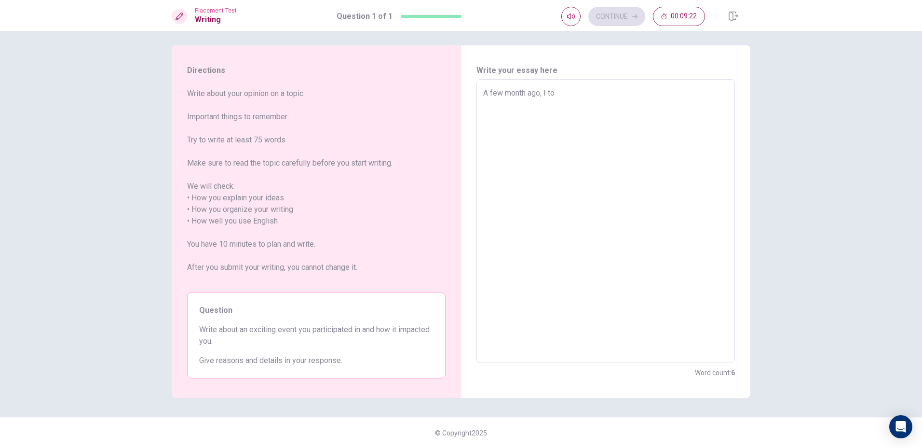
type textarea "x"
type textarea "A few month ago, I too"
type textarea "x"
type textarea "A few month ago, I took"
type textarea "x"
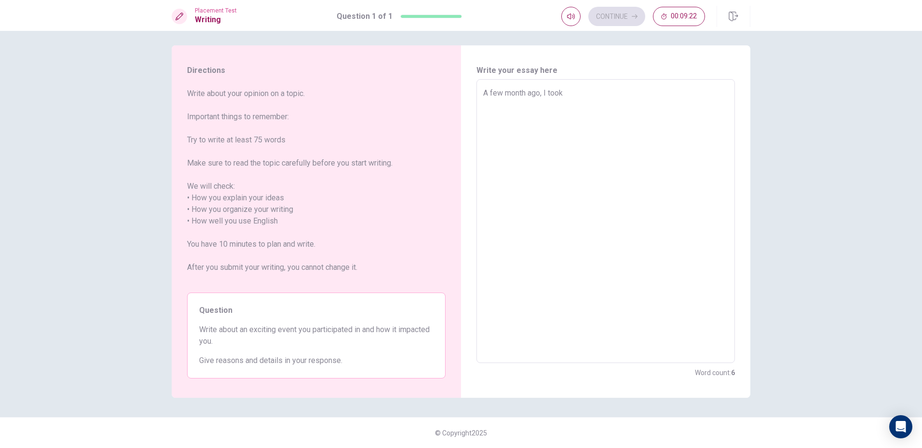
type textarea "A few month ago, I took"
type textarea "x"
type textarea "A few month ago, I took p"
type textarea "x"
type textarea "A few month ago, I took pa"
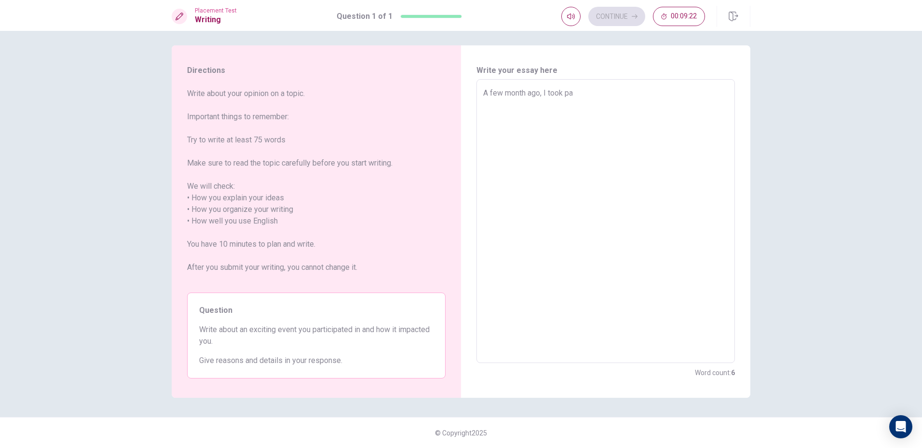
type textarea "x"
type textarea "A few month ago, I took par"
type textarea "x"
type textarea "A few month ago, I took part"
type textarea "x"
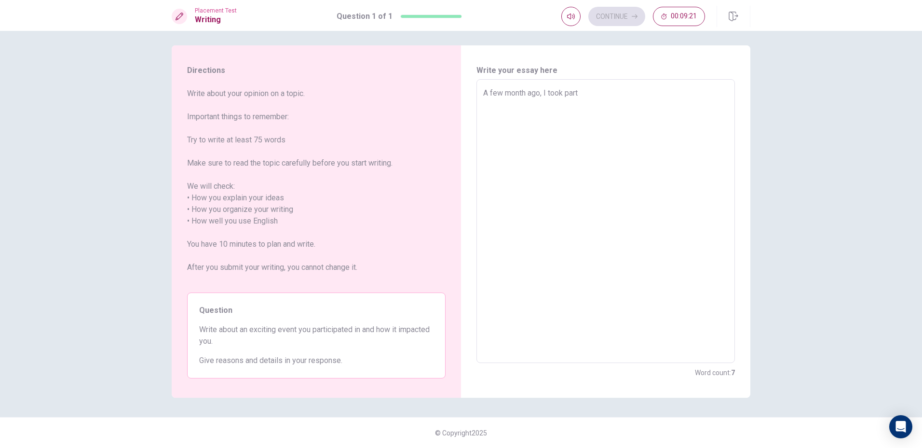
type textarea "A few month ago, I took part"
type textarea "x"
type textarea "A few month ago, I took part i"
type textarea "x"
type textarea "A few month ago, I took part in"
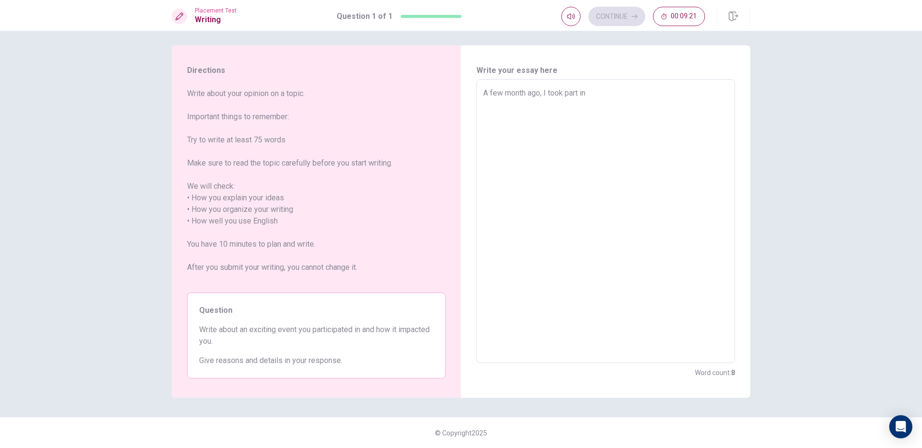
type textarea "x"
type textarea "A few month ago, I took part in"
type textarea "x"
type textarea "A few month ago, I took part in a"
type textarea "x"
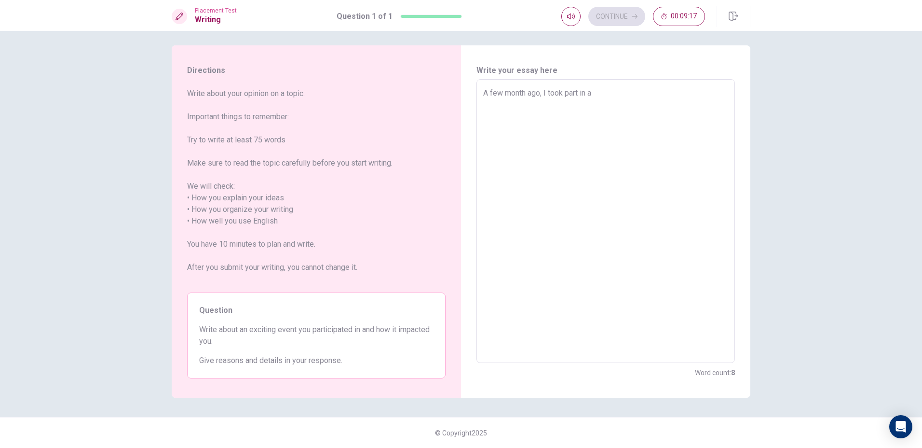
type textarea "A few month ago, I took part in an"
type textarea "x"
type textarea "A few month ago, I took part in an"
type textarea "x"
type textarea "A few month ago, I took part in an e"
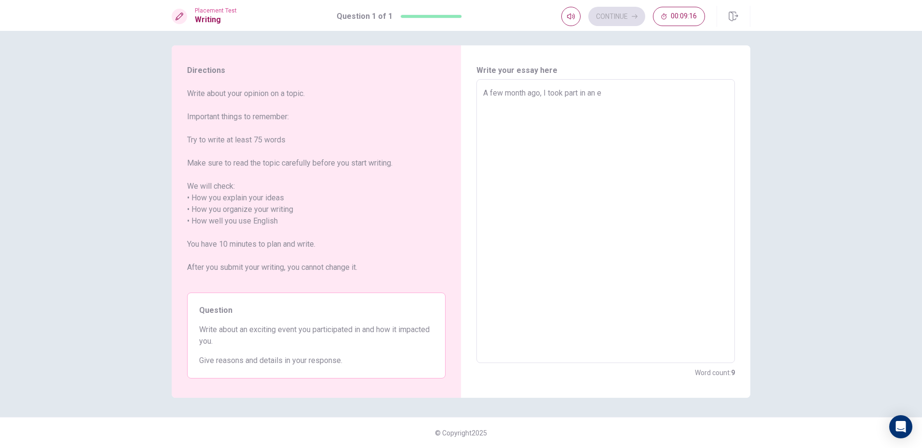
type textarea "x"
type textarea "A few month ago, I took part in an ev"
type textarea "x"
type textarea "A few month ago, I took part in an eve"
type textarea "x"
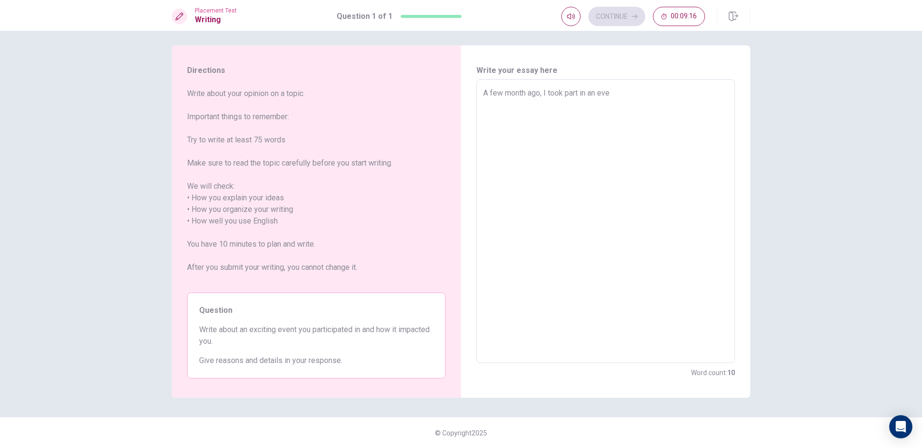
type textarea "A few month ago, I took part in an even"
type textarea "x"
type textarea "A few month ago, I took part in an event"
type textarea "x"
type textarea "A few month ago, I took part in an event"
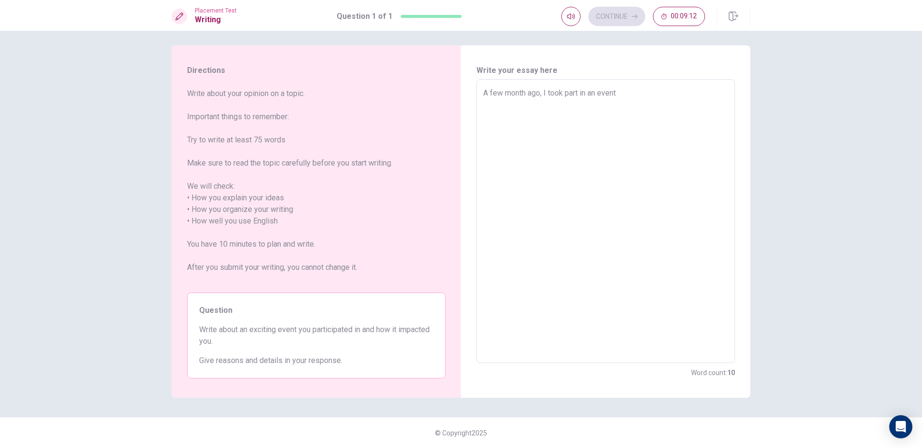
type textarea "x"
type textarea "A few month ago, I took part in an event"
type textarea "x"
type textarea "A few month ago, I took part in an even"
type textarea "x"
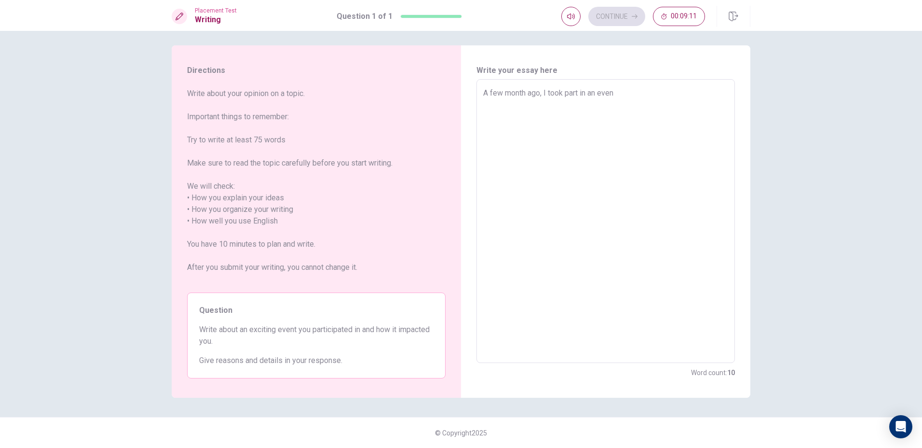
type textarea "A few month ago, I took part in an eve"
type textarea "x"
type textarea "A few month ago, I took part in an ev"
type textarea "x"
type textarea "A few month ago, I took part in an e"
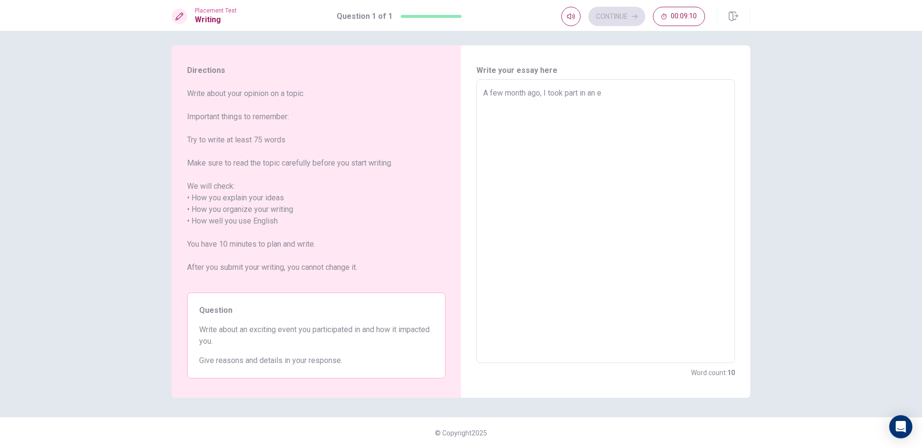
type textarea "x"
type textarea "A few month ago, I took part in an"
type textarea "x"
type textarea "A few month ago, I took part in an"
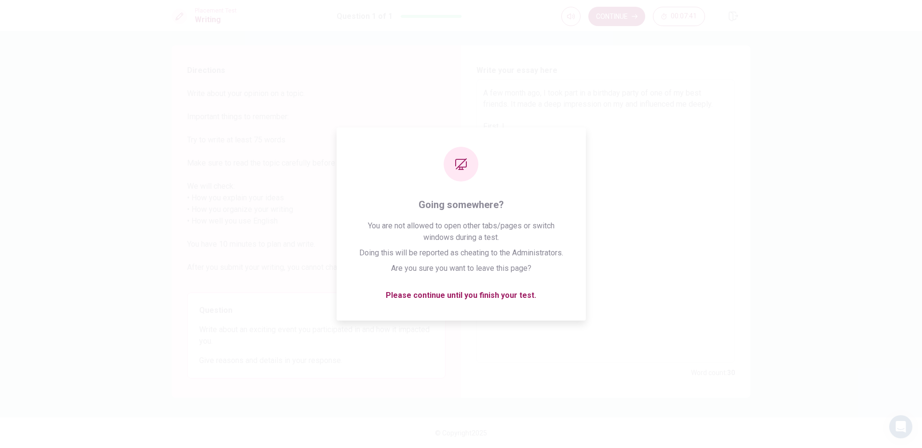
click at [696, 171] on textarea "A few month ago, I took part in a birthday party of one of my best friends. It …" at bounding box center [605, 221] width 245 height 268
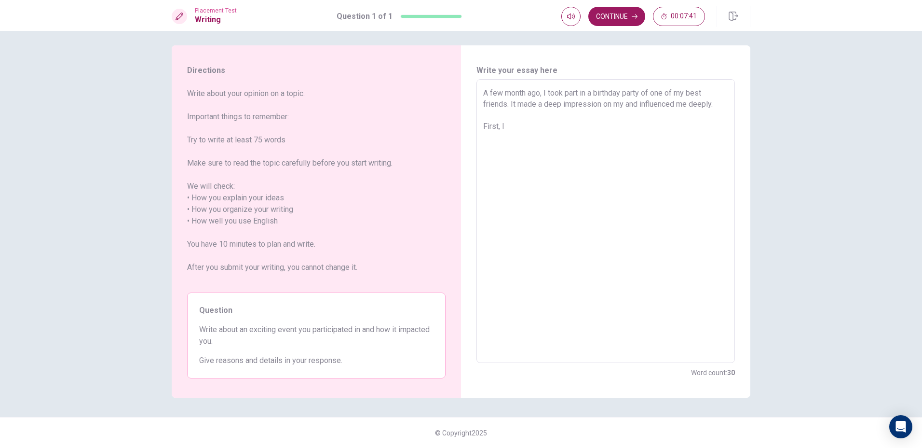
click at [524, 280] on textarea "A few month ago, I took part in a birthday party of one of my best friends. It …" at bounding box center [605, 221] width 245 height 268
click at [559, 231] on textarea "A few month ago, I took part in a birthday party of one of my best friends. It …" at bounding box center [605, 221] width 245 height 268
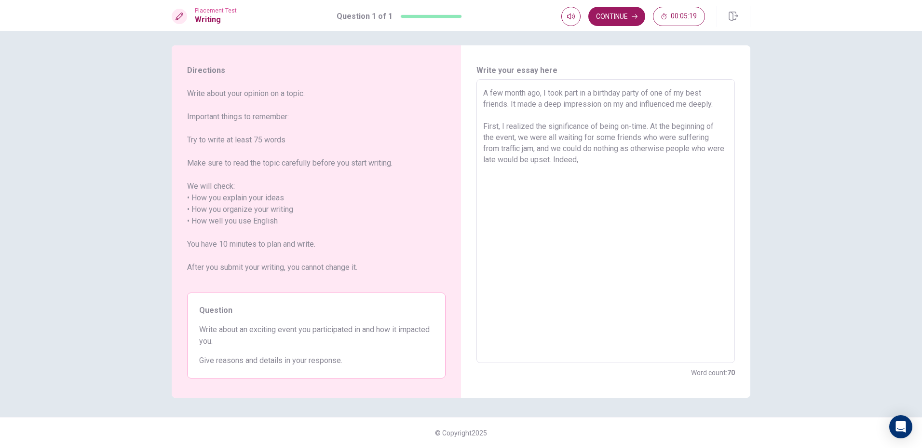
click at [519, 132] on textarea "A few month ago, I took part in a birthday party of one of my best friends. It …" at bounding box center [605, 221] width 245 height 268
drag, startPoint x: 595, startPoint y: 137, endPoint x: 671, endPoint y: 131, distance: 75.9
click at [671, 131] on textarea "A few month ago, I took part in a birthday party of one of my best friends. It …" at bounding box center [605, 221] width 245 height 268
click at [663, 150] on textarea "A few month ago, I took part in a birthday party of one of my best friends. It …" at bounding box center [605, 221] width 245 height 268
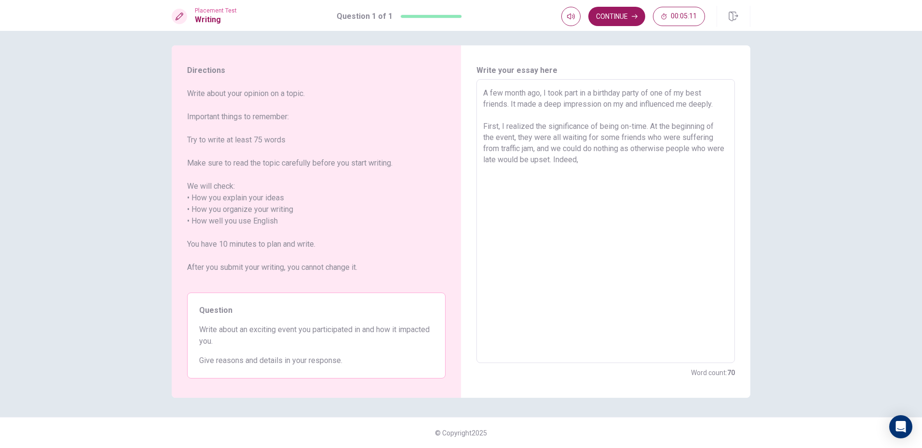
drag, startPoint x: 599, startPoint y: 137, endPoint x: 644, endPoint y: 137, distance: 44.9
click at [644, 137] on textarea "A few month ago, I took part in a birthday party of one of my best friends. It …" at bounding box center [605, 221] width 245 height 268
click at [657, 165] on textarea "A few month ago, I took part in a birthday party of one of my best friends. It …" at bounding box center [605, 221] width 245 height 268
drag, startPoint x: 582, startPoint y: 167, endPoint x: 514, endPoint y: 150, distance: 70.2
click at [514, 150] on textarea "A few month ago, I took part in a birthday party of one of my best friends. It …" at bounding box center [605, 221] width 245 height 268
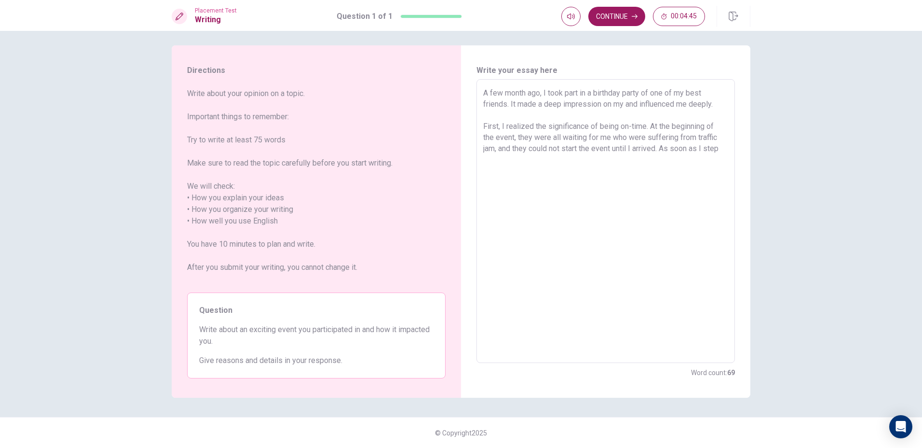
click at [485, 123] on textarea "A few month ago, I took part in a birthday party of one of my best friends. It …" at bounding box center [605, 221] width 245 height 268
click at [613, 182] on textarea "A few month ago, I took part in a birthday party of one of my best friends. It …" at bounding box center [605, 221] width 245 height 268
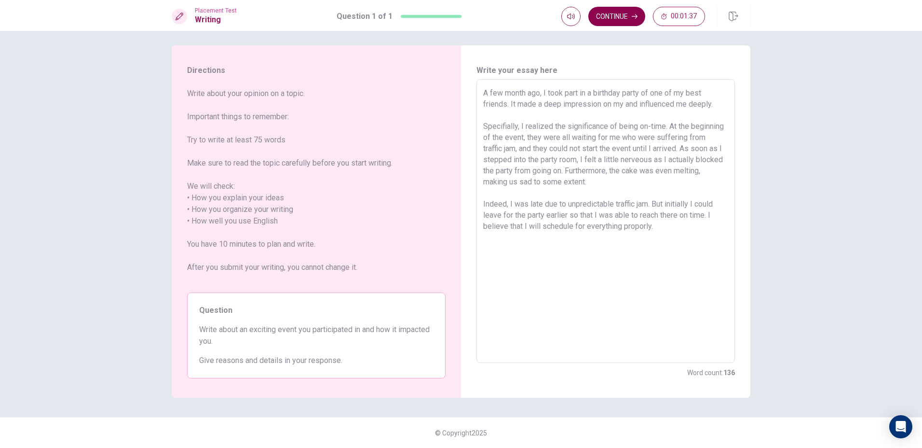
click at [616, 11] on button "Continue" at bounding box center [617, 16] width 57 height 19
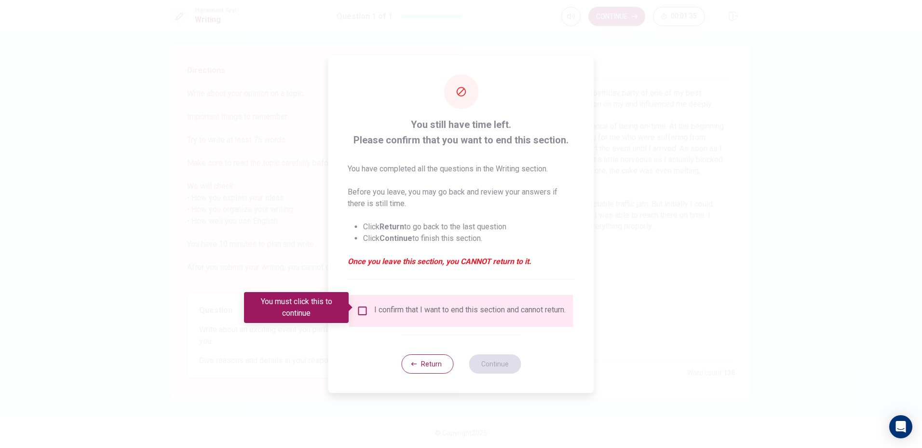
click at [367, 309] on div "I confirm that I want to end this section and cannot return." at bounding box center [461, 311] width 209 height 12
click at [364, 311] on input "You must click this to continue" at bounding box center [363, 311] width 12 height 12
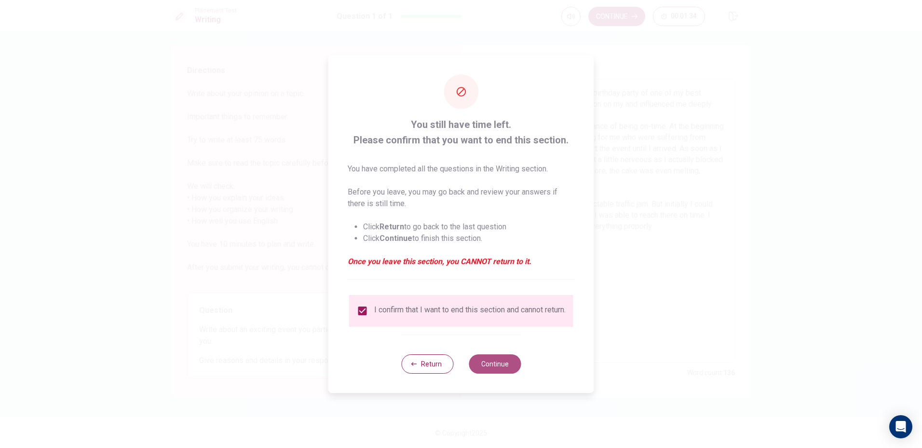
click at [485, 362] on button "Continue" at bounding box center [495, 363] width 52 height 19
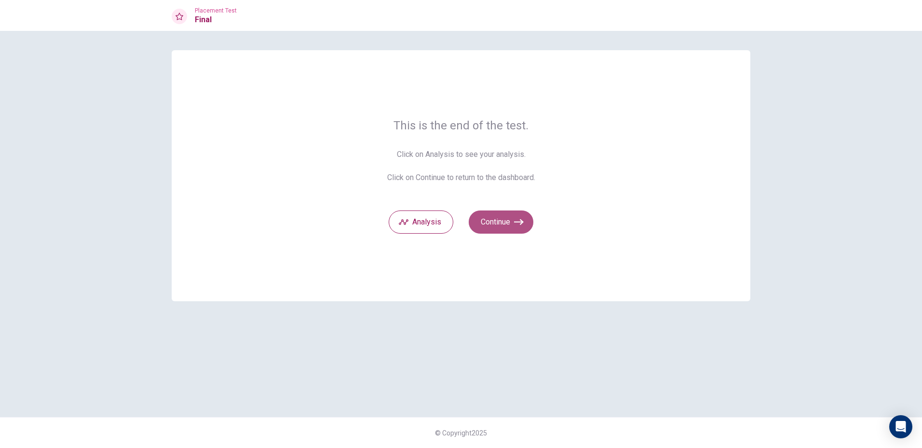
click at [490, 233] on button "Continue" at bounding box center [501, 221] width 65 height 23
